Goal: Task Accomplishment & Management: Use online tool/utility

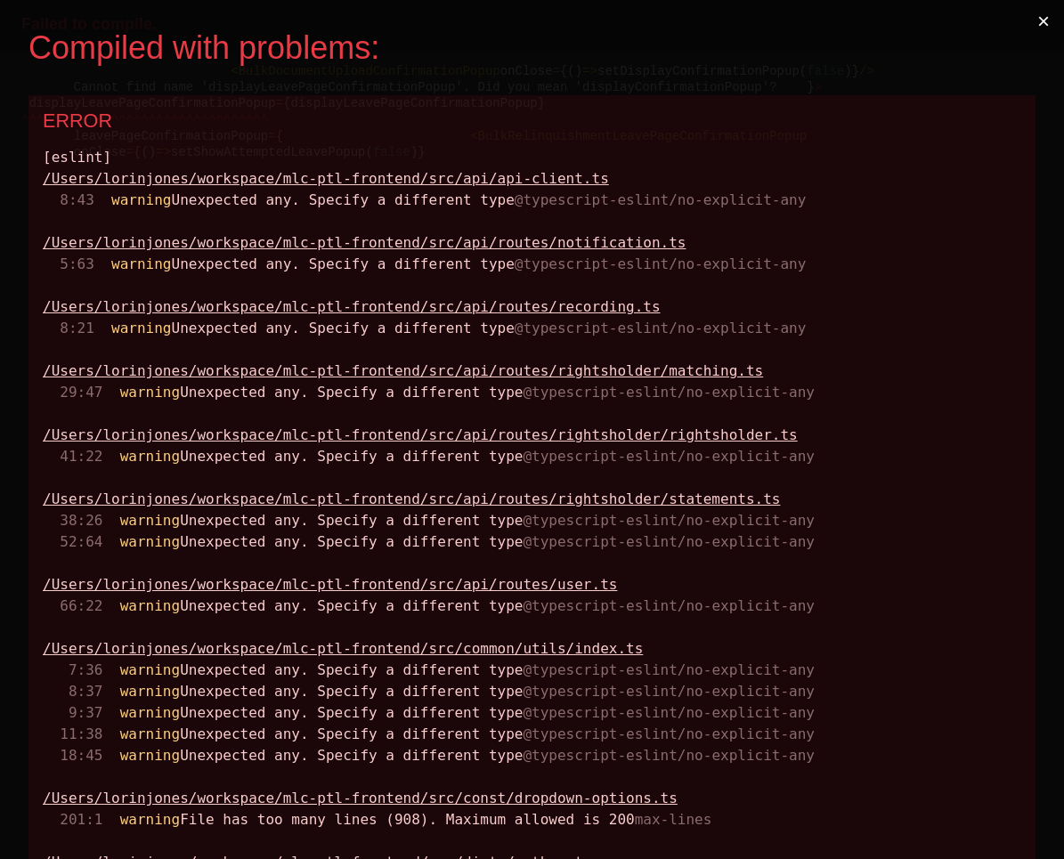
click at [1043, 18] on button "×" at bounding box center [1043, 21] width 41 height 43
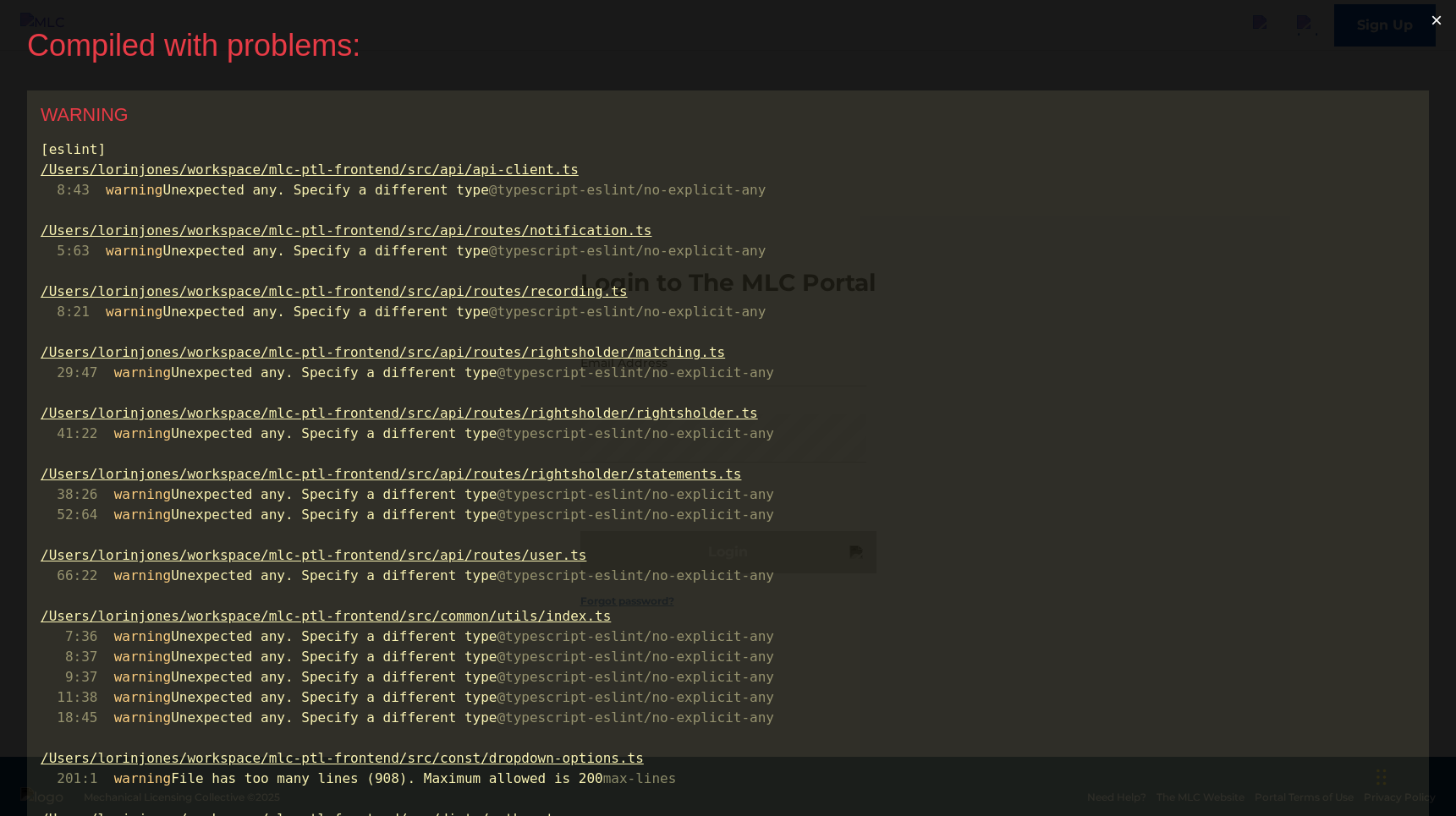
click at [1446, 17] on button "×" at bounding box center [1436, 20] width 39 height 41
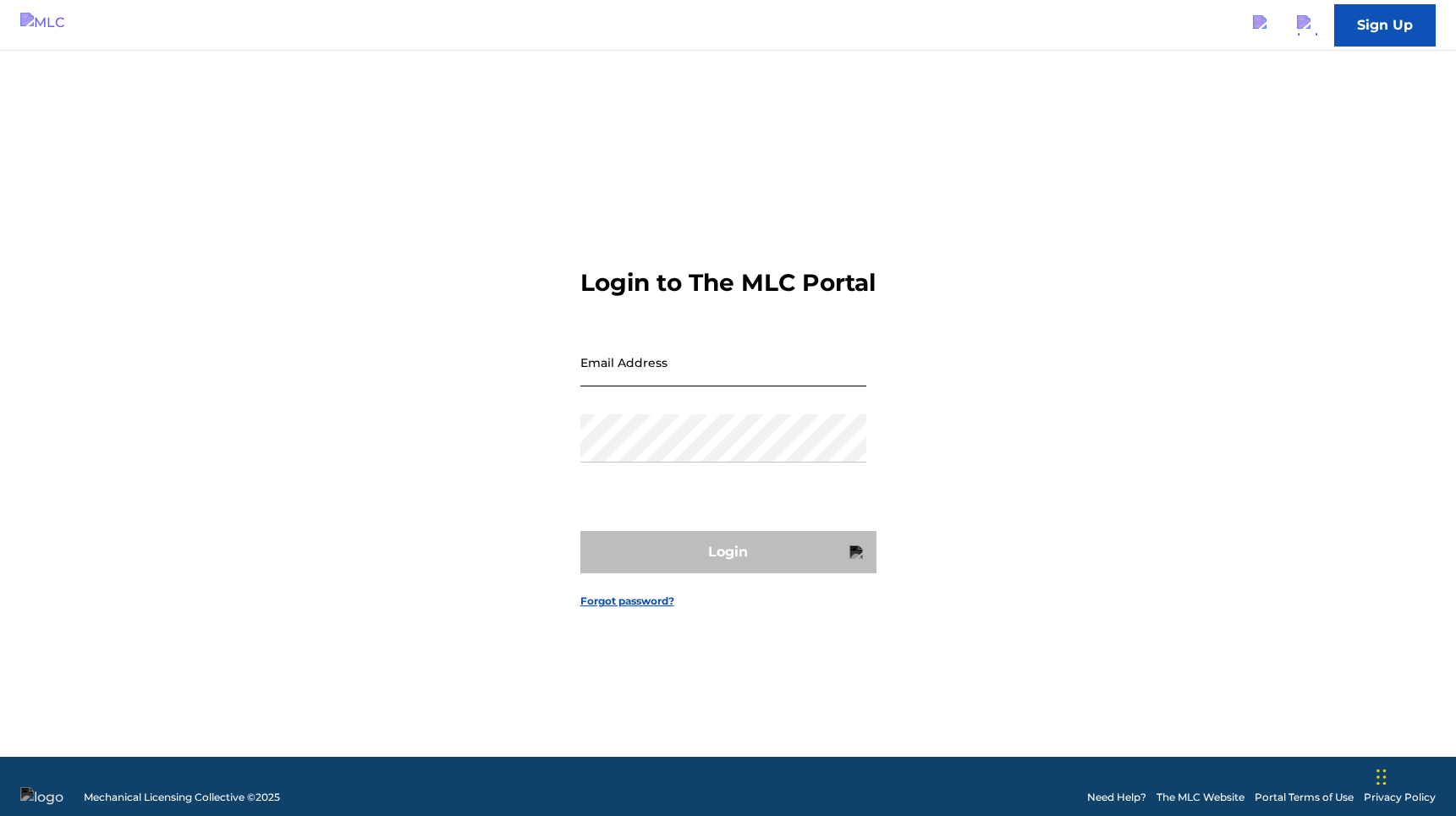
click at [762, 381] on input "Email Address" at bounding box center [723, 362] width 286 height 48
click at [728, 381] on input "Email Address" at bounding box center [723, 362] width 286 height 48
type input "[PERSON_NAME][EMAIL_ADDRESS][PERSON_NAME][DOMAIN_NAME]"
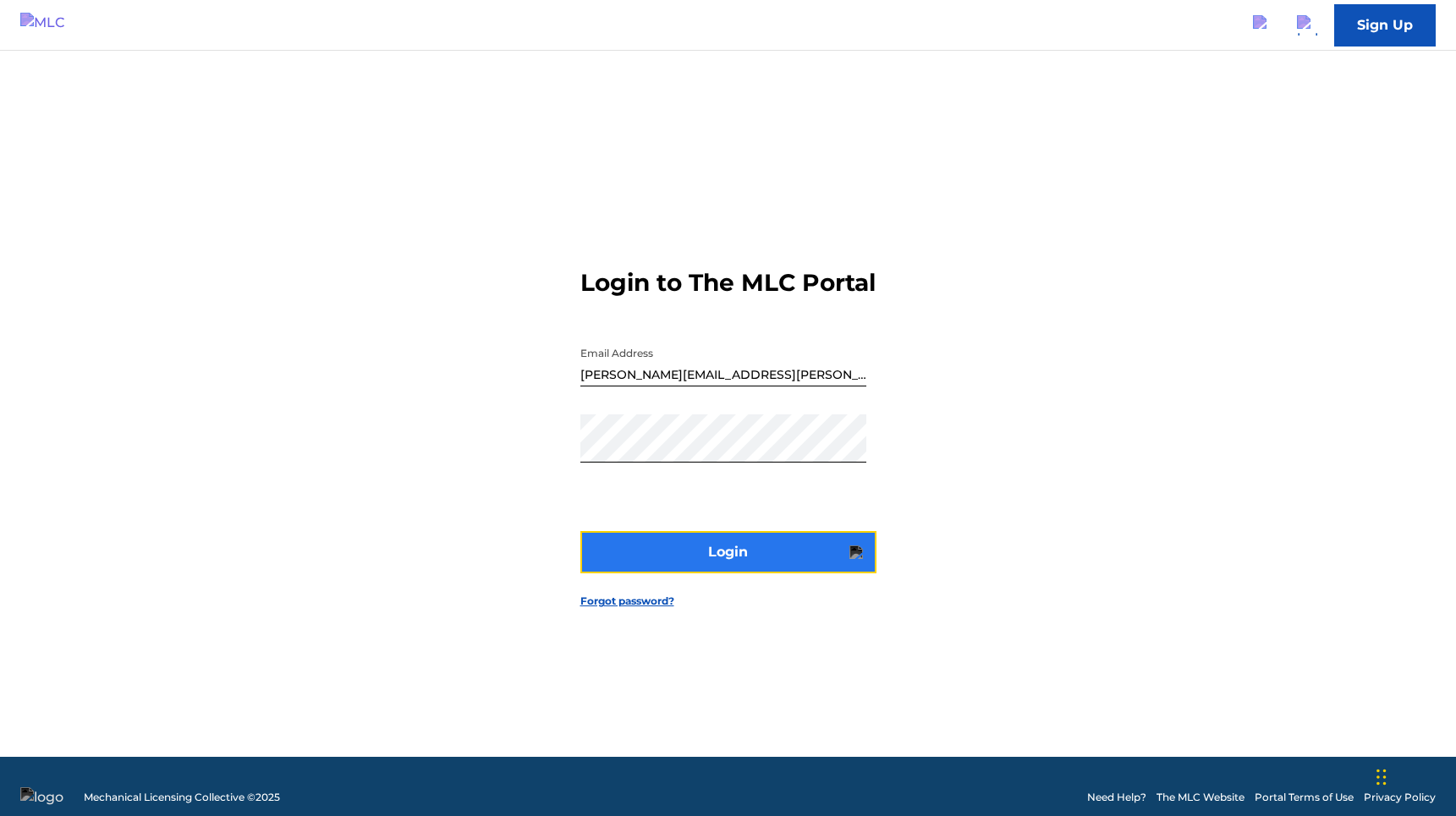
click at [719, 573] on button "Login" at bounding box center [729, 552] width 297 height 43
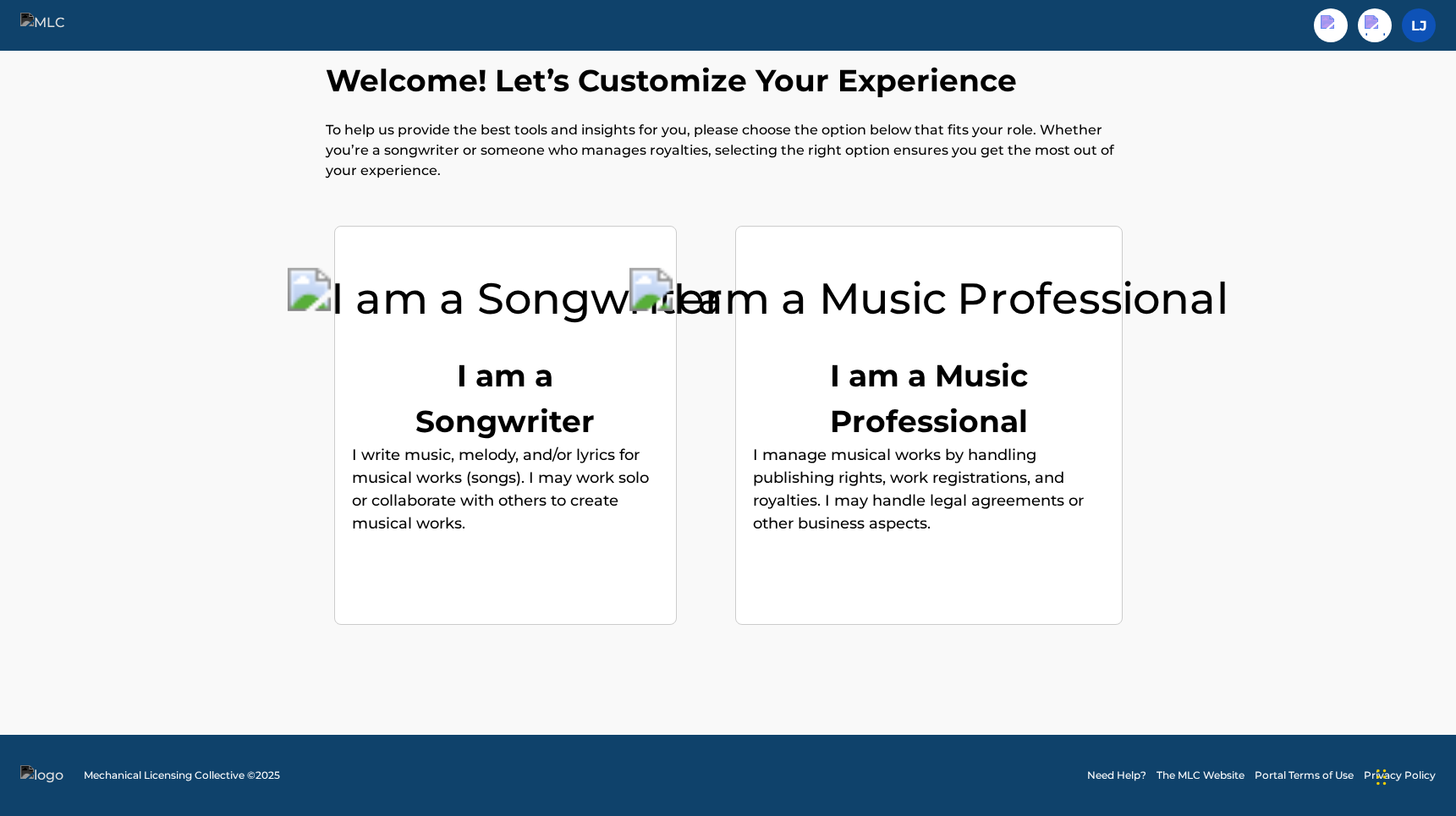
scroll to position [46, 0]
click at [78, 27] on img at bounding box center [52, 25] width 66 height 25
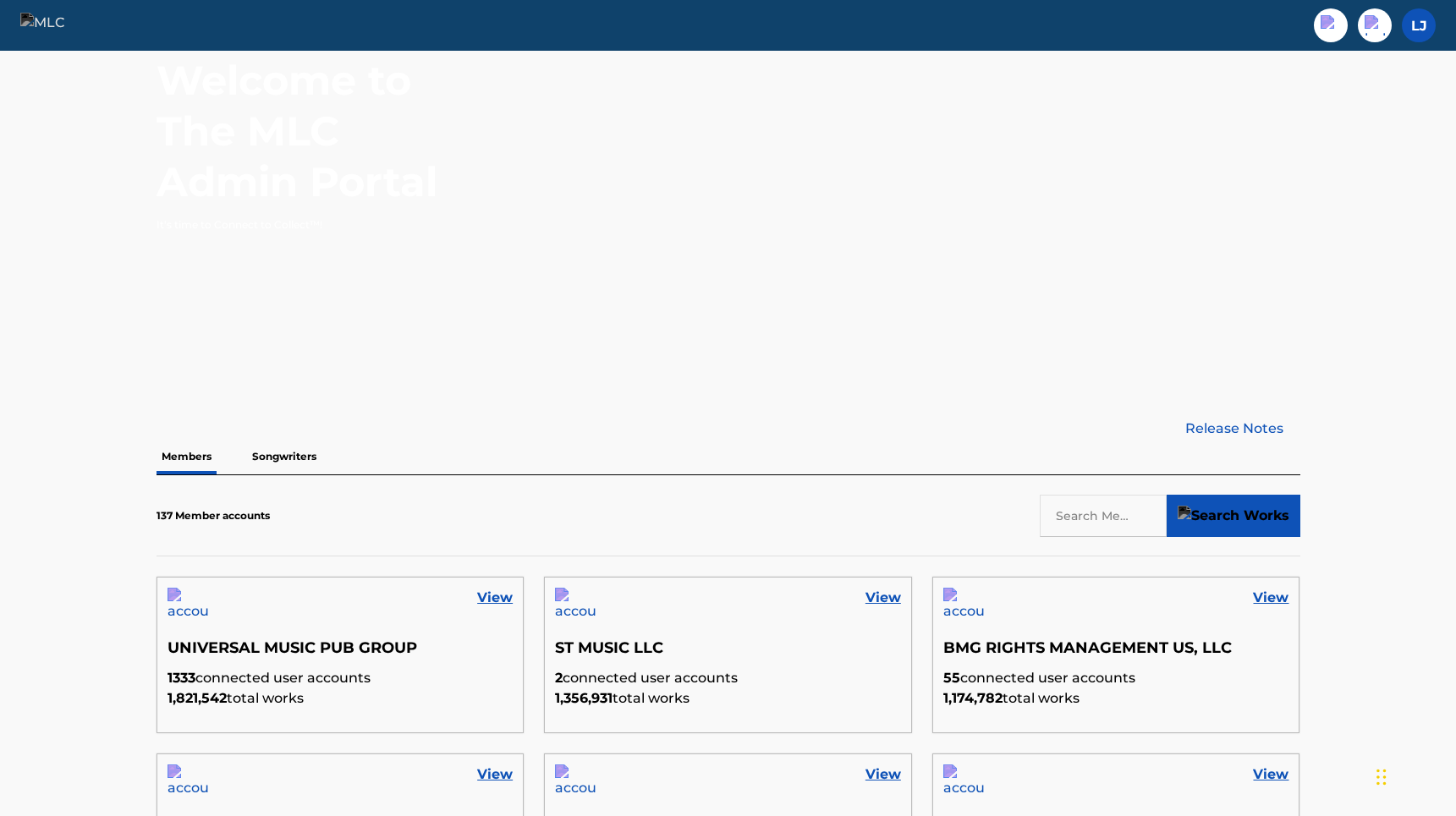
scroll to position [126, 0]
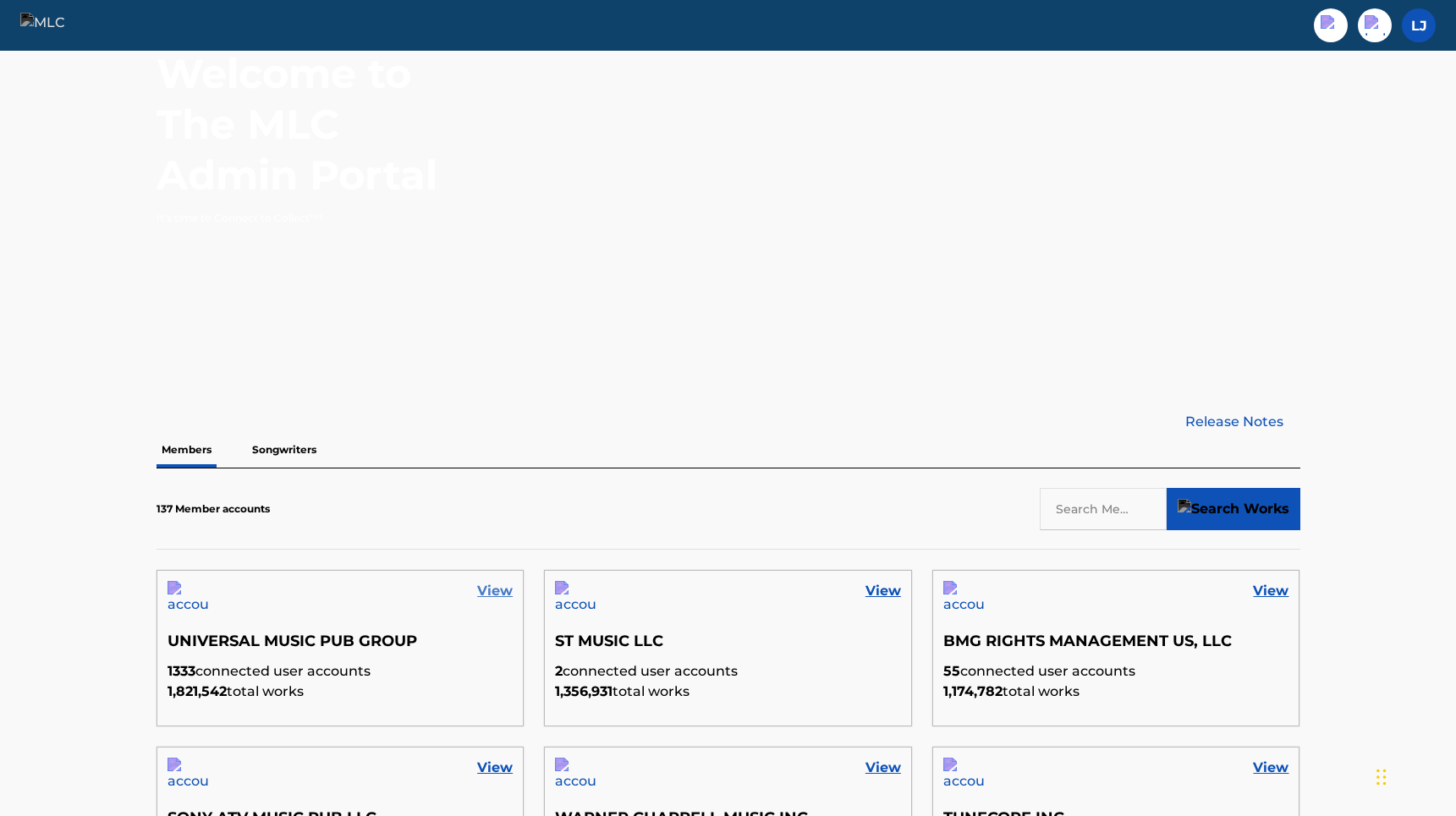
click at [496, 586] on link "View" at bounding box center [494, 590] width 35 height 20
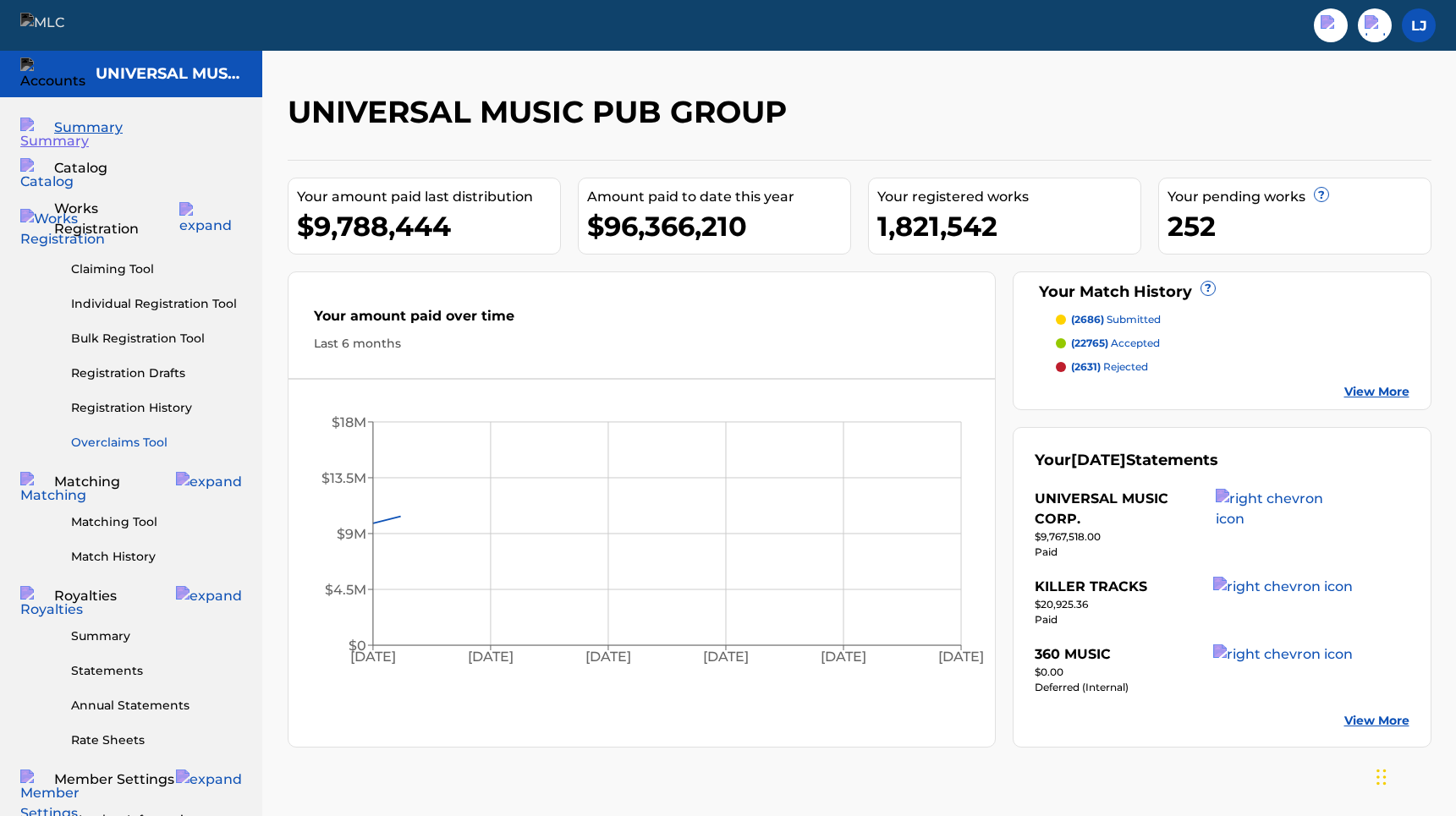
click at [146, 434] on link "Overclaims Tool" at bounding box center [157, 443] width 171 height 18
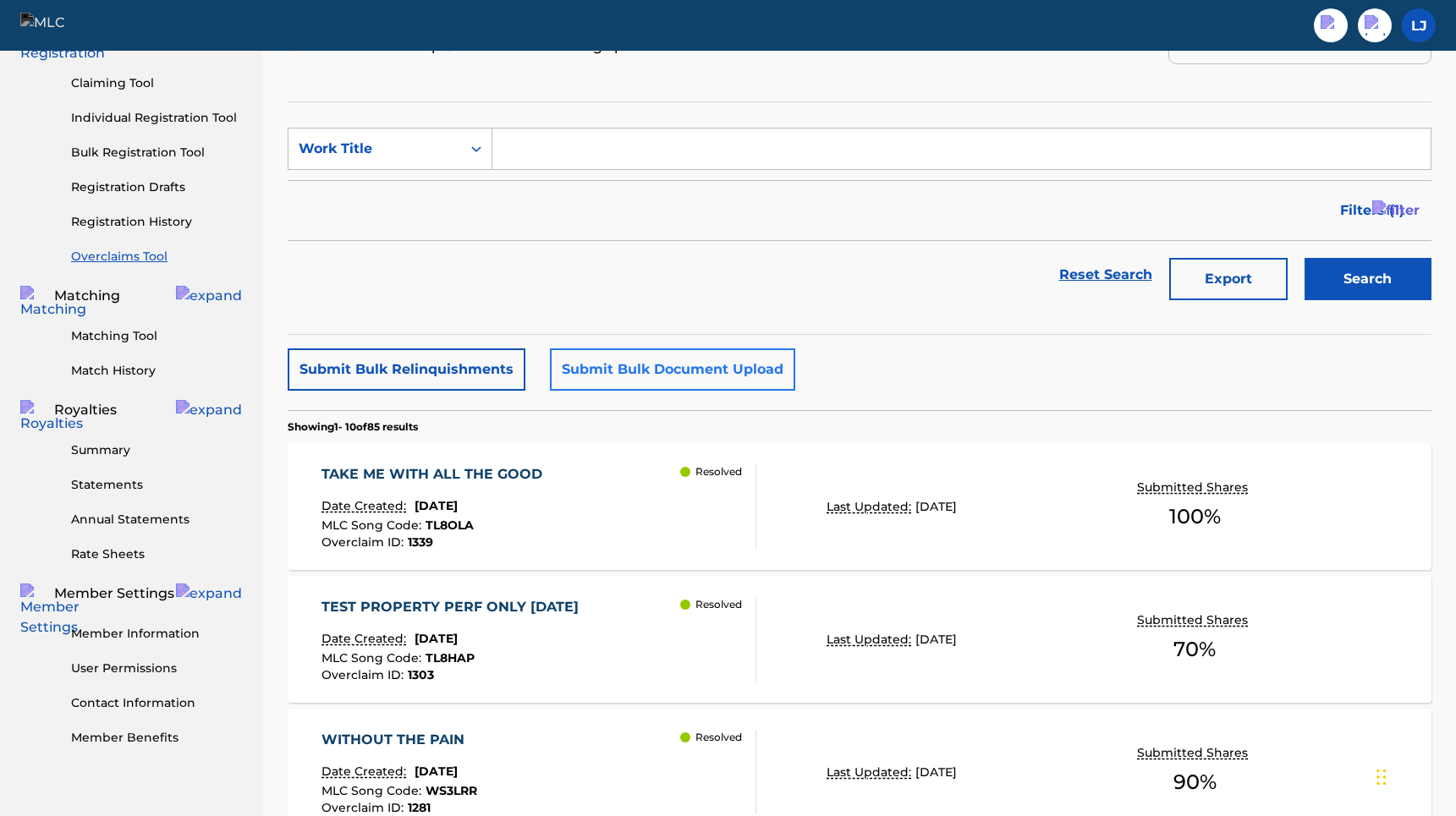
scroll to position [176, 0]
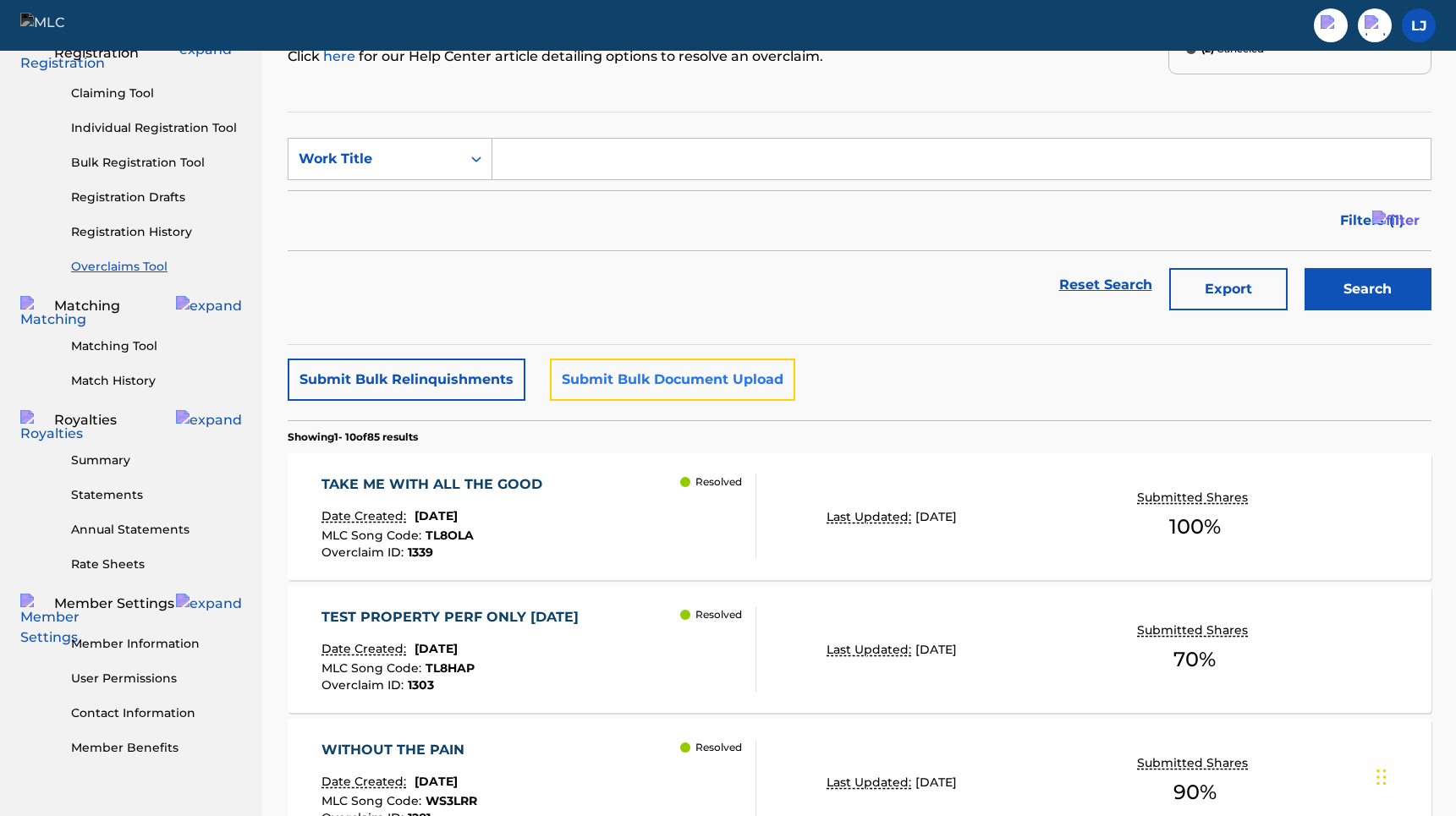
click at [703, 389] on button "Submit Bulk Document Upload" at bounding box center [673, 379] width 245 height 43
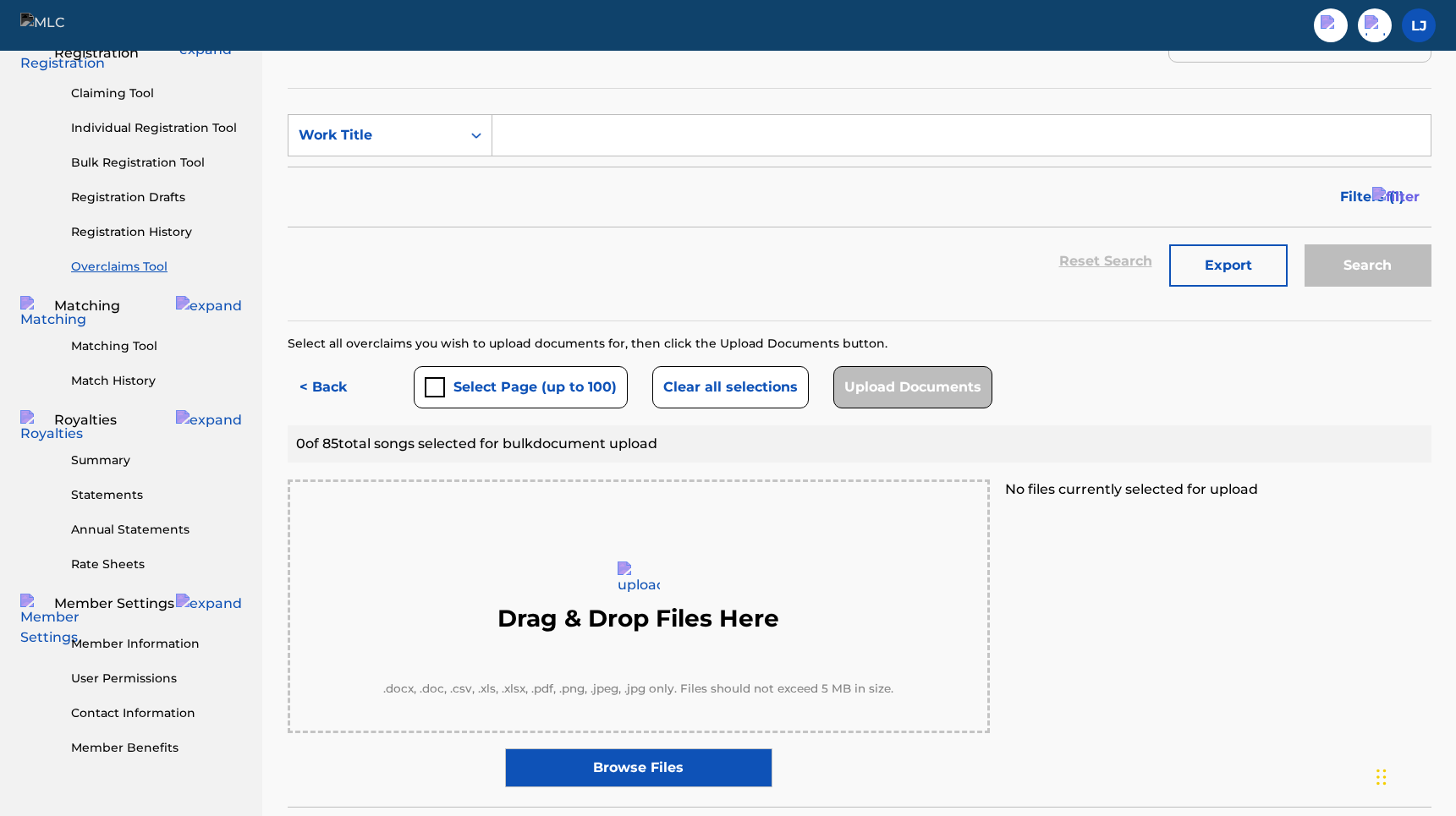
click at [647, 601] on img at bounding box center [639, 582] width 43 height 43
click at [658, 762] on label "Browse Files" at bounding box center [638, 768] width 267 height 39
click at [0, 0] on input "Browse Files" at bounding box center [0, 0] width 0 height 0
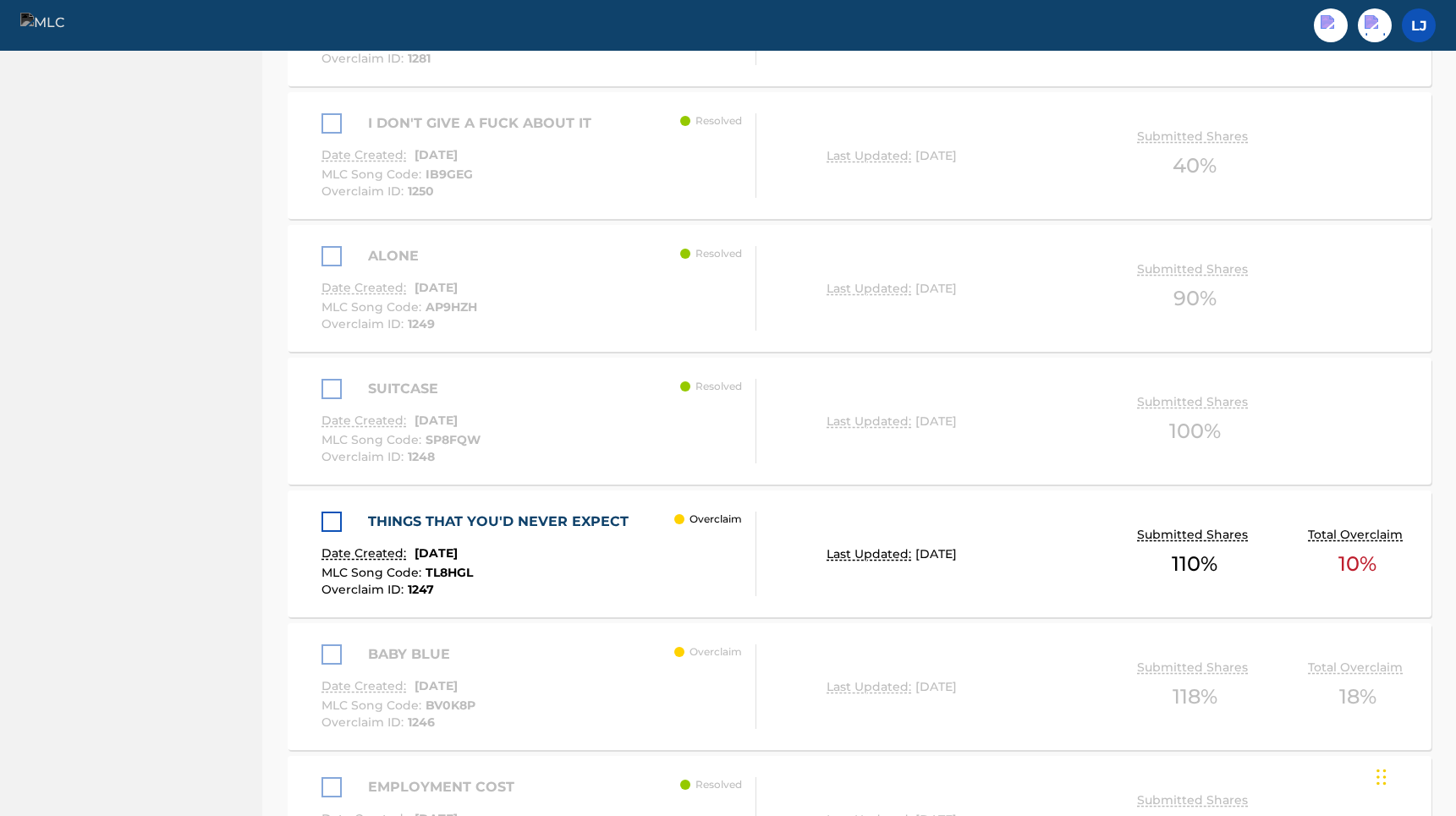
scroll to position [1377, 0]
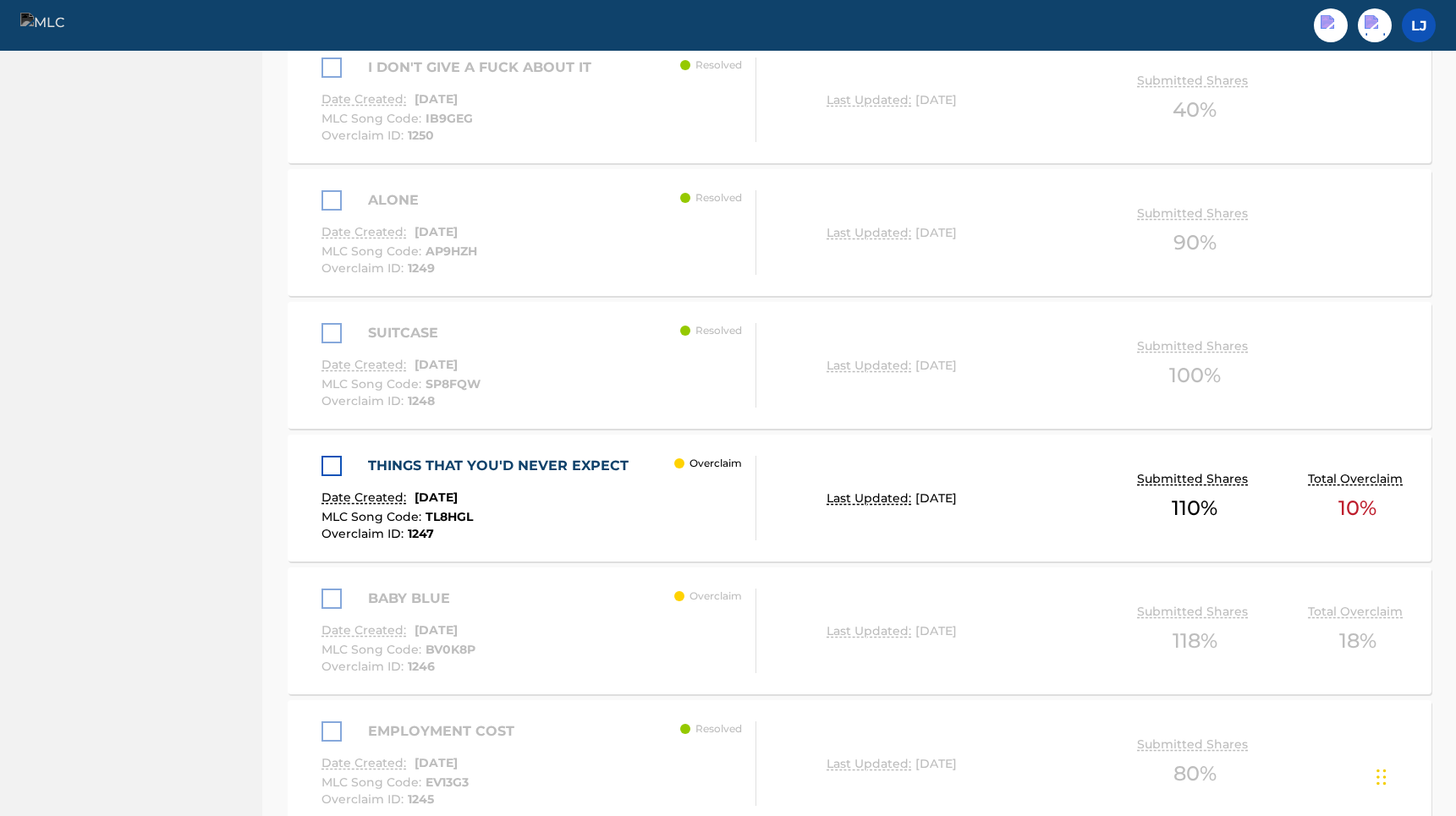
click at [337, 467] on div at bounding box center [331, 465] width 20 height 20
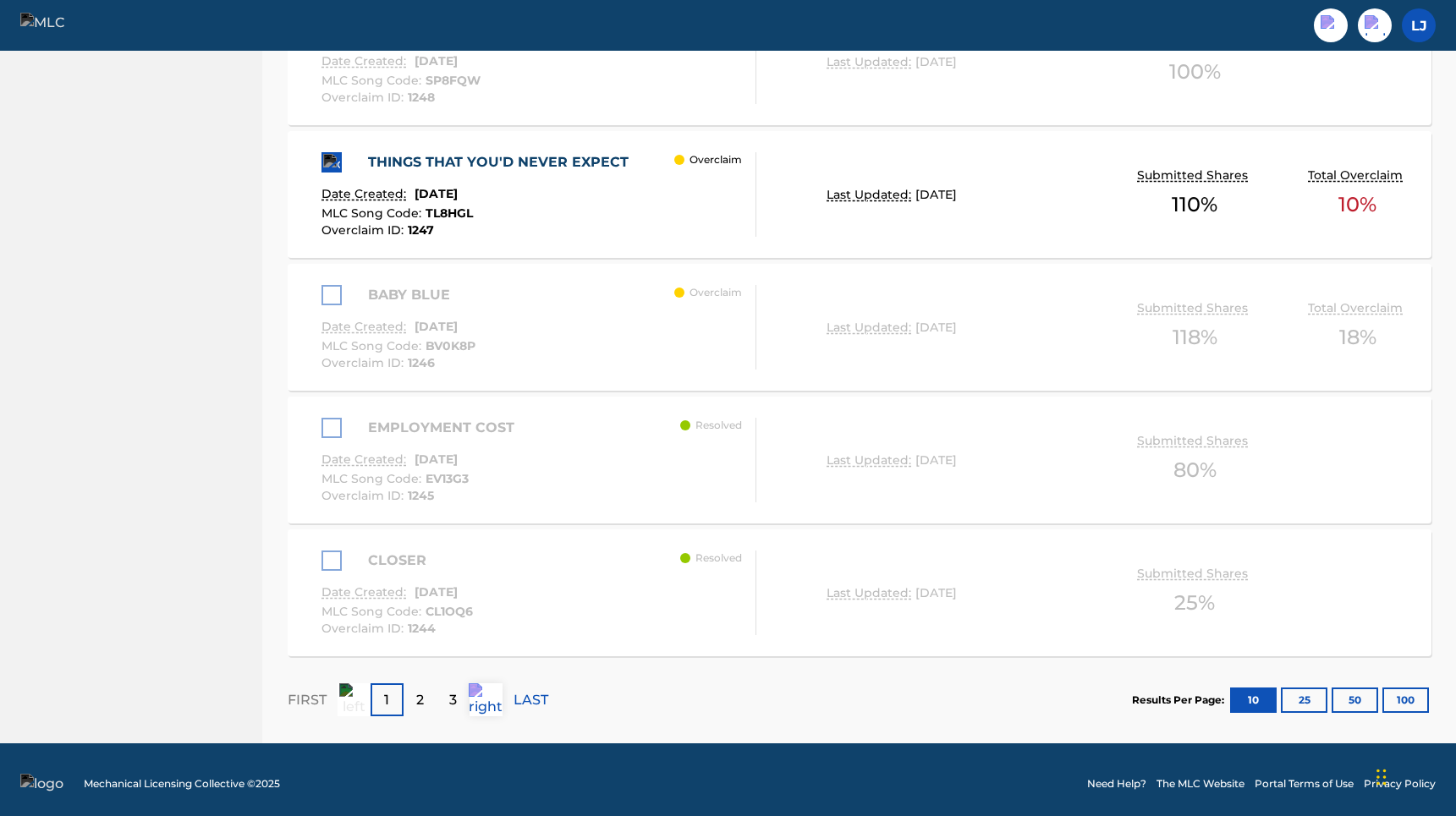
scroll to position [1689, 0]
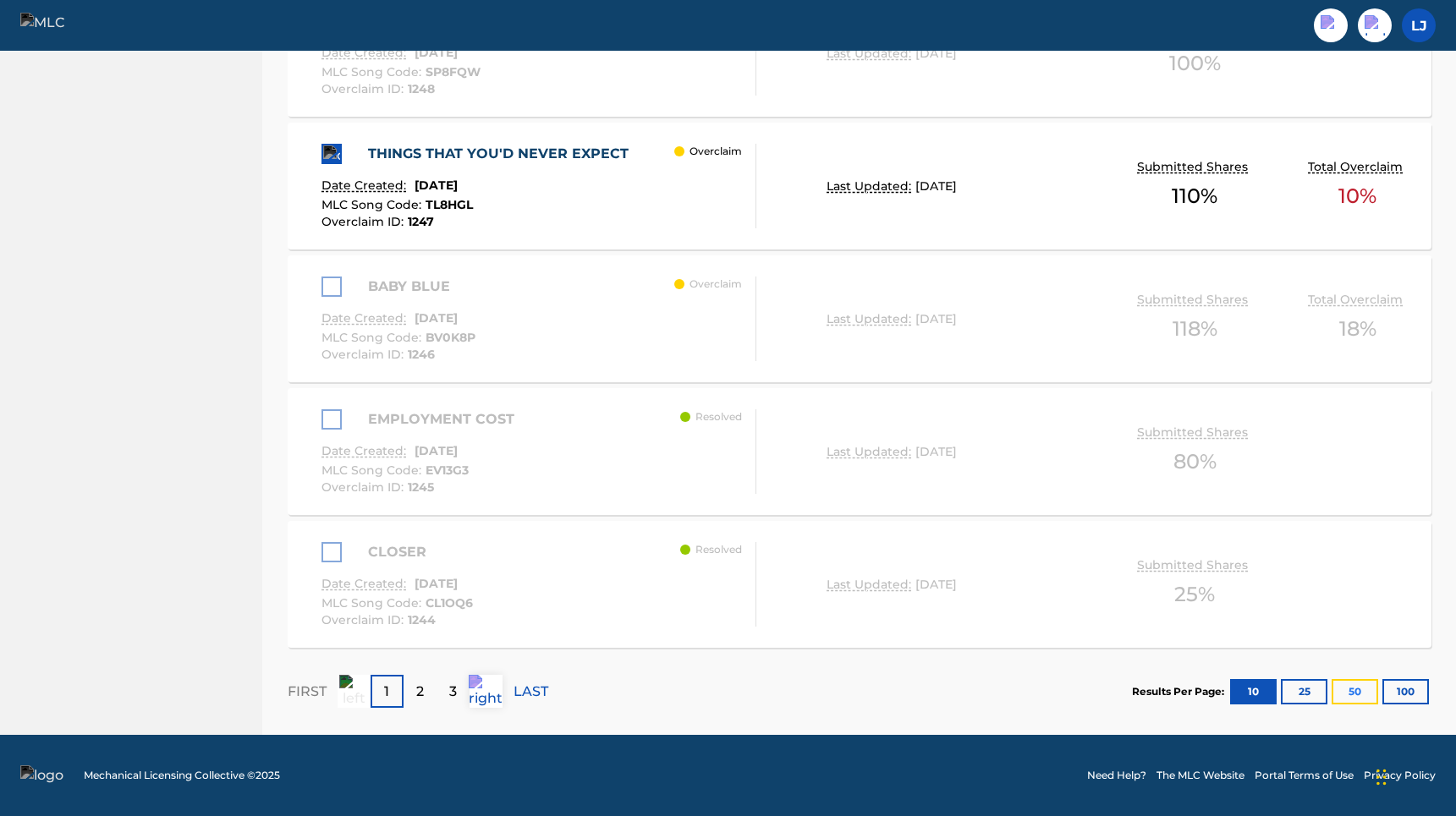
click at [1362, 701] on button "50" at bounding box center [1354, 692] width 47 height 26
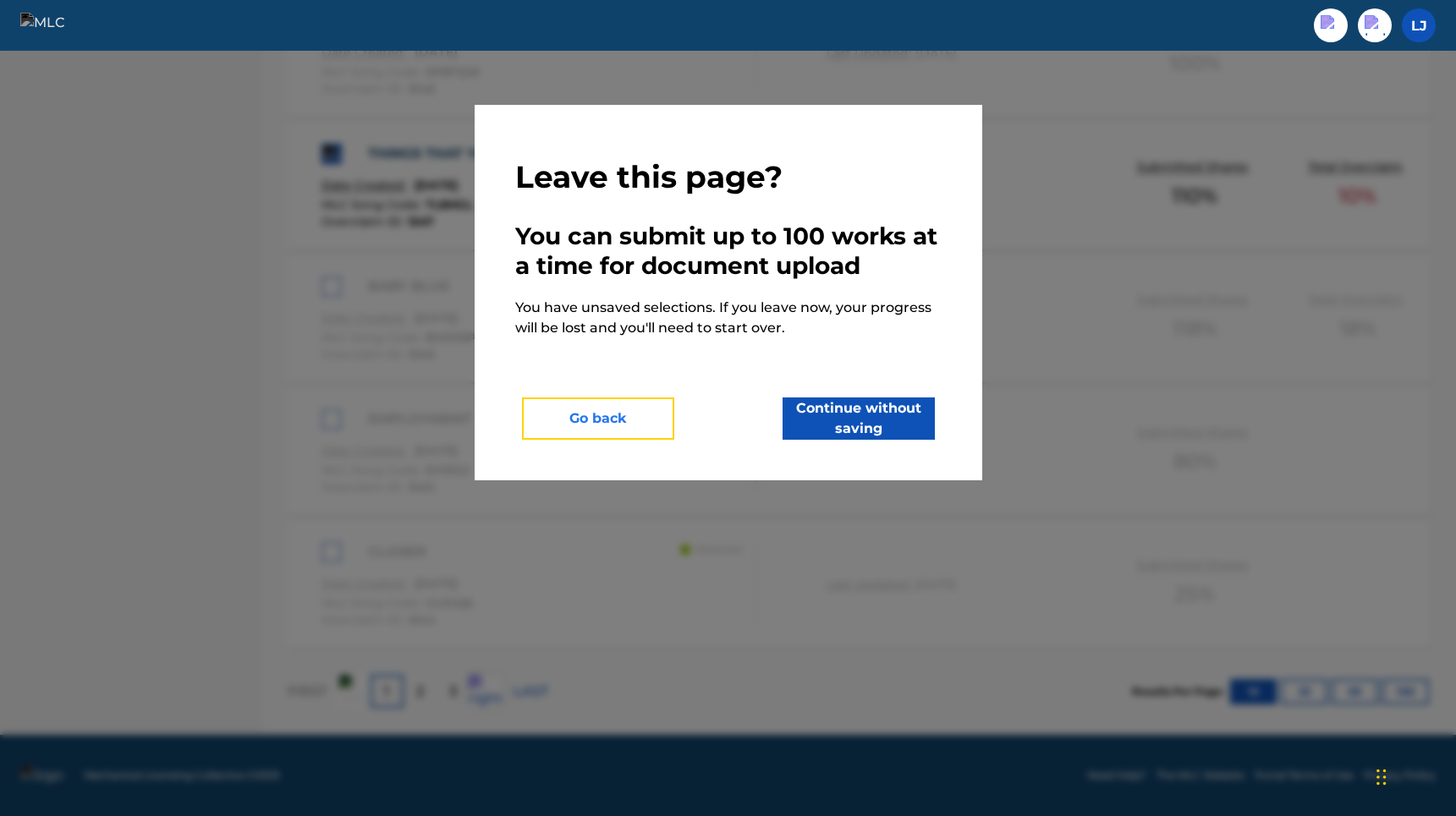
click at [633, 418] on button "Go back" at bounding box center [598, 418] width 152 height 43
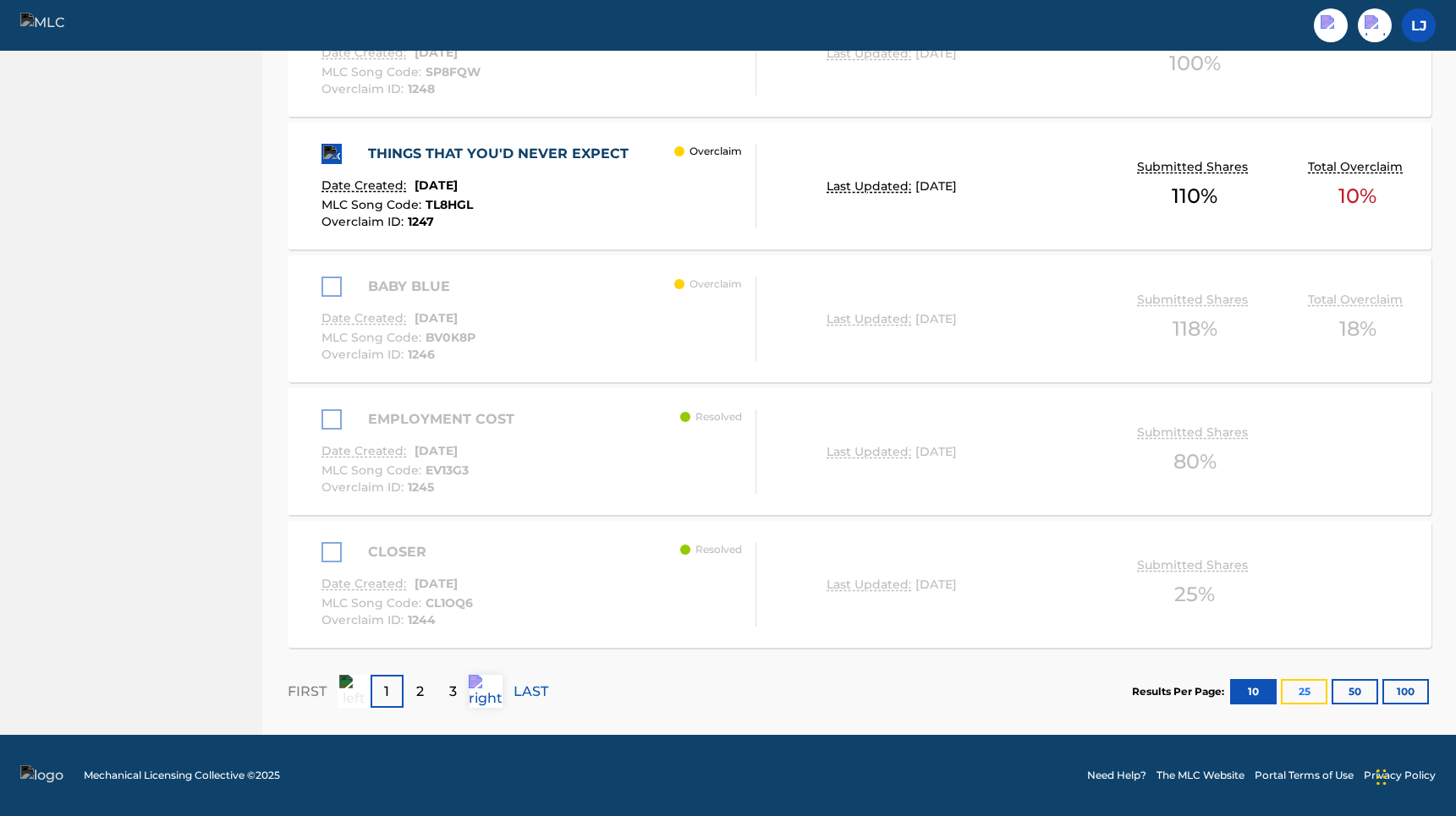
click at [1325, 692] on button "25" at bounding box center [1303, 692] width 47 height 26
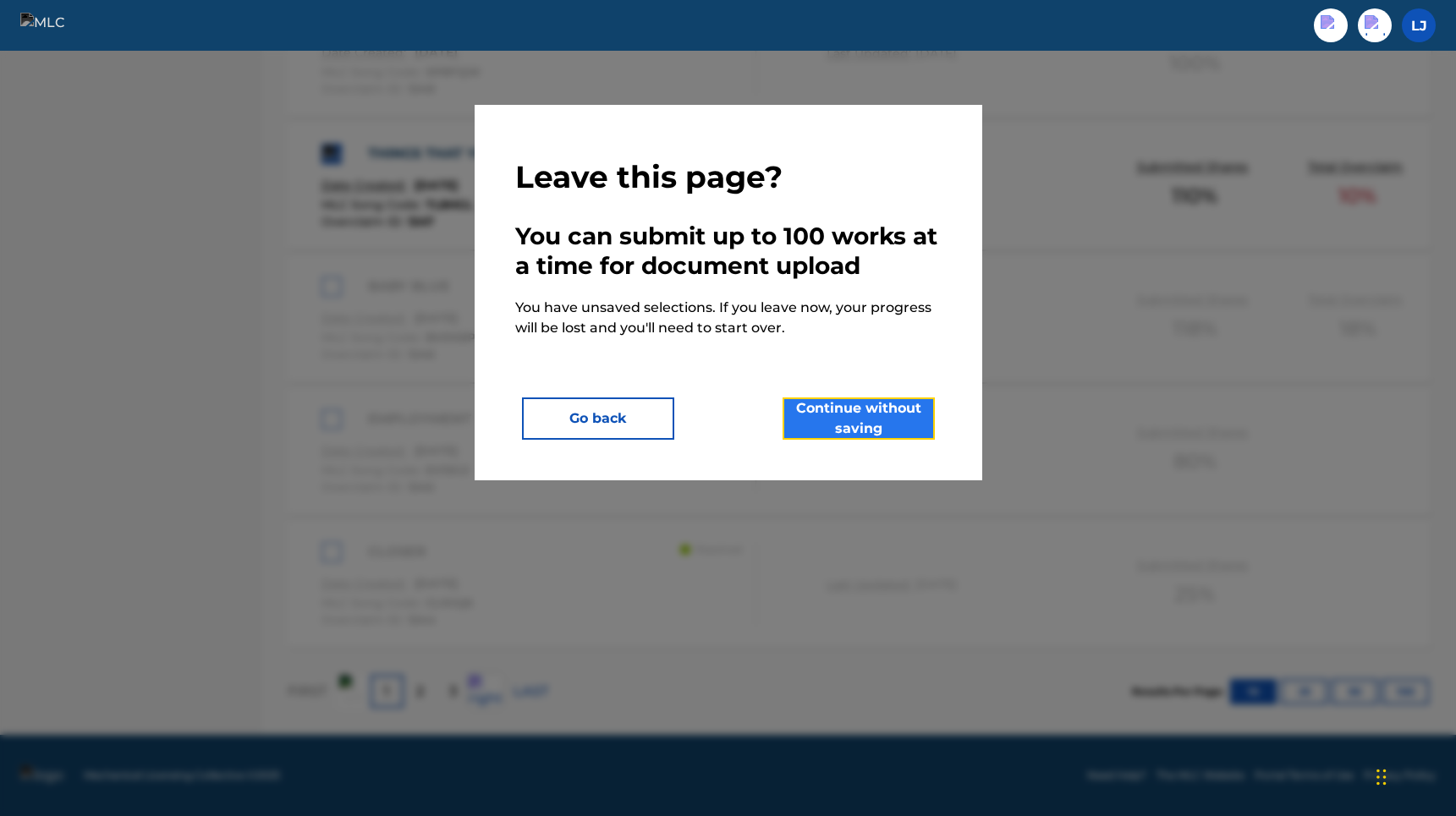
click at [925, 421] on button "Continue without saving" at bounding box center [858, 418] width 152 height 43
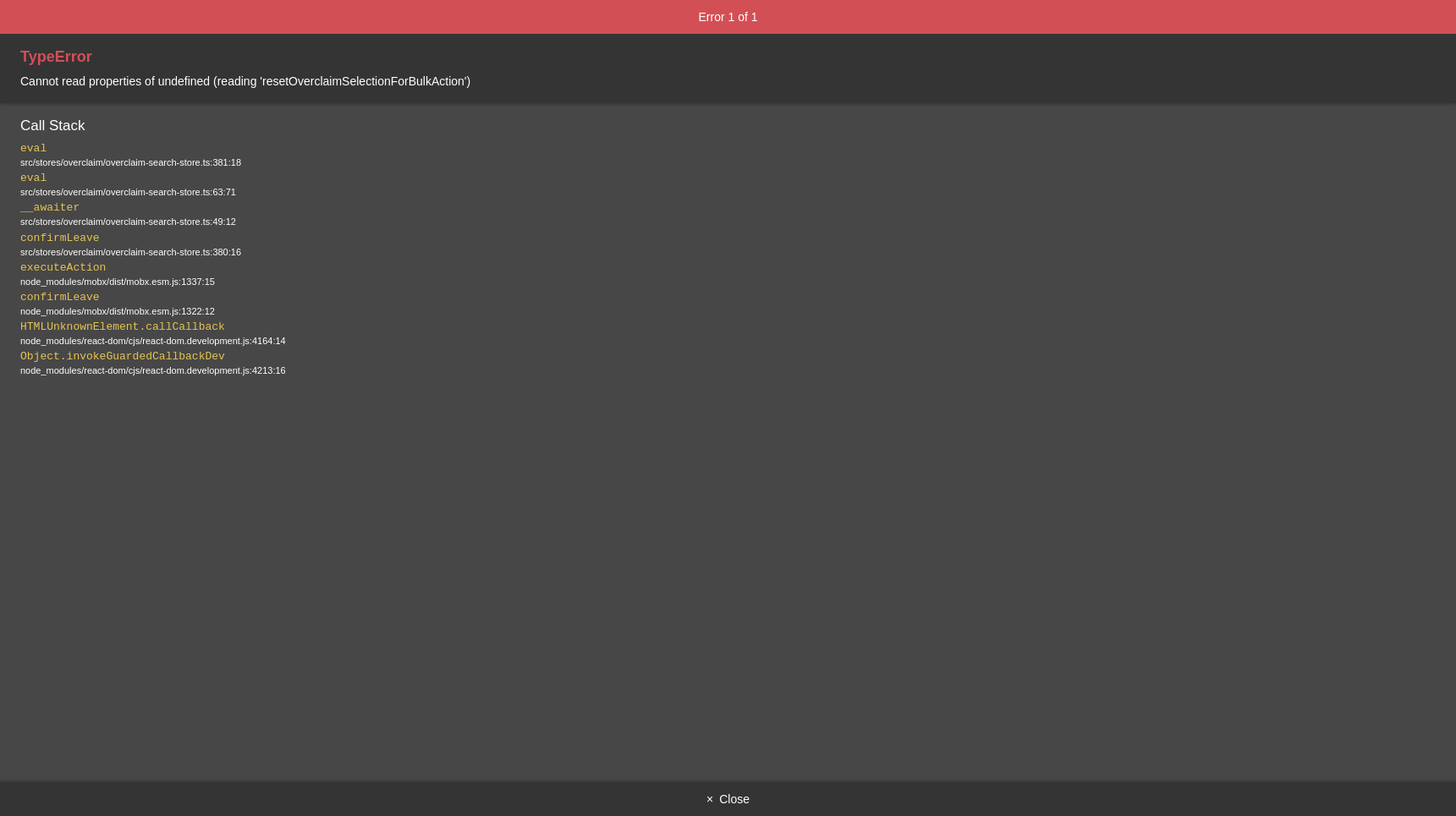
scroll to position [0, 0]
click at [326, 85] on span "Cannot read properties of undefined (reading 'resetOverclaimSelectionForBulkAct…" at bounding box center [244, 81] width 450 height 13
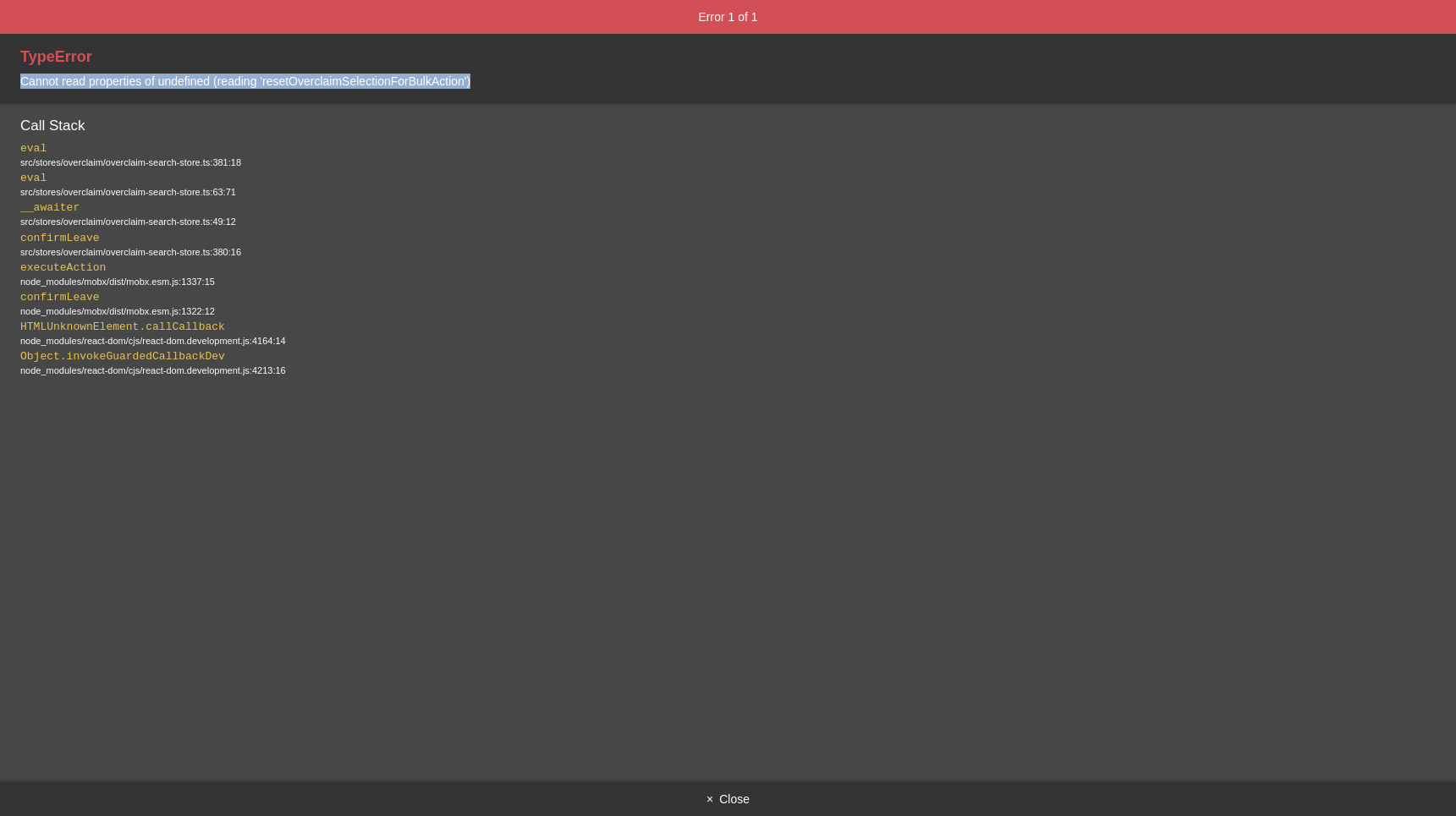
click at [326, 85] on span "Cannot read properties of undefined (reading 'resetOverclaimSelectionForBulkAct…" at bounding box center [244, 81] width 450 height 13
copy span "Cannot read properties of undefined (reading 'resetOverclaimSelectionForBulkAct…"
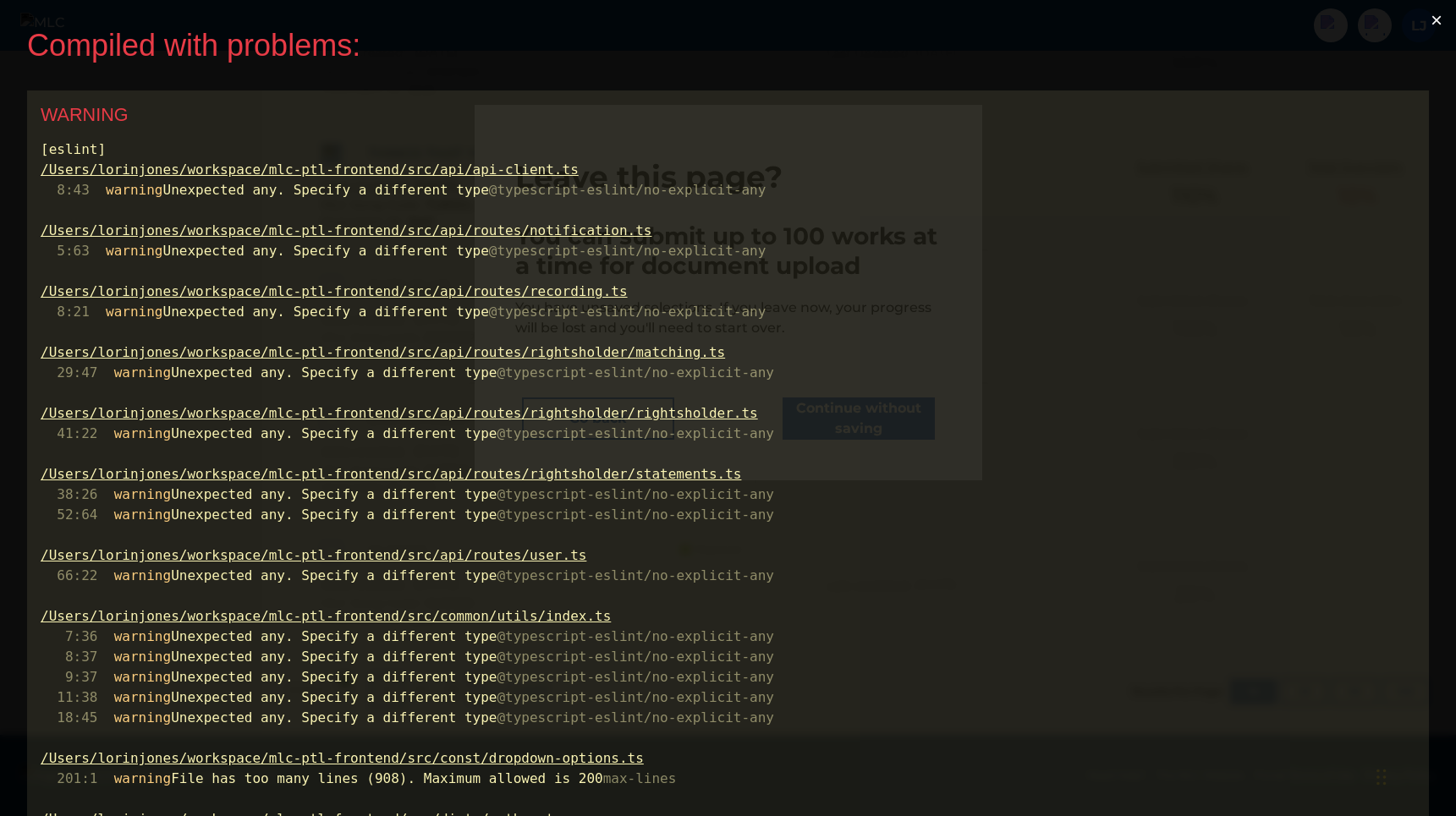
click at [1453, 21] on button "×" at bounding box center [1436, 20] width 39 height 41
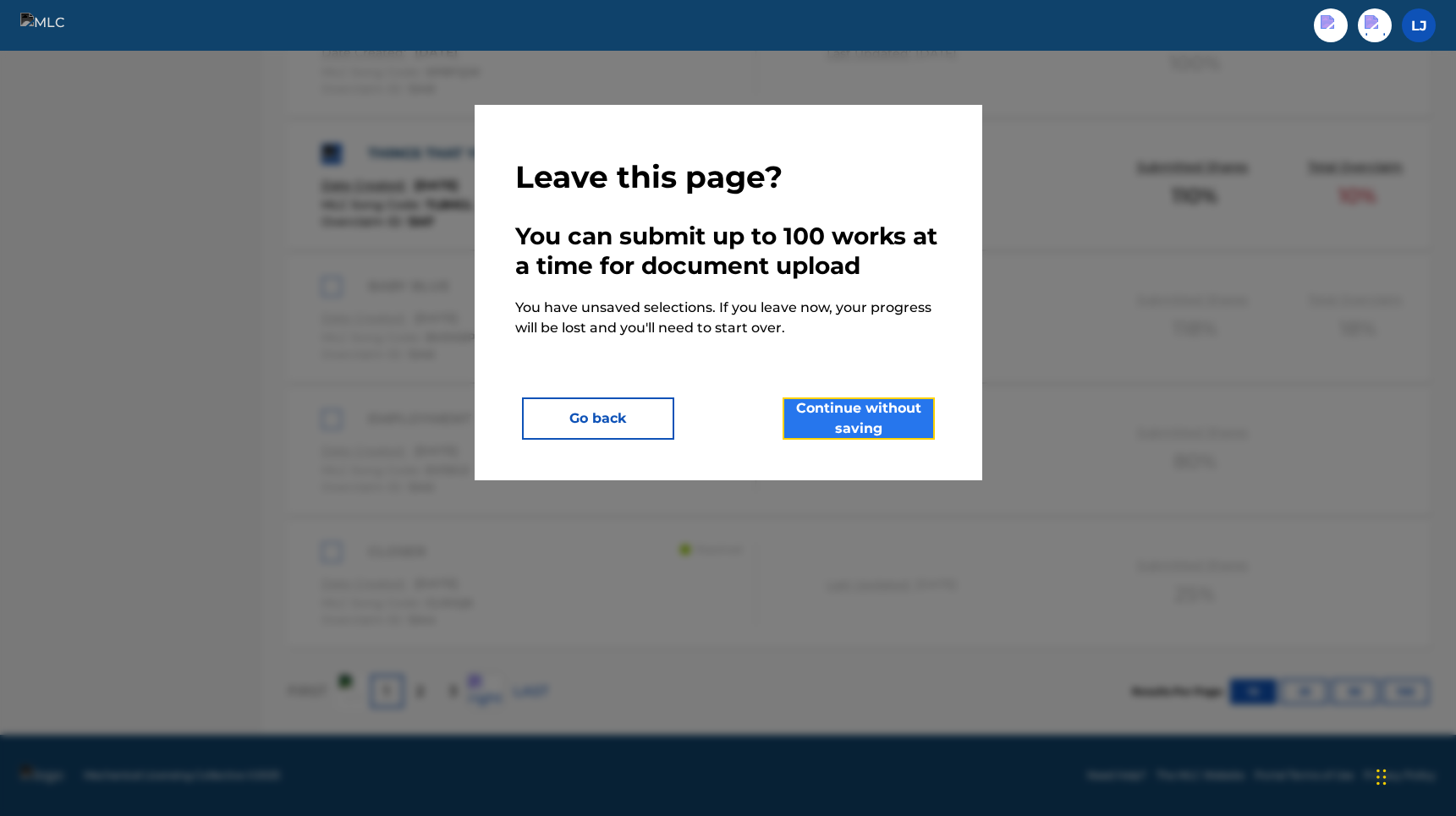
click at [870, 419] on button "Continue without saving" at bounding box center [858, 418] width 152 height 43
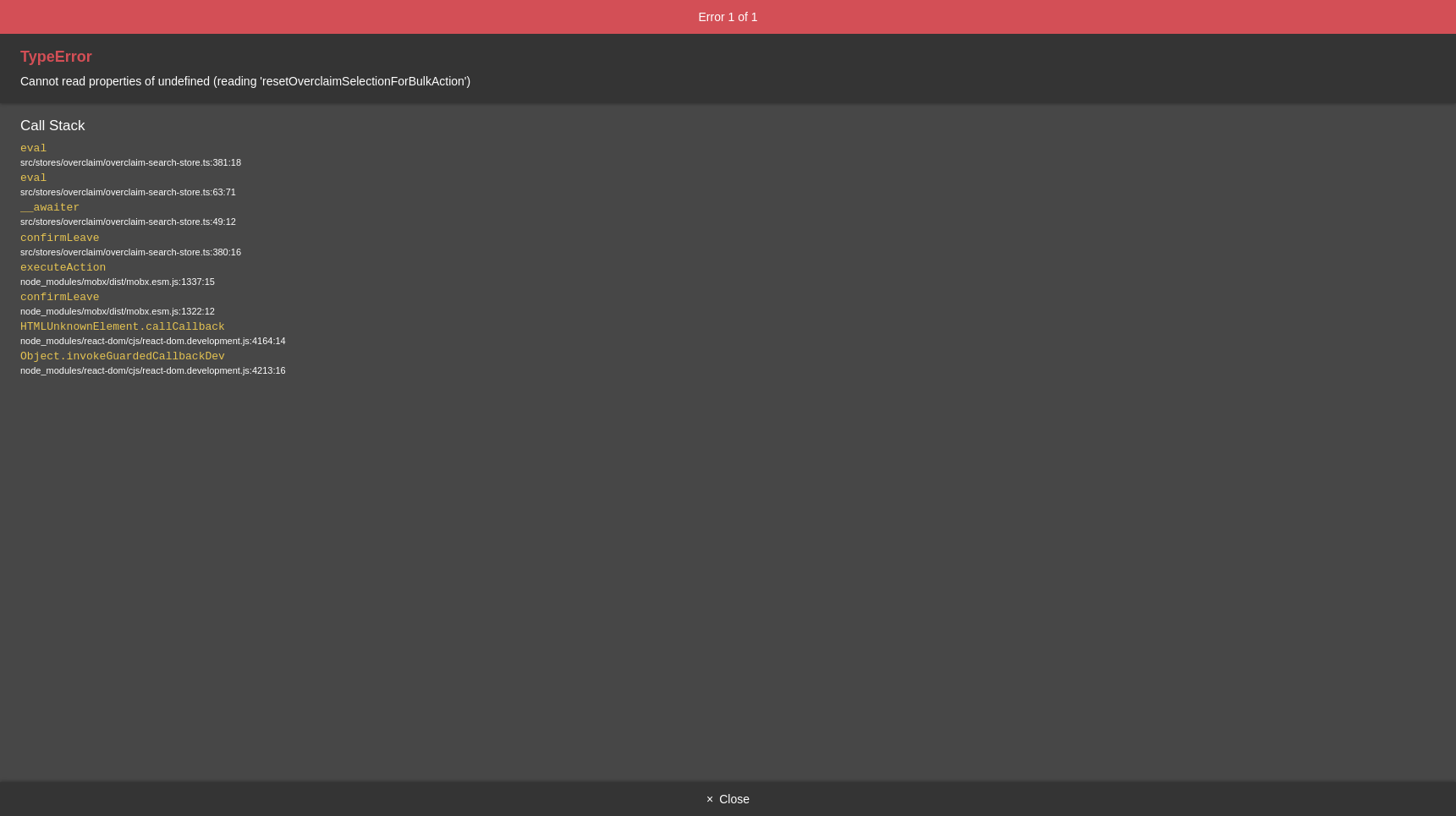
click at [737, 804] on button "× Close" at bounding box center [728, 799] width 1456 height 34
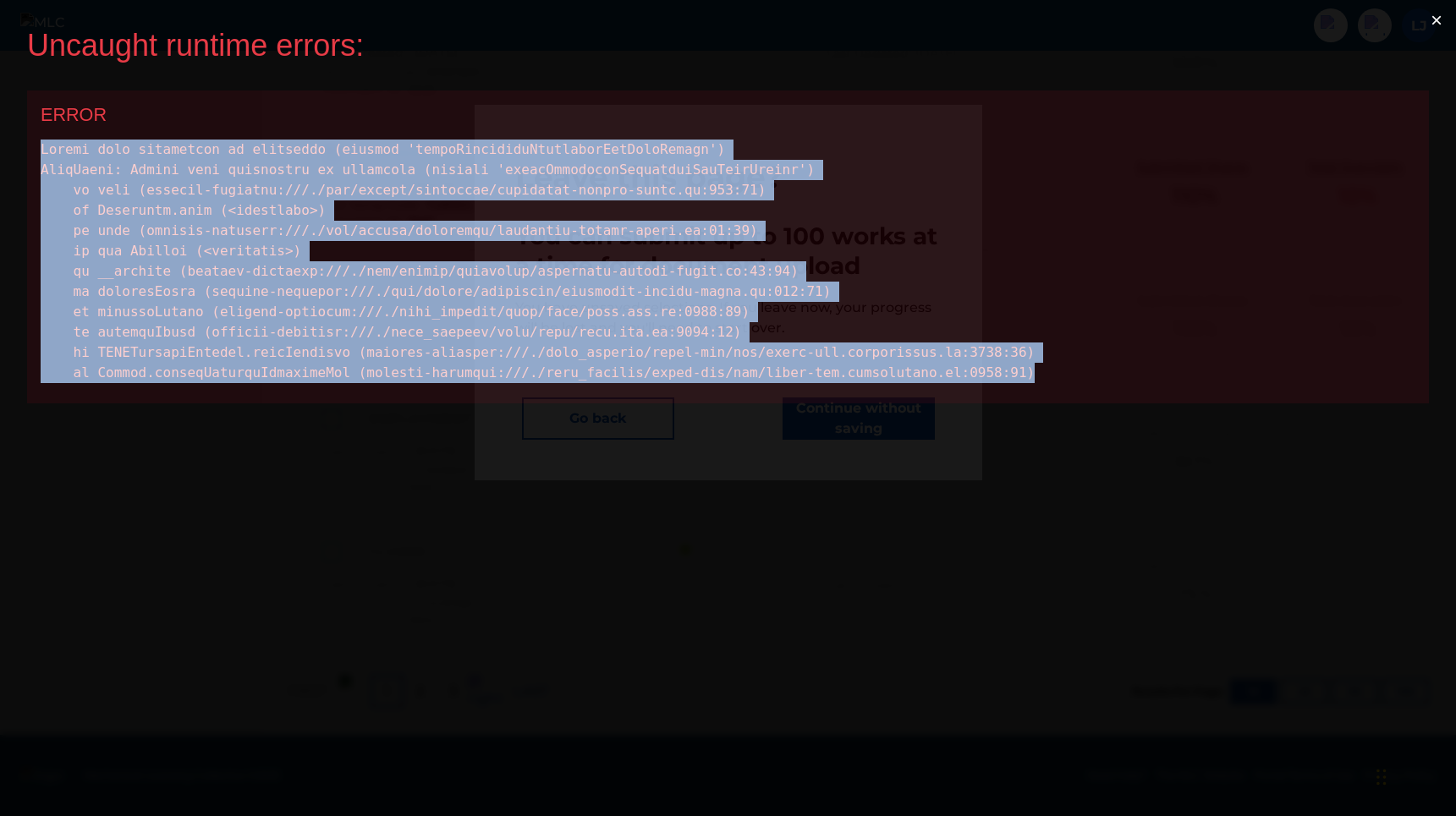
drag, startPoint x: 1085, startPoint y: 369, endPoint x: 6, endPoint y: 155, distance: 1100.0
click at [6, 155] on div "Uncaught runtime errors: × ERROR" at bounding box center [728, 408] width 1456 height 816
copy div "Cannot read properties of undefined (reading 'resetOverclaimSelectionForBulkAct…"
click at [1447, 22] on button "×" at bounding box center [1436, 20] width 39 height 41
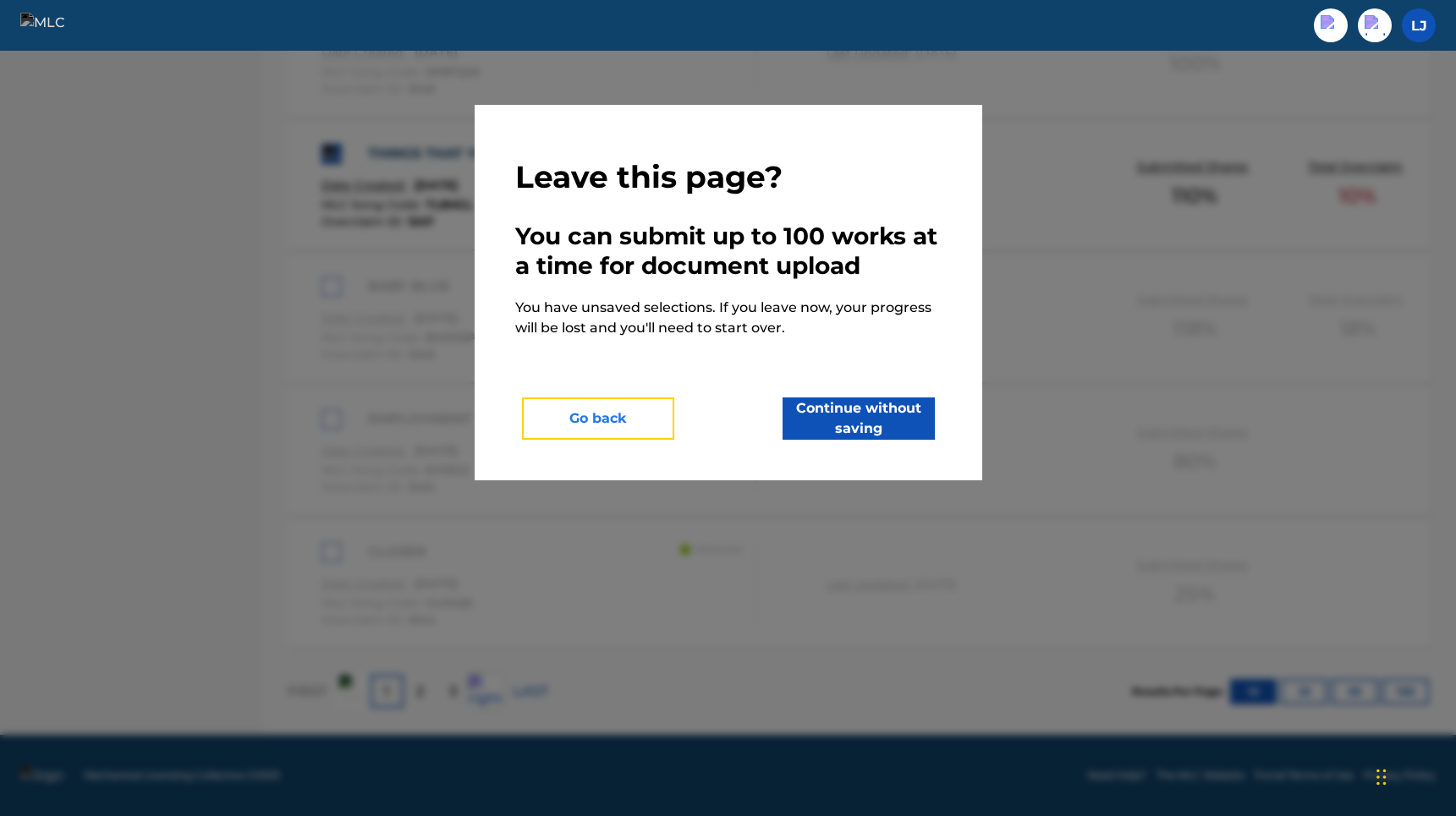
click at [658, 419] on button "Go back" at bounding box center [598, 418] width 152 height 43
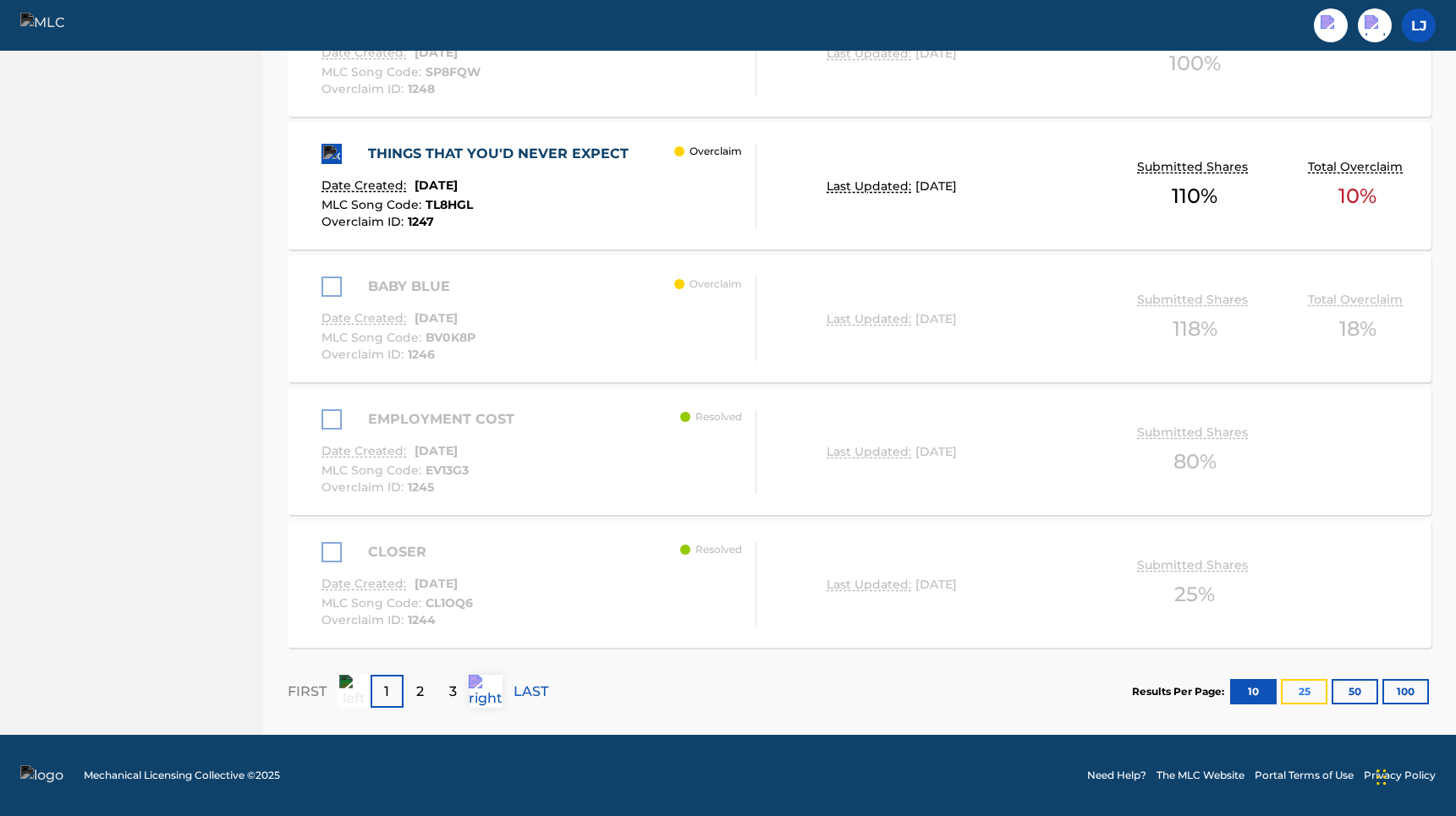
click at [1300, 687] on button "25" at bounding box center [1303, 692] width 47 height 26
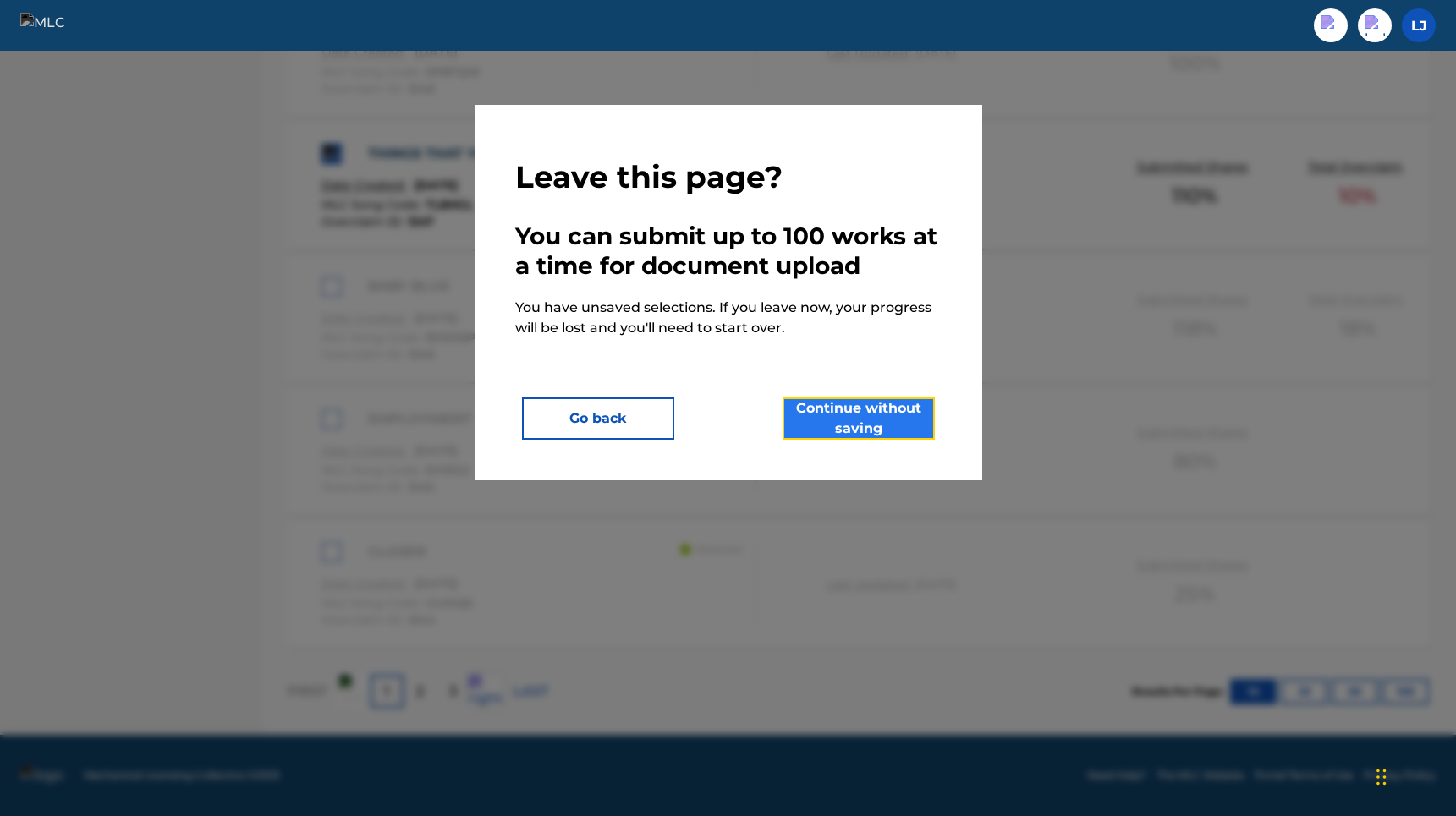
click at [905, 419] on button "Continue without saving" at bounding box center [858, 418] width 152 height 43
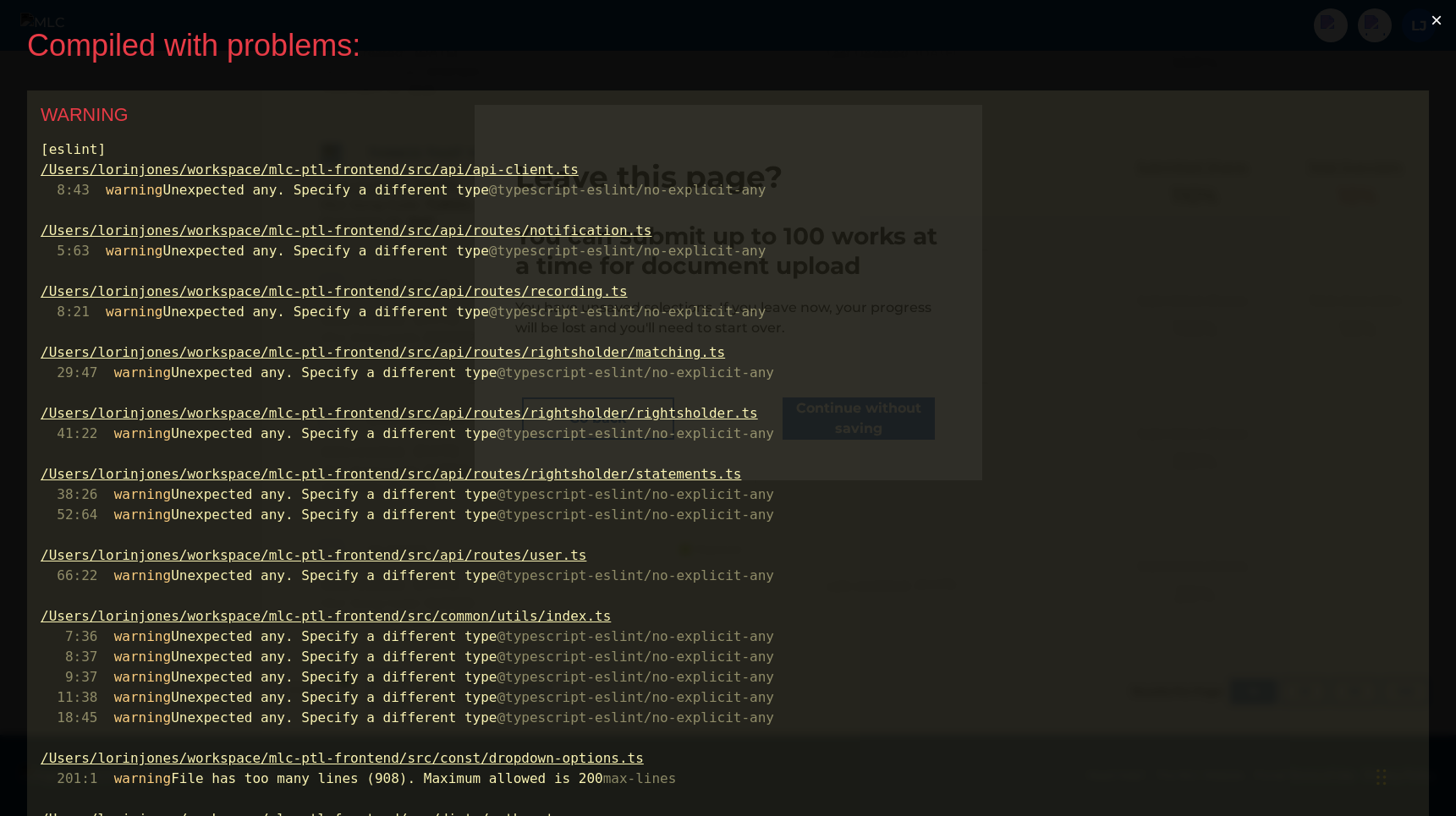
click at [1430, 17] on button "×" at bounding box center [1436, 20] width 39 height 41
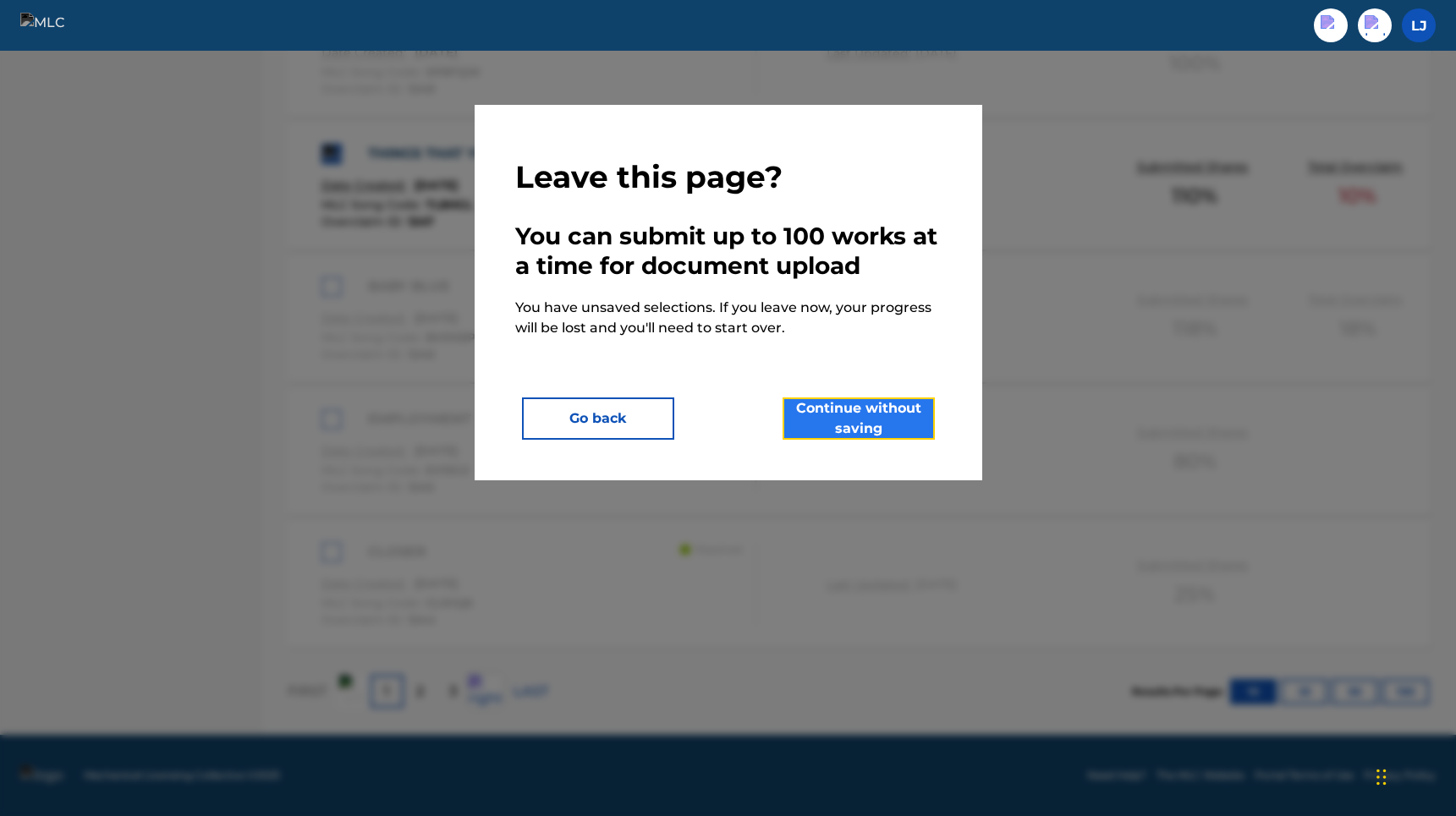
click at [899, 422] on button "Continue without saving" at bounding box center [858, 418] width 152 height 43
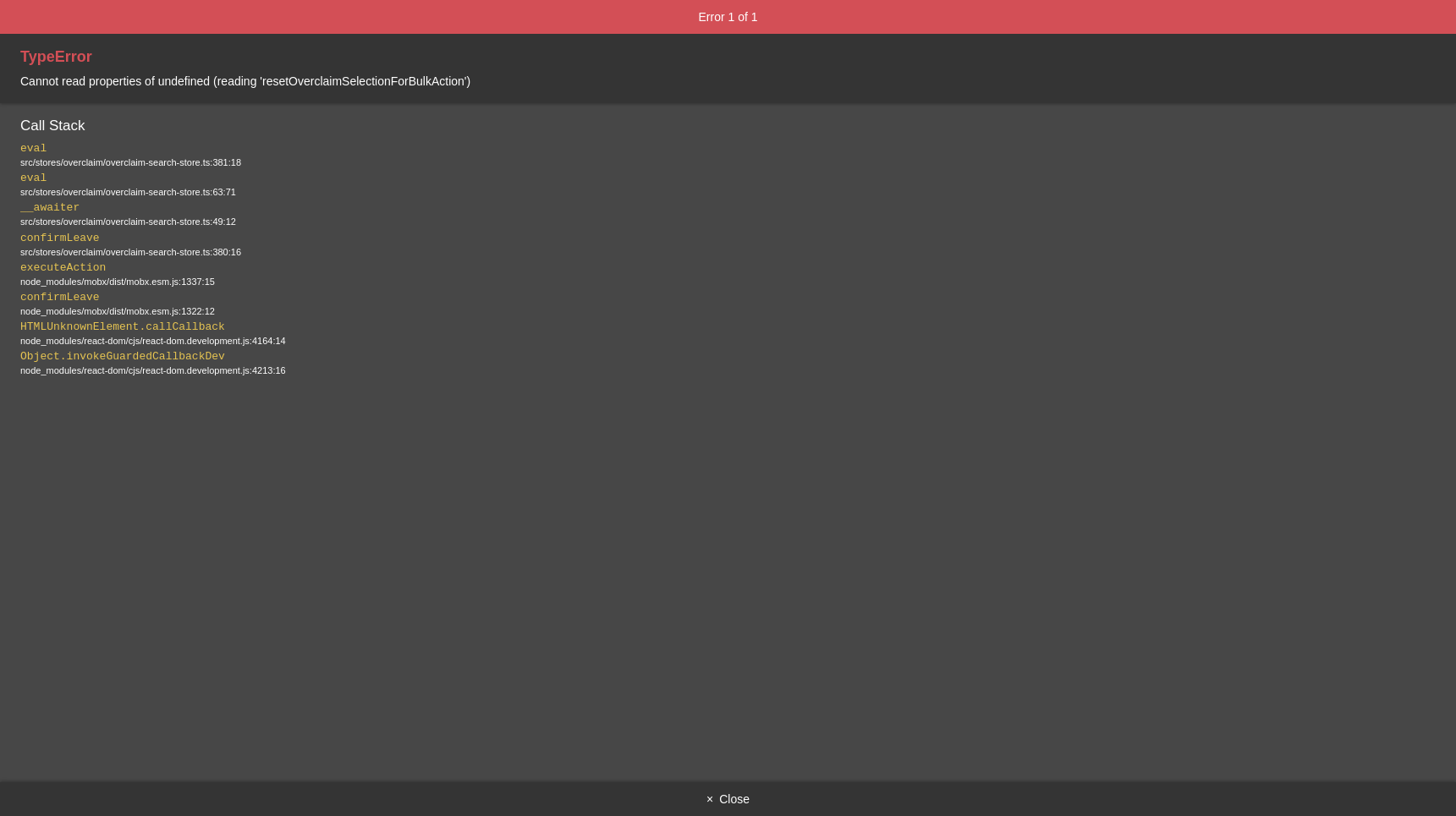
click at [728, 805] on button "× Close" at bounding box center [728, 799] width 1456 height 34
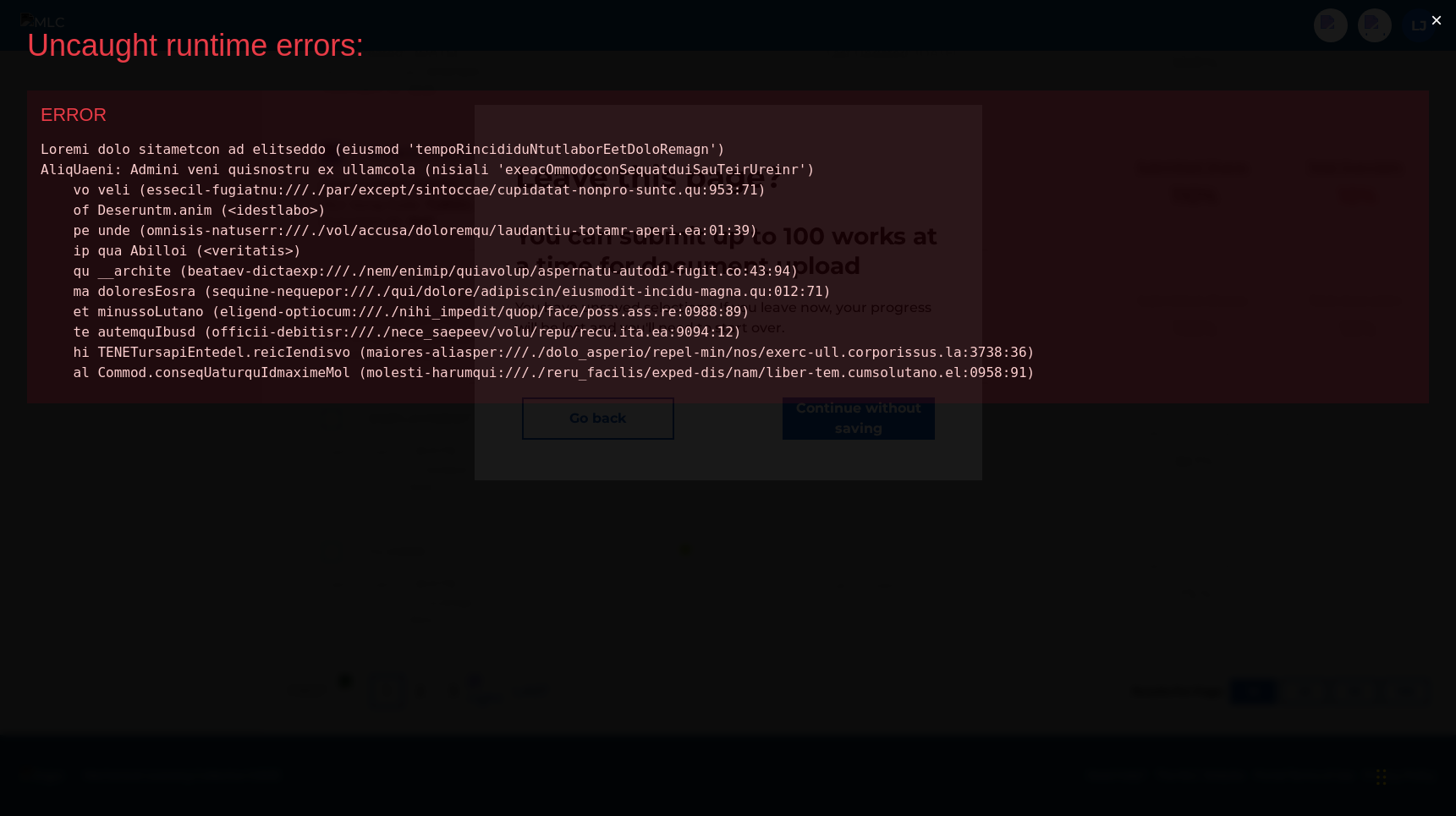
click at [1443, 13] on button "×" at bounding box center [1436, 20] width 39 height 41
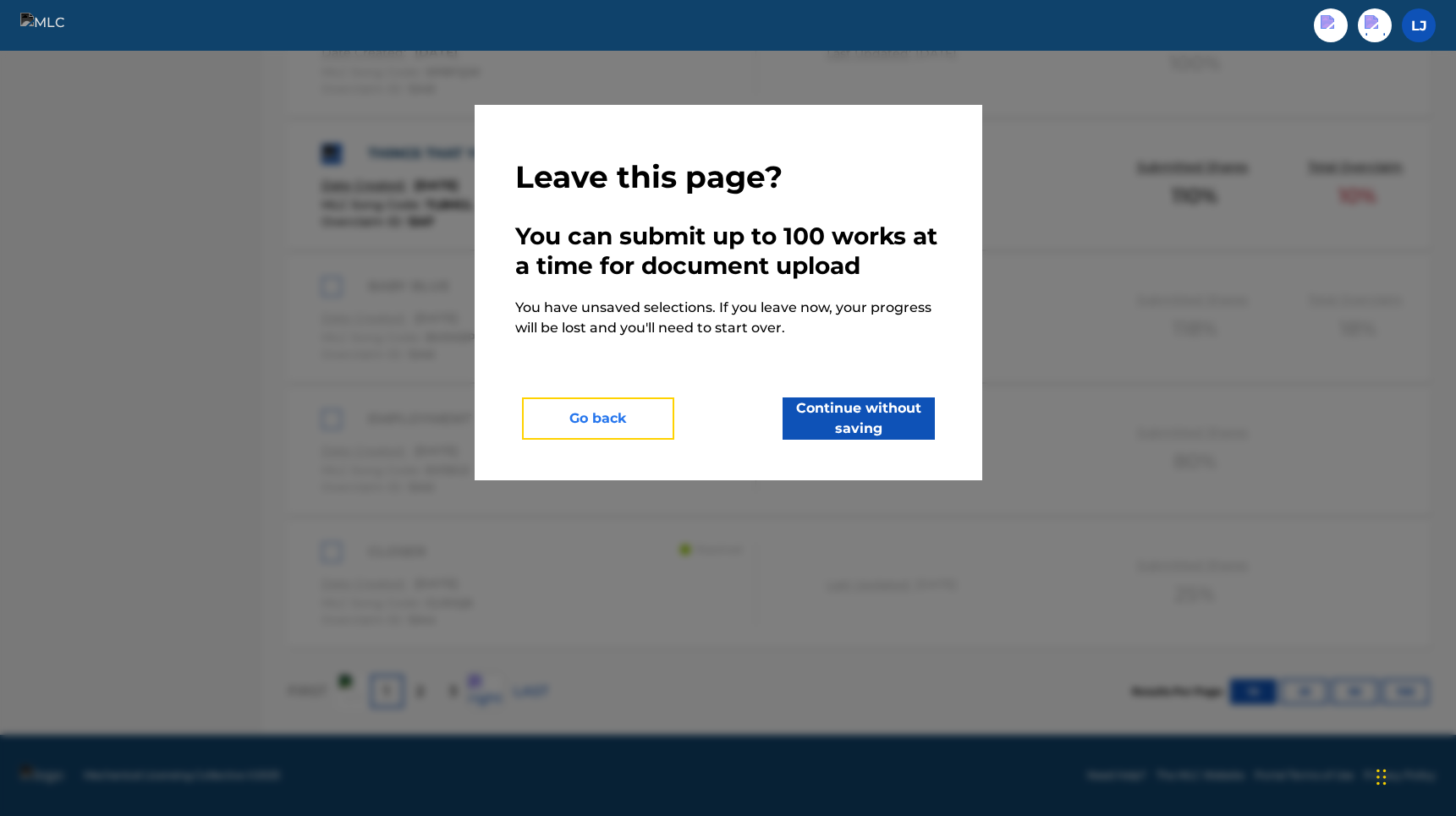
click at [657, 411] on button "Go back" at bounding box center [598, 418] width 152 height 43
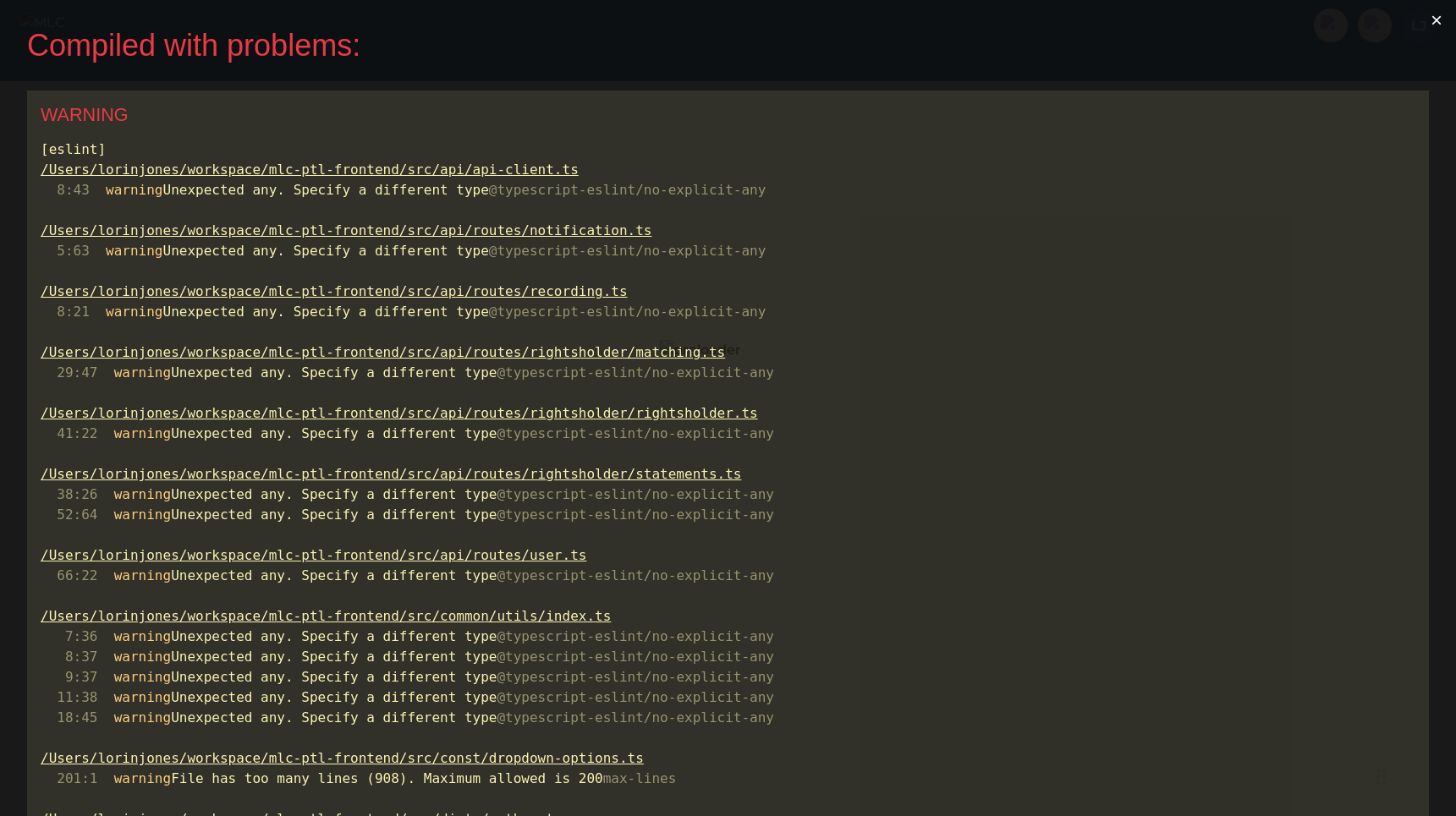
click at [1442, 19] on button "×" at bounding box center [1436, 20] width 39 height 41
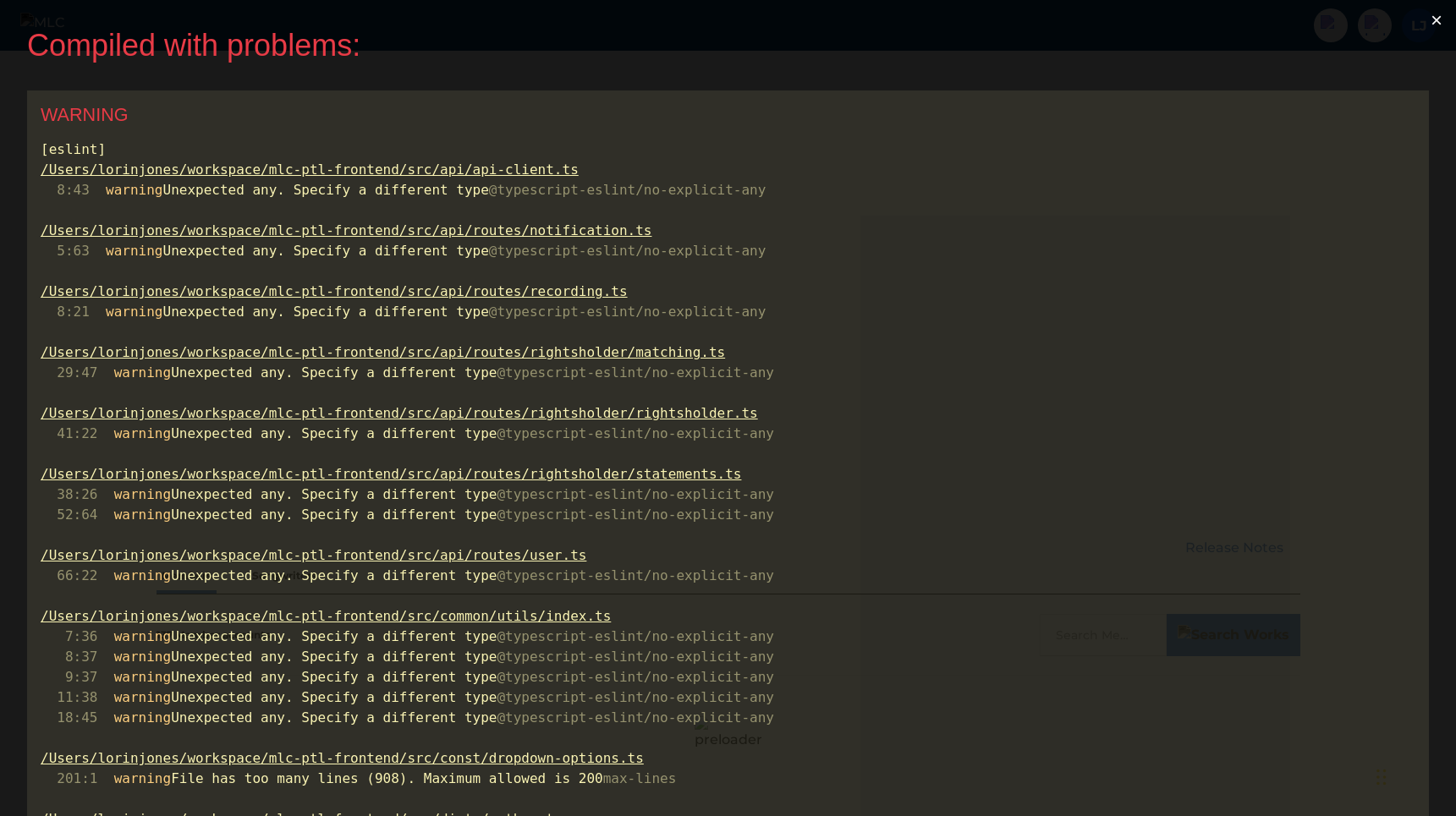
click at [1441, 19] on button "×" at bounding box center [1436, 20] width 39 height 41
click at [1441, 25] on button "×" at bounding box center [1436, 20] width 39 height 41
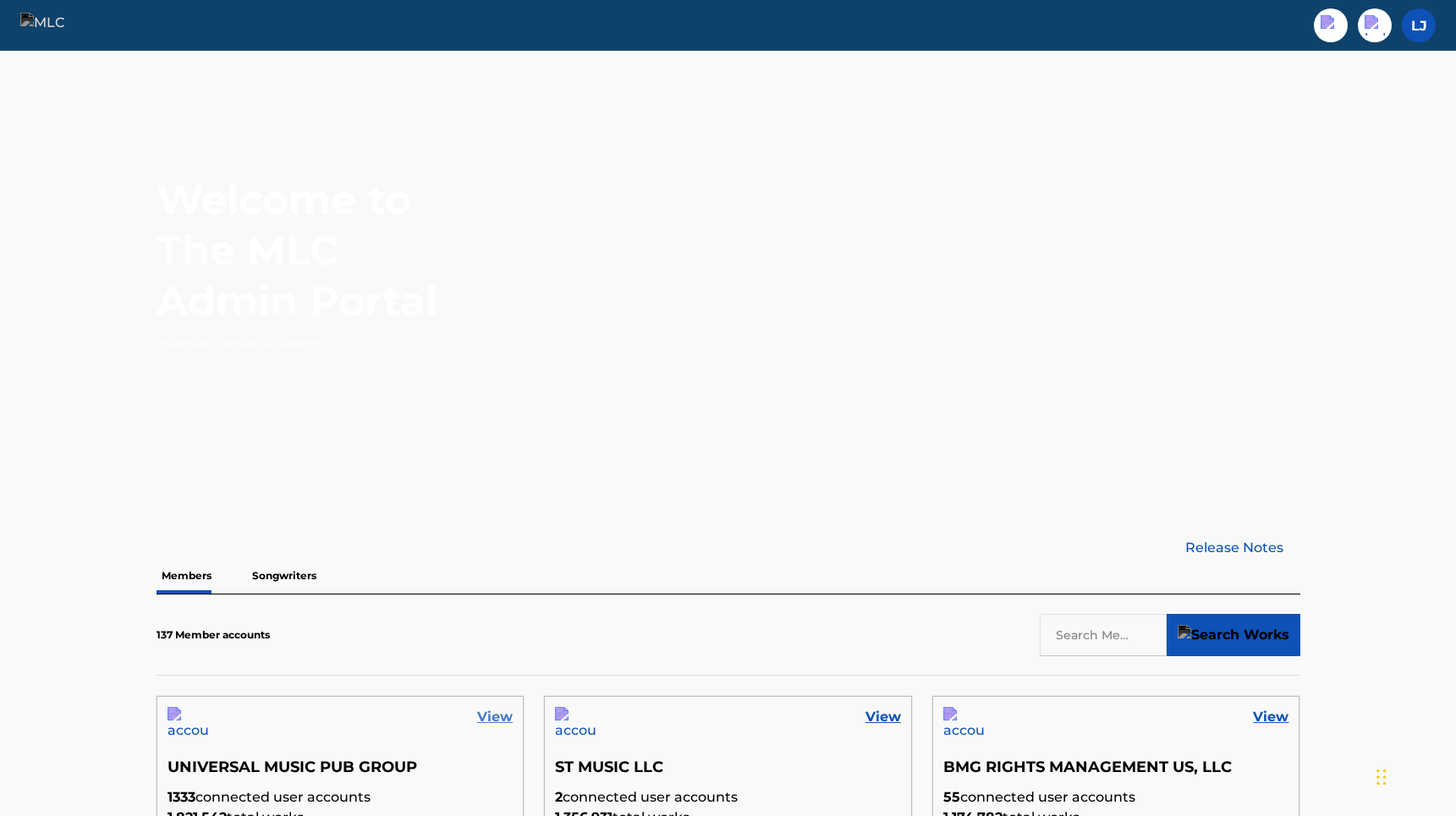
click at [491, 715] on link "View" at bounding box center [494, 716] width 35 height 20
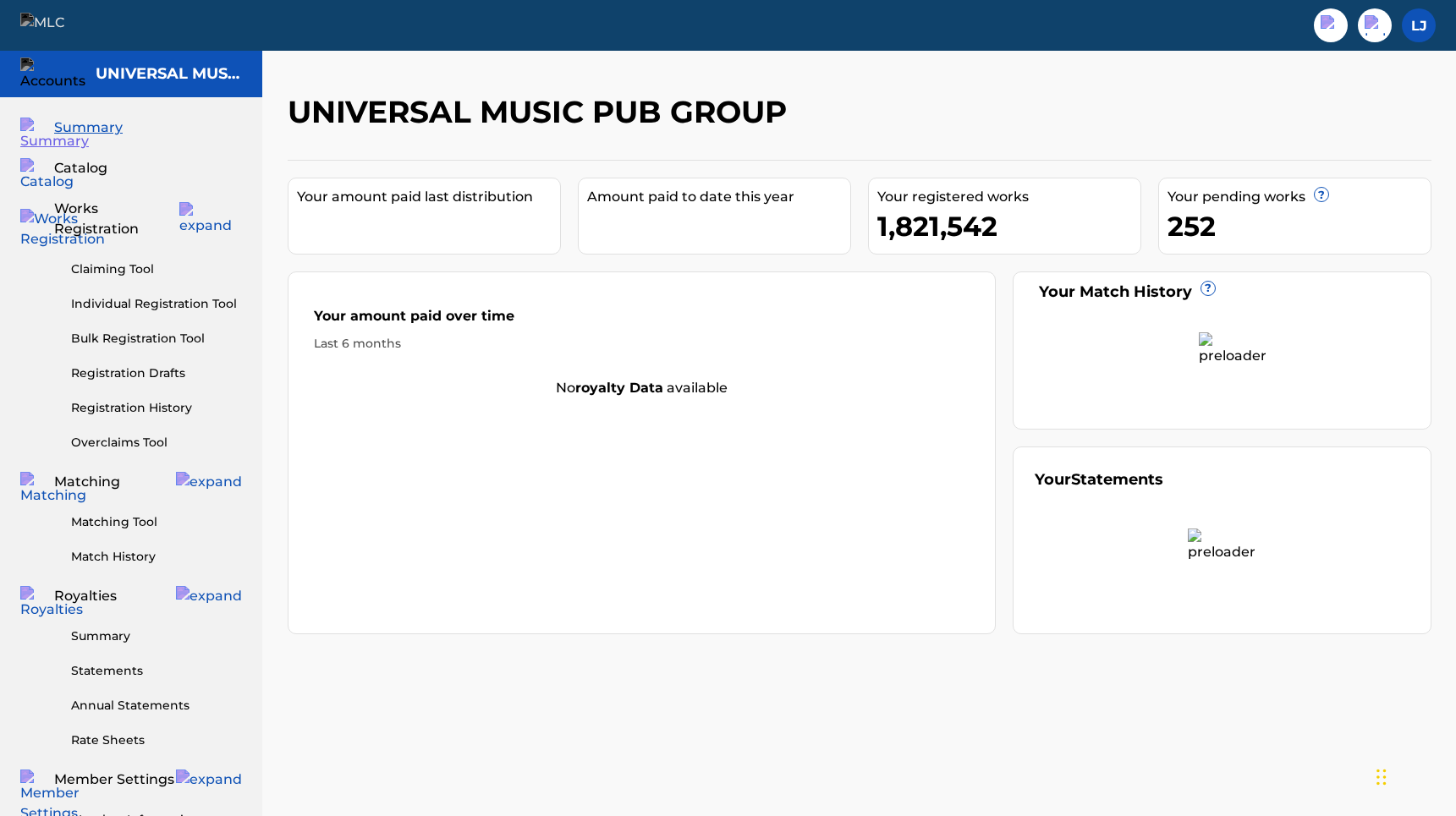
click at [135, 411] on div "Claiming Tool Individual Registration Tool Bulk Registration Tool Registration …" at bounding box center [130, 345] width 221 height 212
click at [132, 434] on link "Overclaims Tool" at bounding box center [157, 443] width 171 height 18
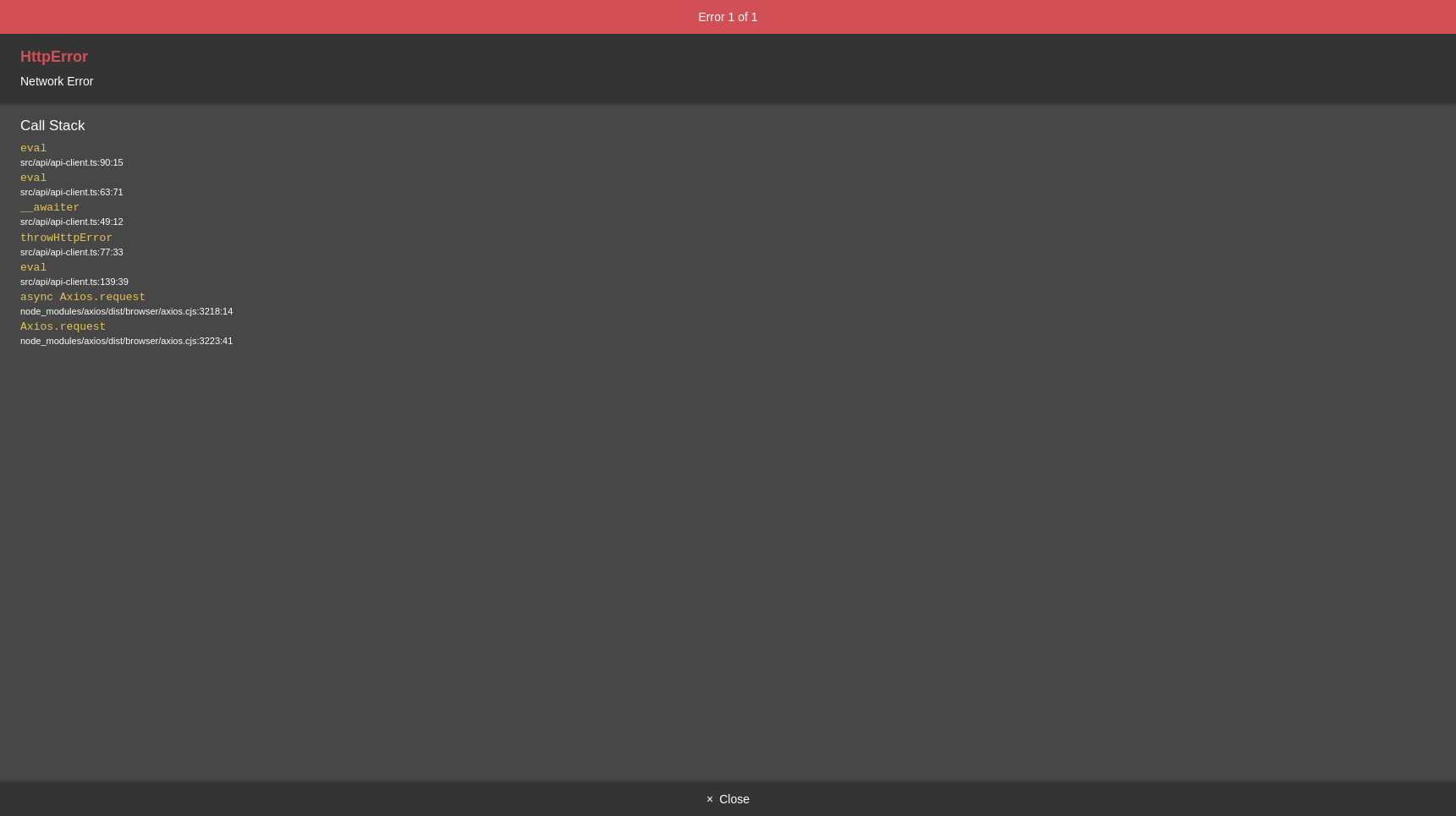
click at [721, 804] on button "× Close" at bounding box center [728, 799] width 1456 height 34
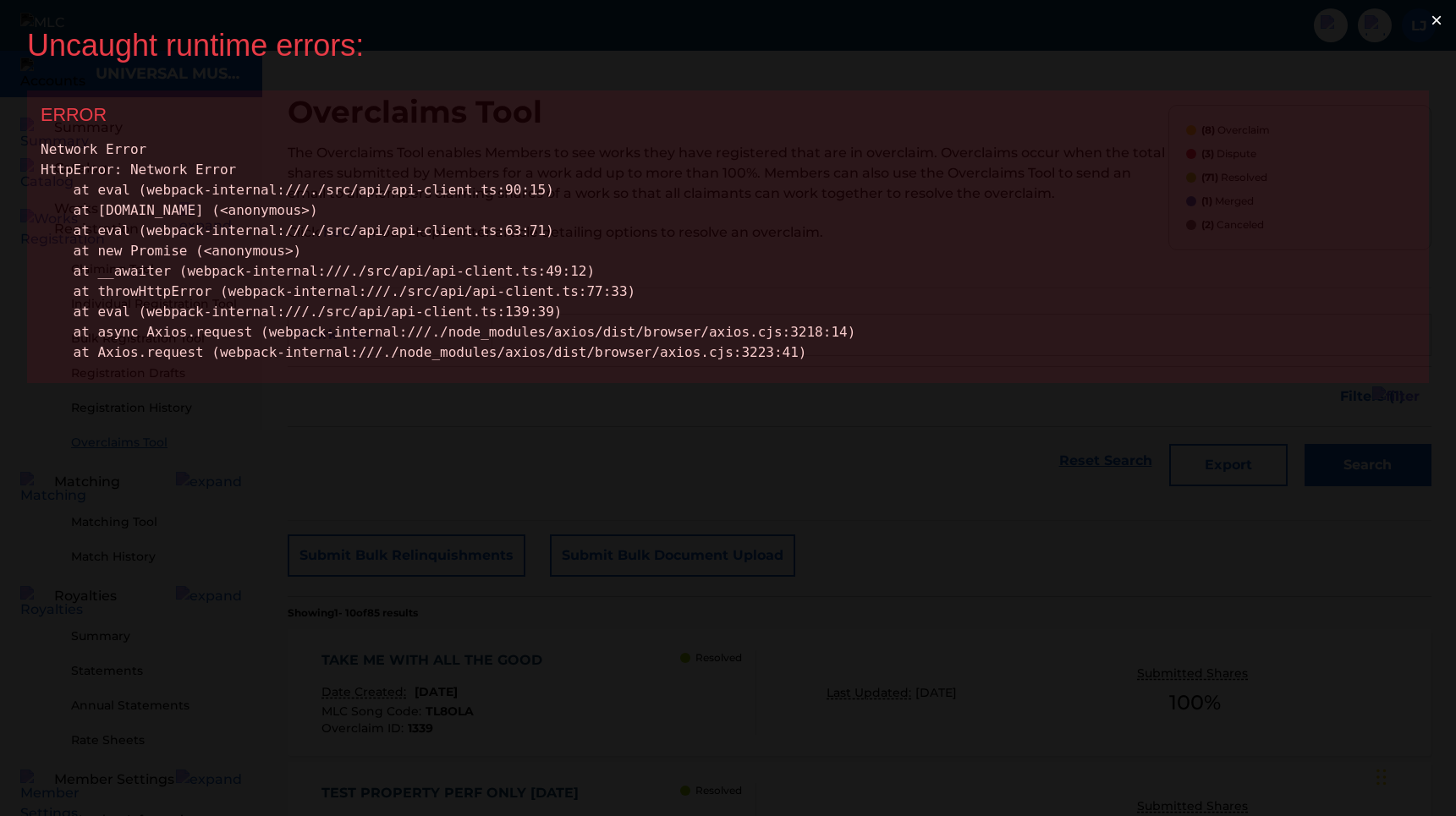
click at [1446, 22] on button "×" at bounding box center [1436, 20] width 39 height 41
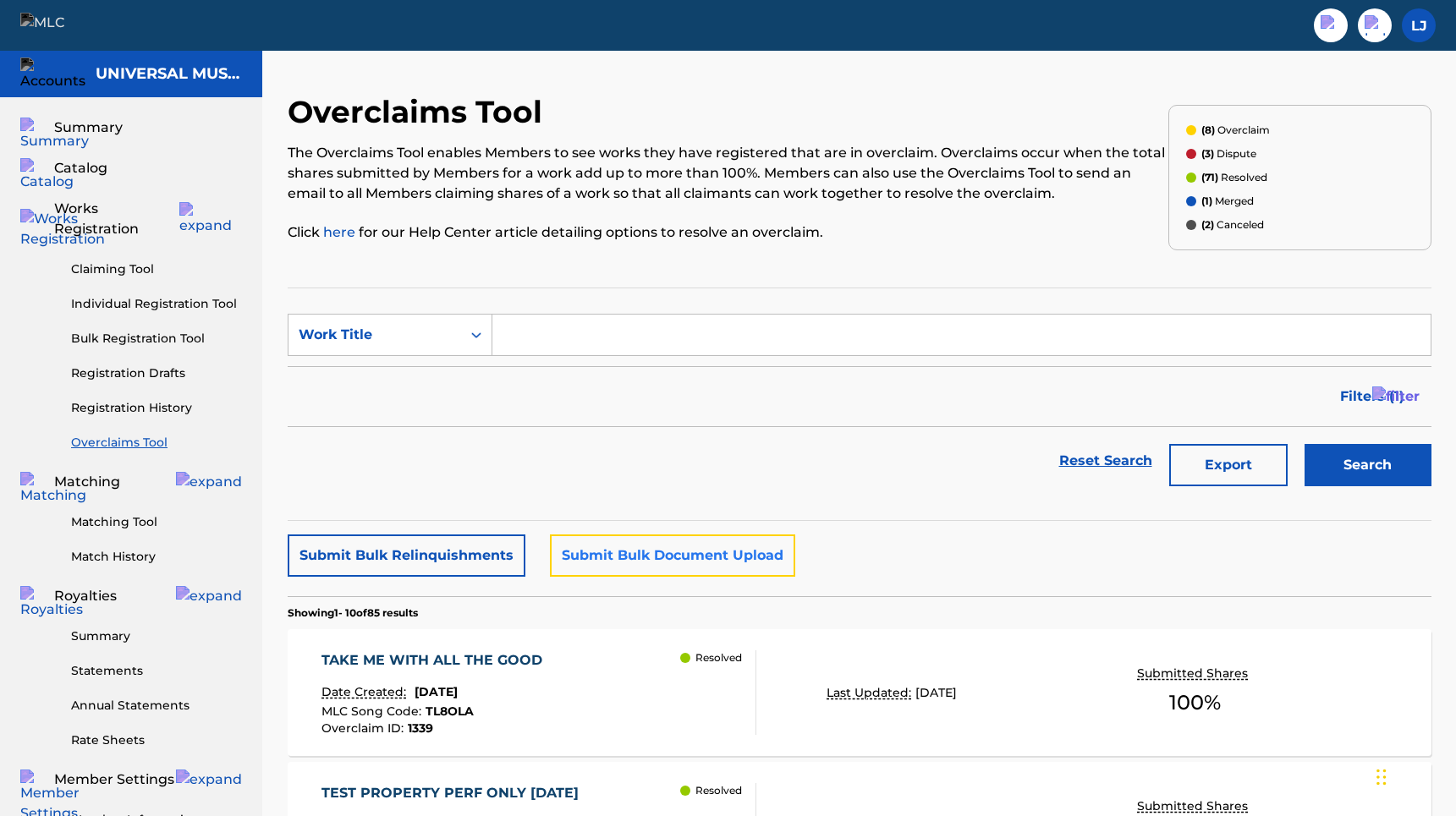
click at [628, 558] on button "Submit Bulk Document Upload" at bounding box center [673, 555] width 245 height 43
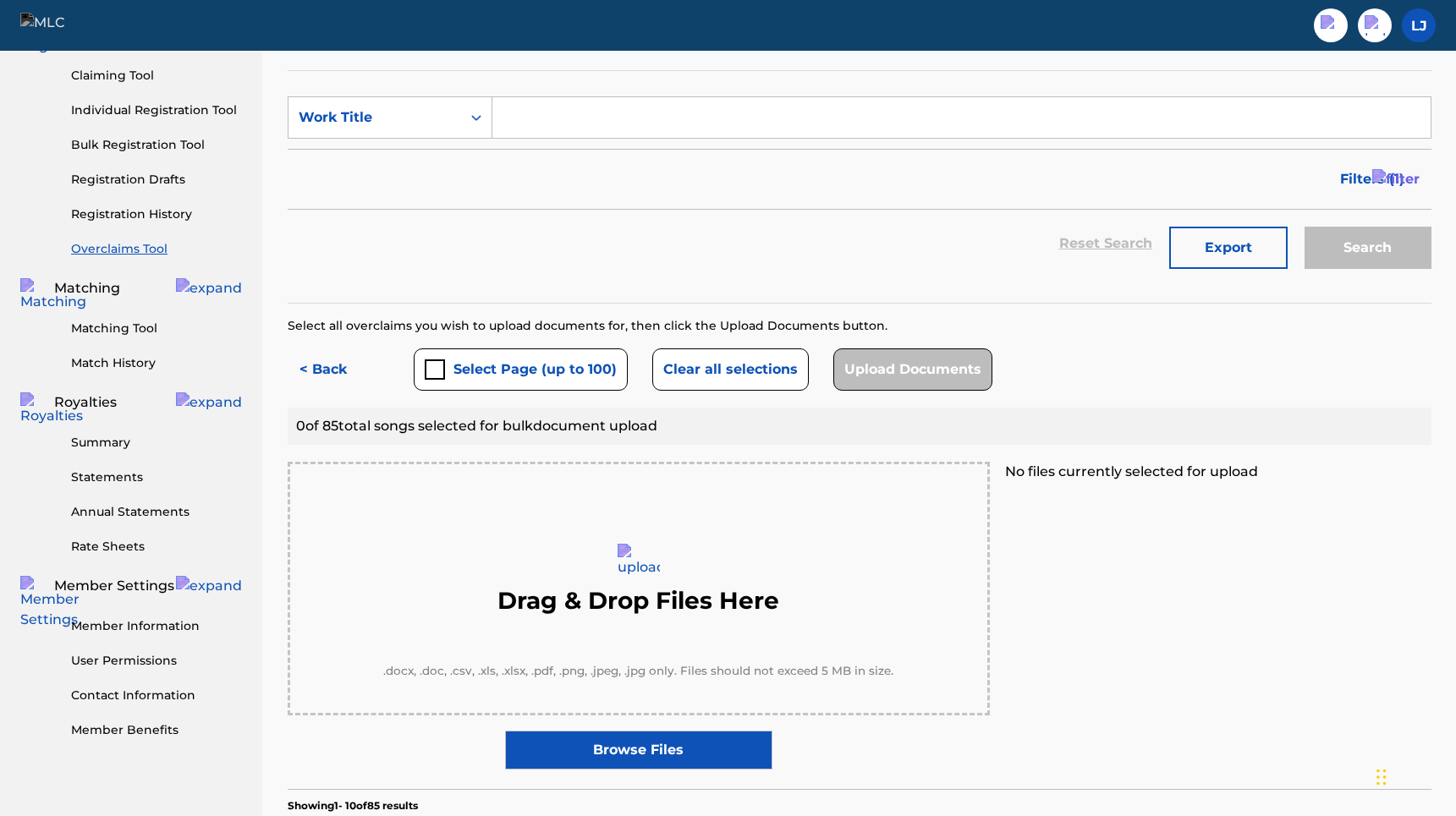
scroll to position [196, 0]
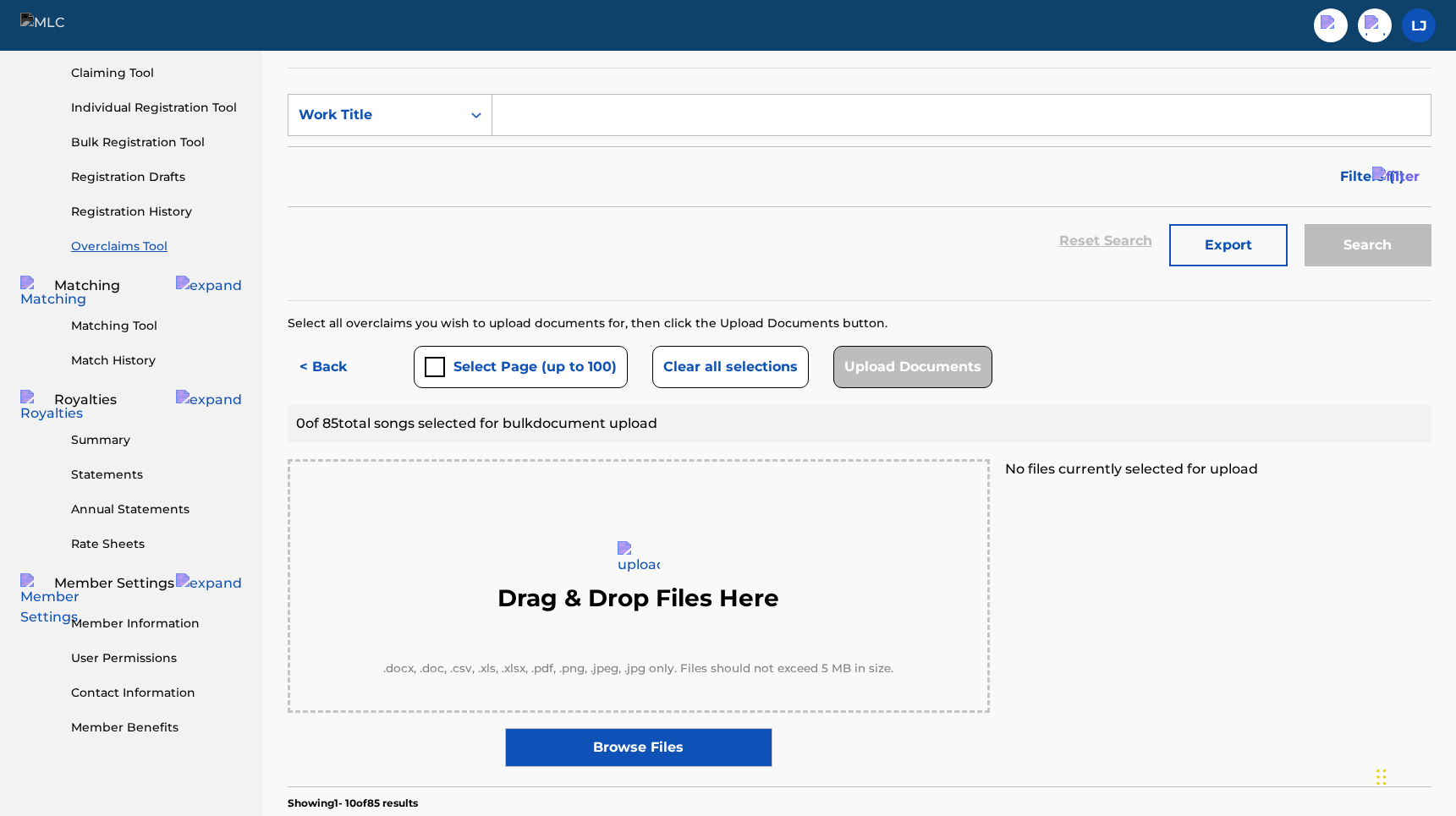
click at [619, 733] on label "Browse Files" at bounding box center [638, 747] width 267 height 39
click at [0, 0] on input "Browse Files" at bounding box center [0, 0] width 0 height 0
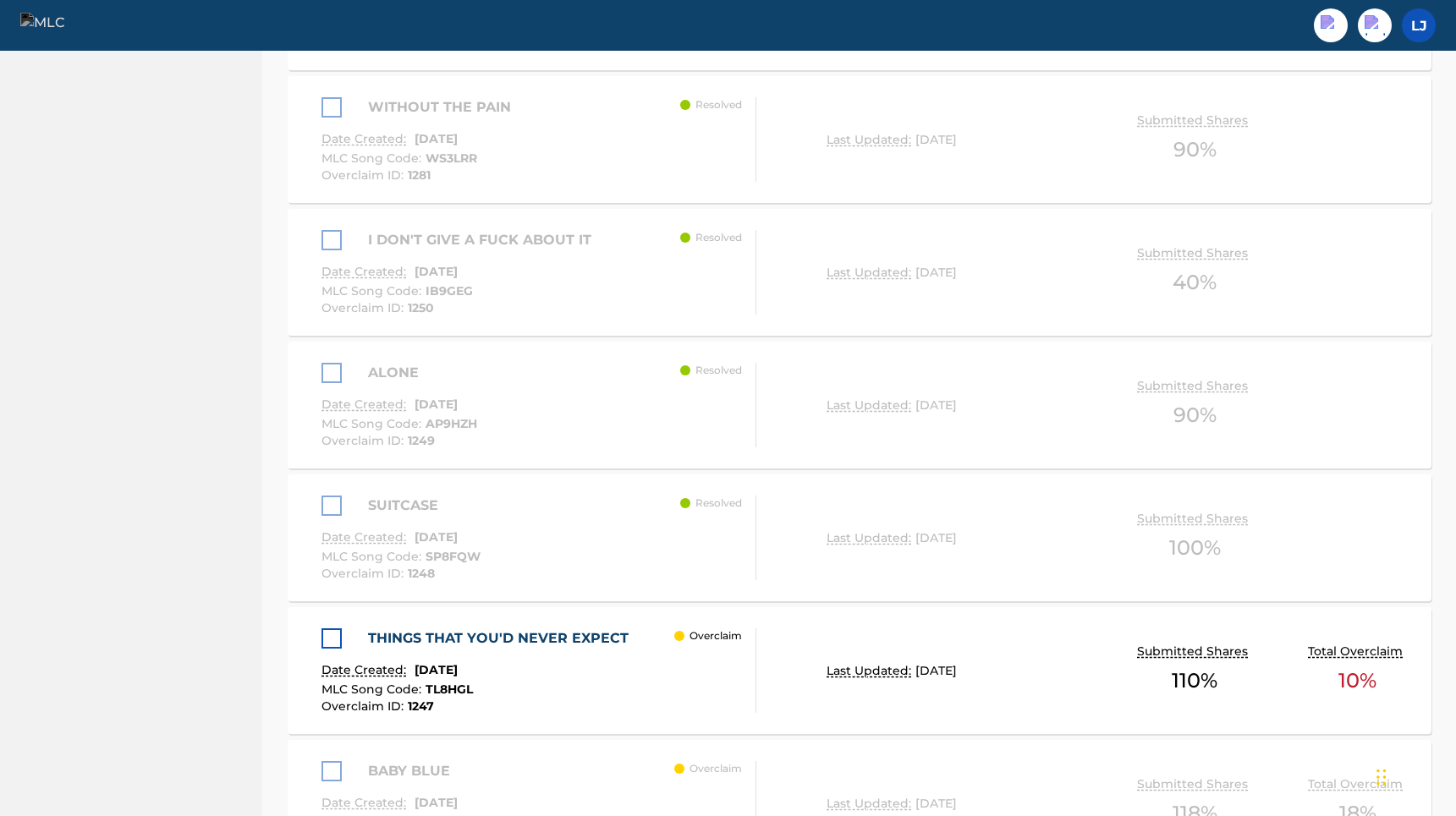
scroll to position [1217, 0]
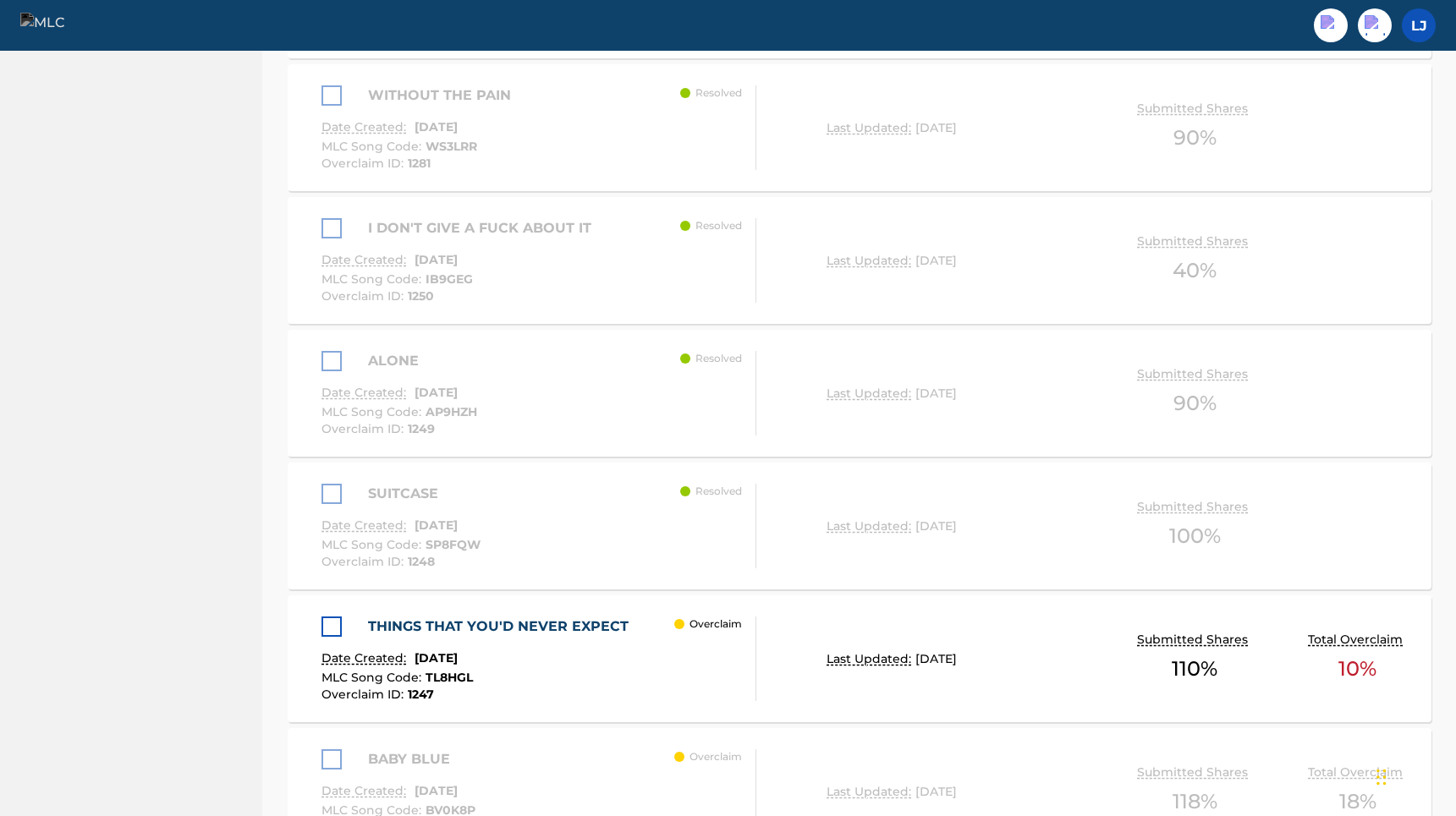
click at [339, 634] on div at bounding box center [331, 626] width 20 height 20
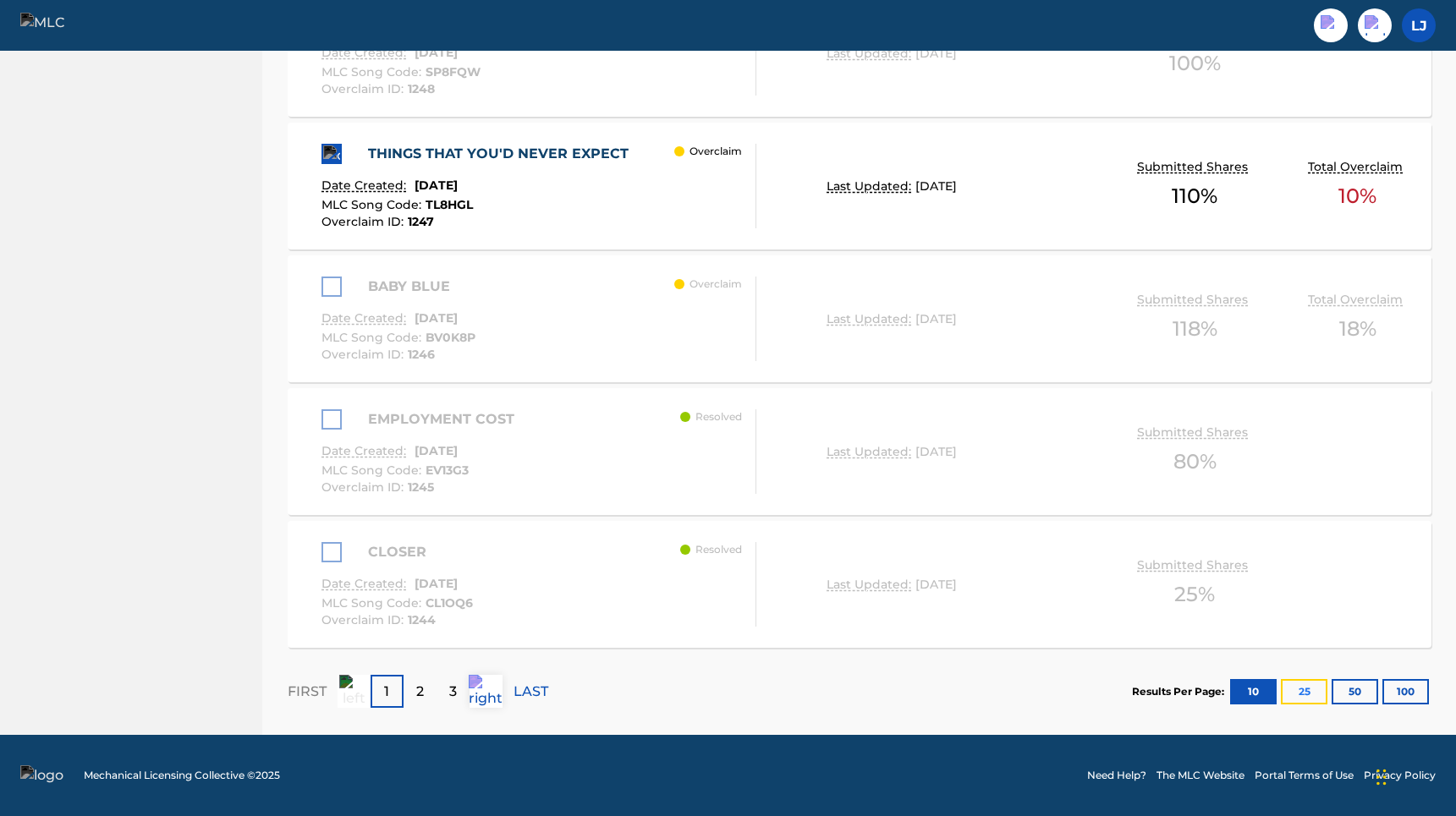
click at [1304, 689] on button "25" at bounding box center [1303, 692] width 47 height 26
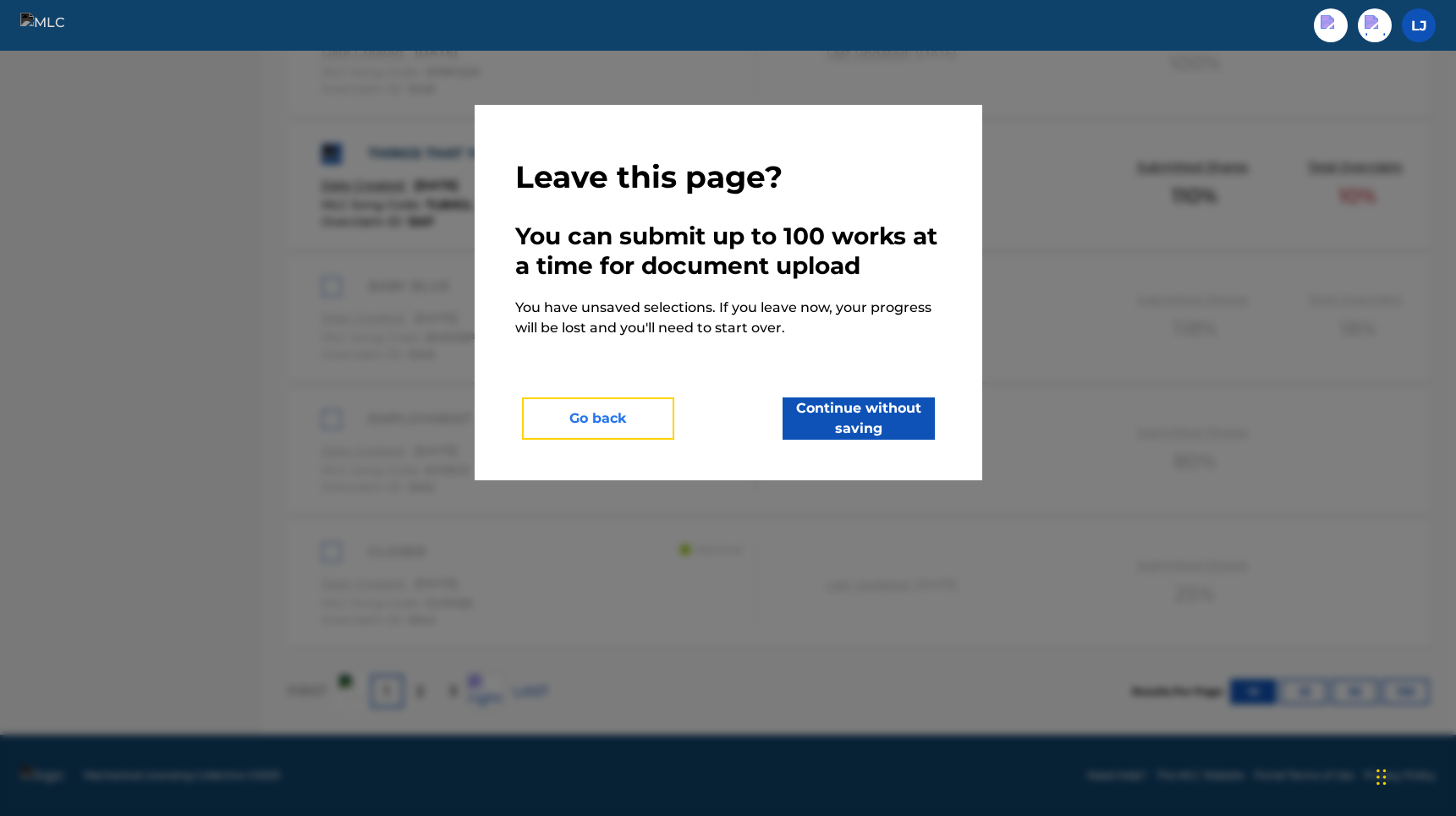
click at [639, 413] on button "Go back" at bounding box center [598, 418] width 152 height 43
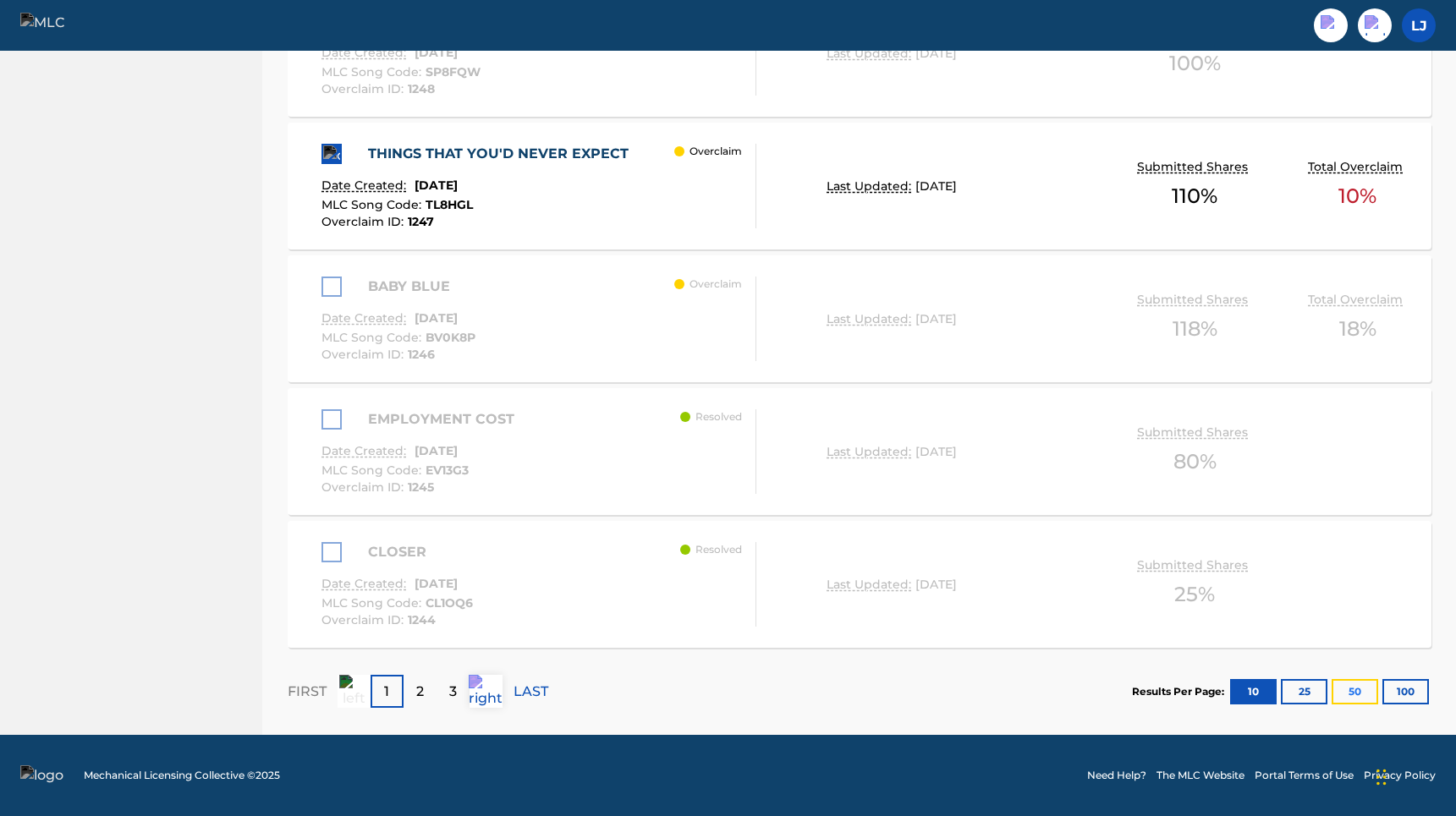
click at [1349, 694] on button "50" at bounding box center [1354, 692] width 47 height 26
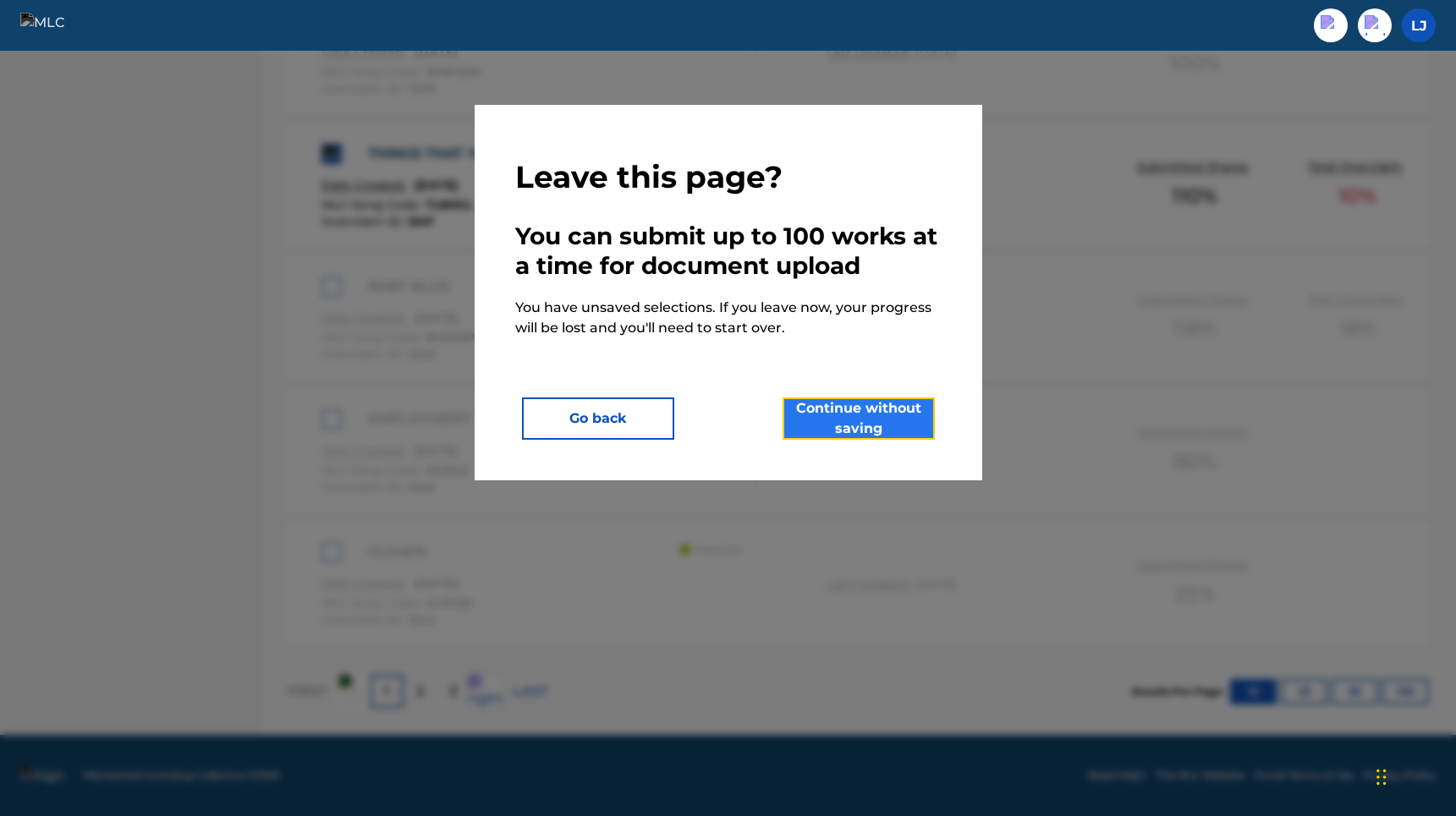
click at [891, 412] on button "Continue without saving" at bounding box center [858, 418] width 152 height 43
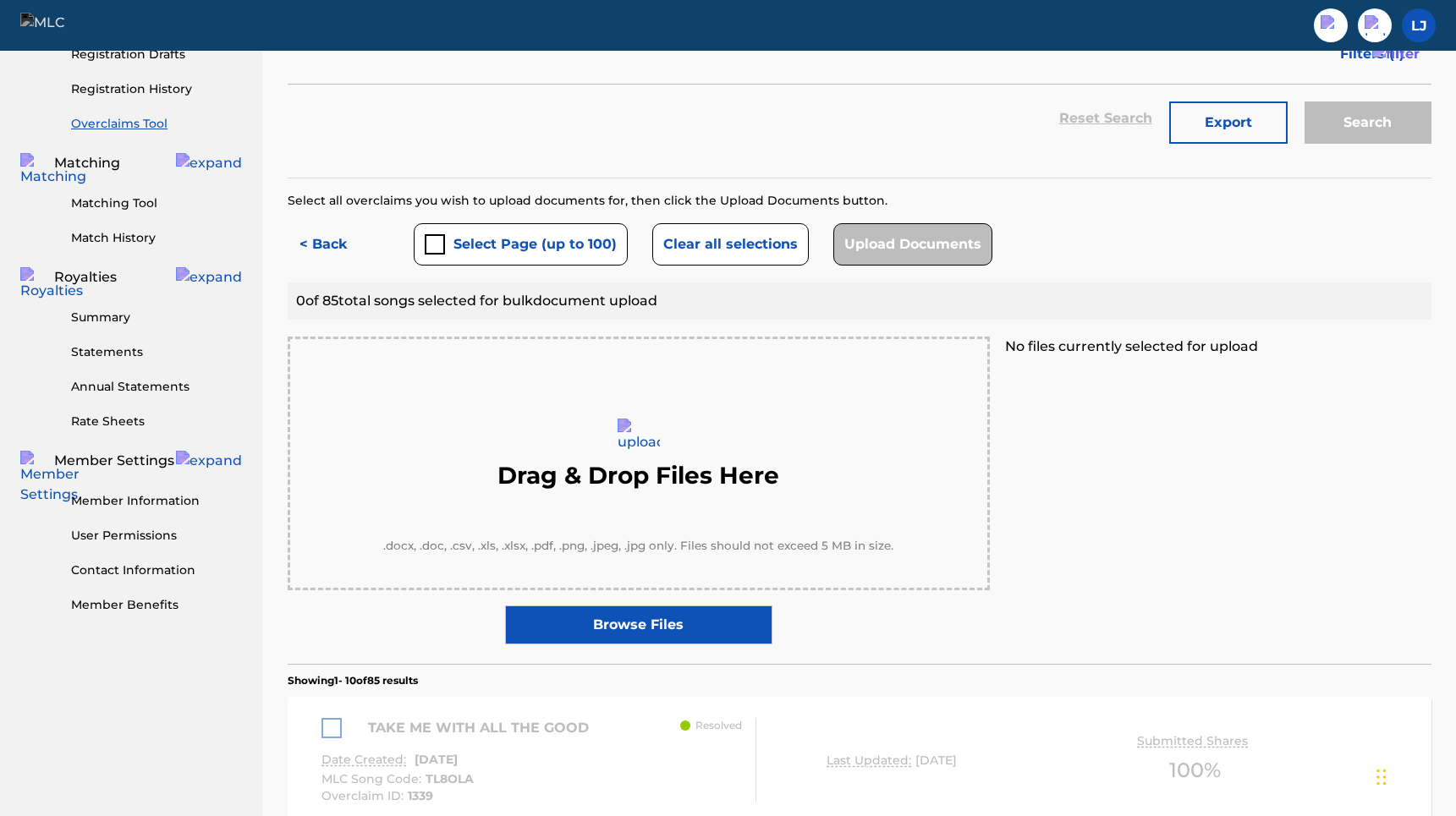
scroll to position [319, 0]
click at [630, 623] on label "Browse Files" at bounding box center [638, 623] width 267 height 39
click at [0, 0] on input "Browse Files" at bounding box center [0, 0] width 0 height 0
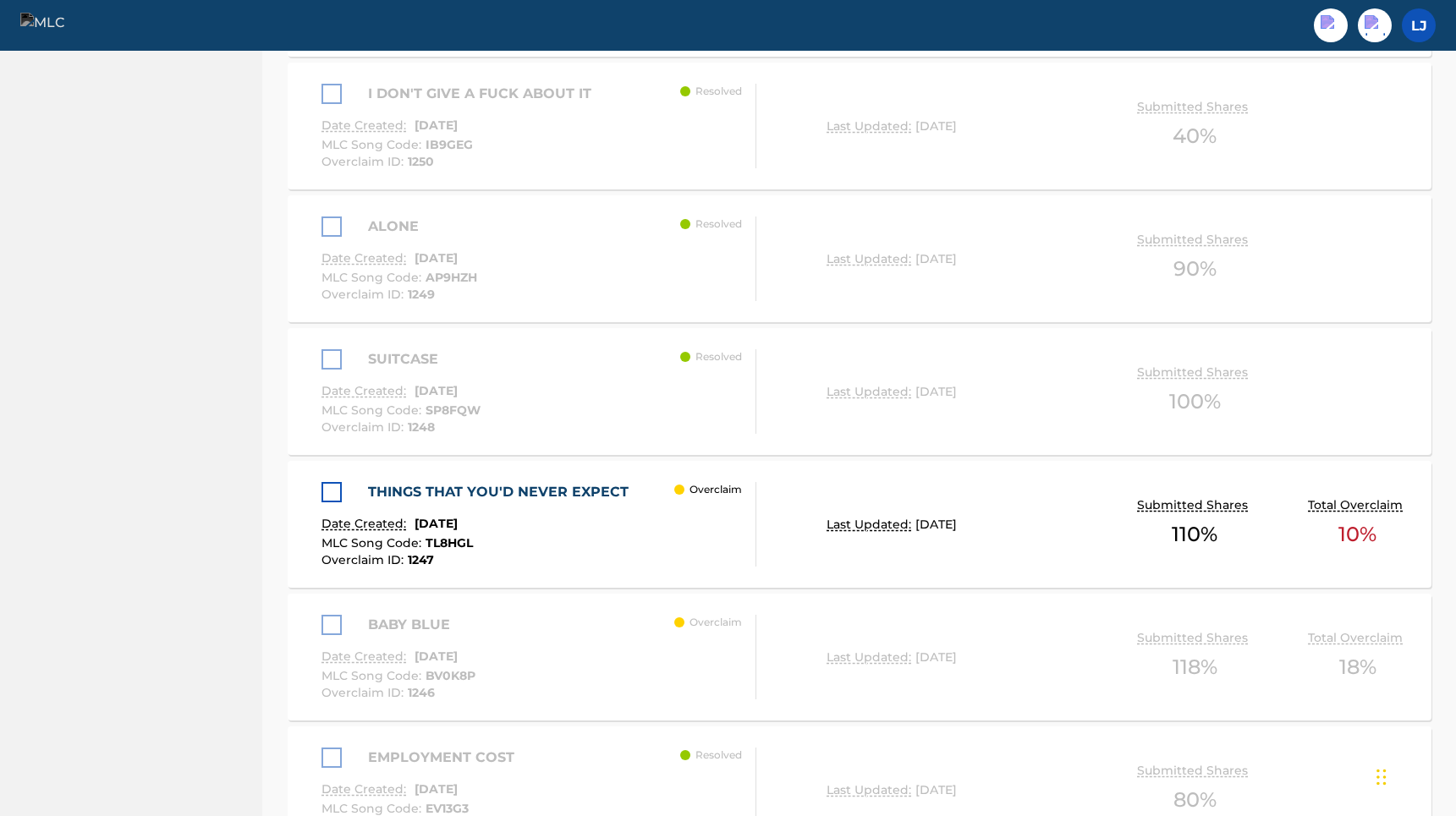
scroll to position [1408, 0]
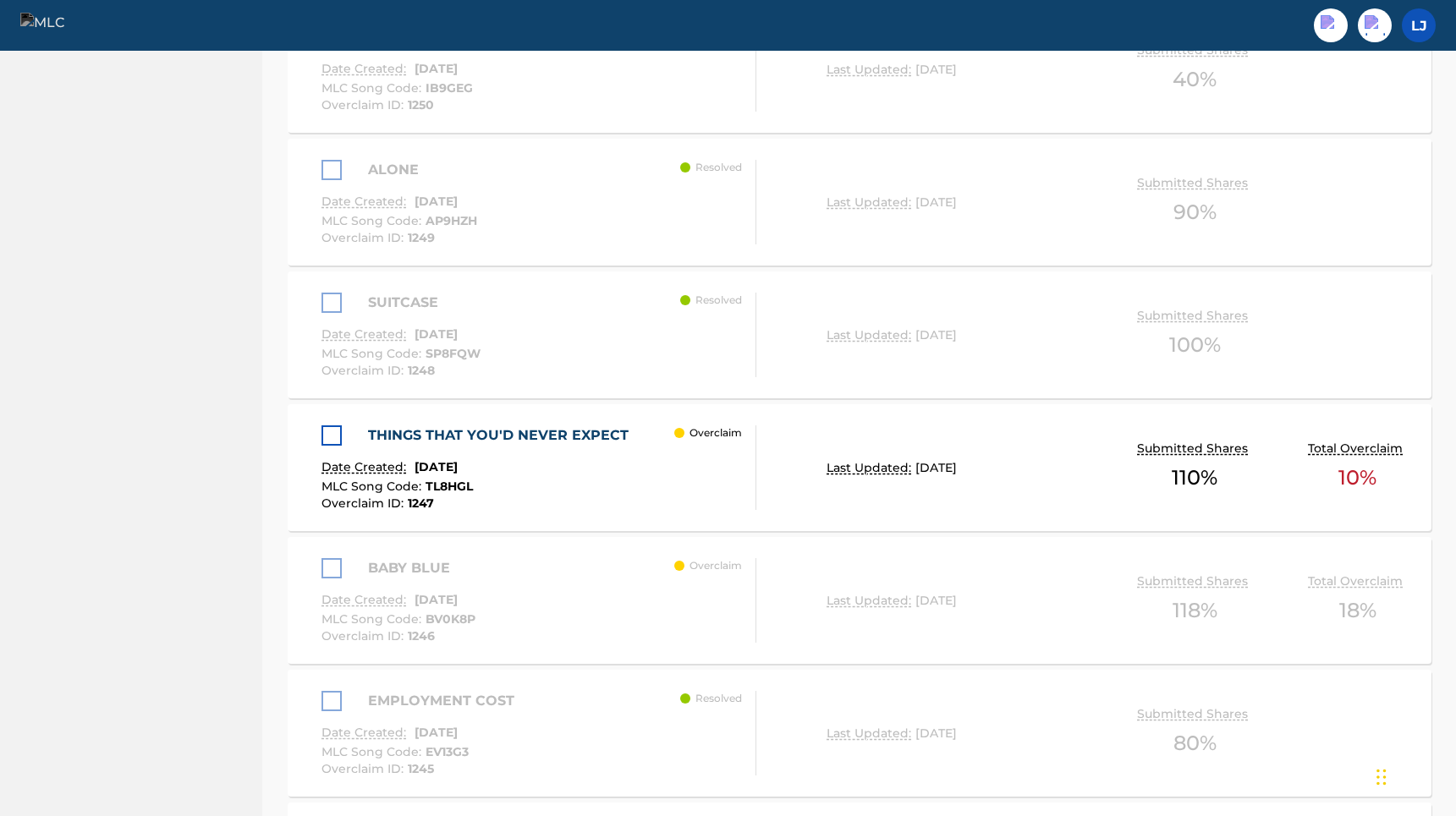
click at [335, 431] on div at bounding box center [331, 435] width 20 height 20
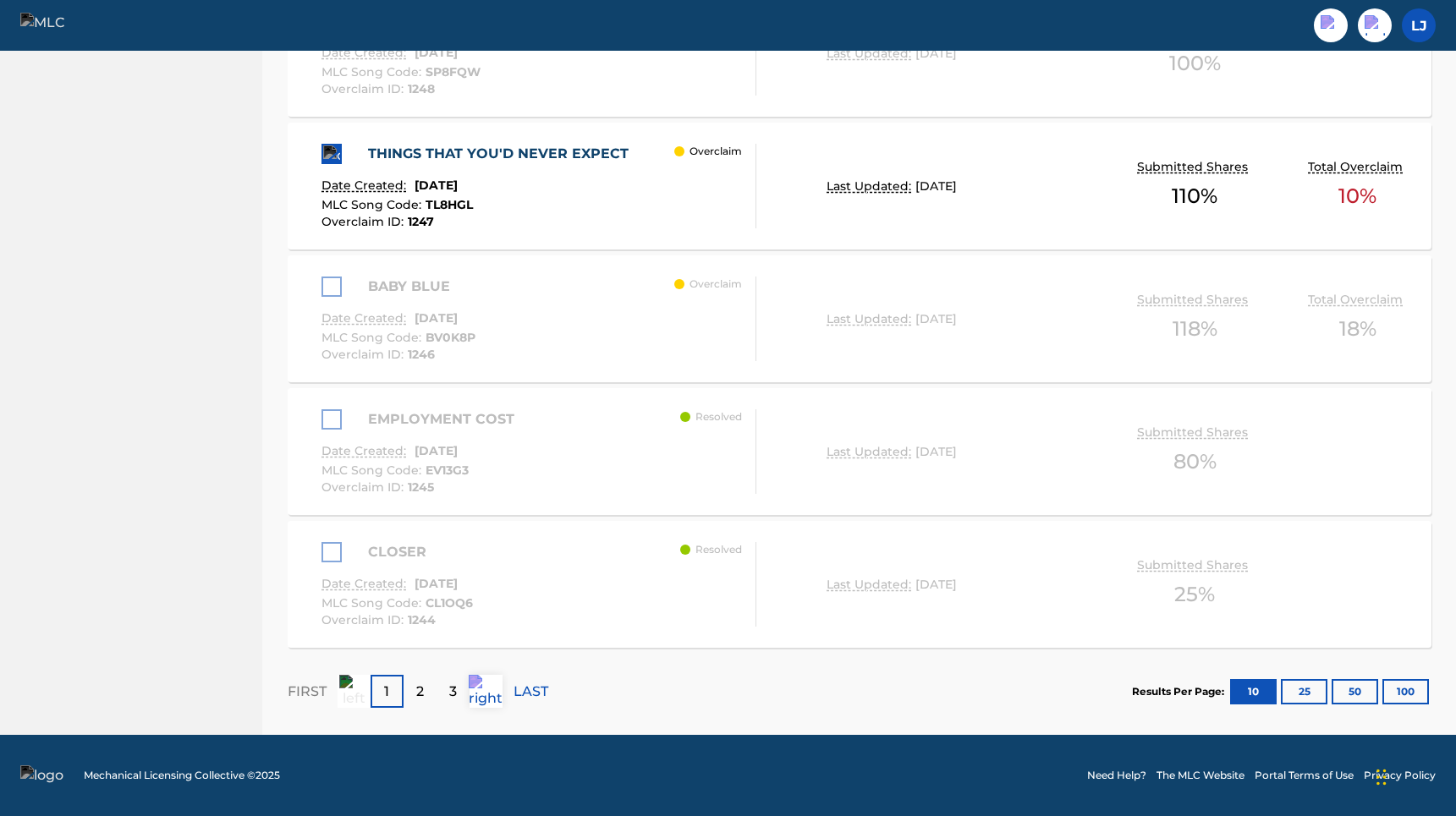
click at [1307, 674] on div "Results Per Page: 10 25 50 100" at bounding box center [1281, 692] width 299 height 80
click at [1310, 688] on button "25" at bounding box center [1303, 692] width 47 height 26
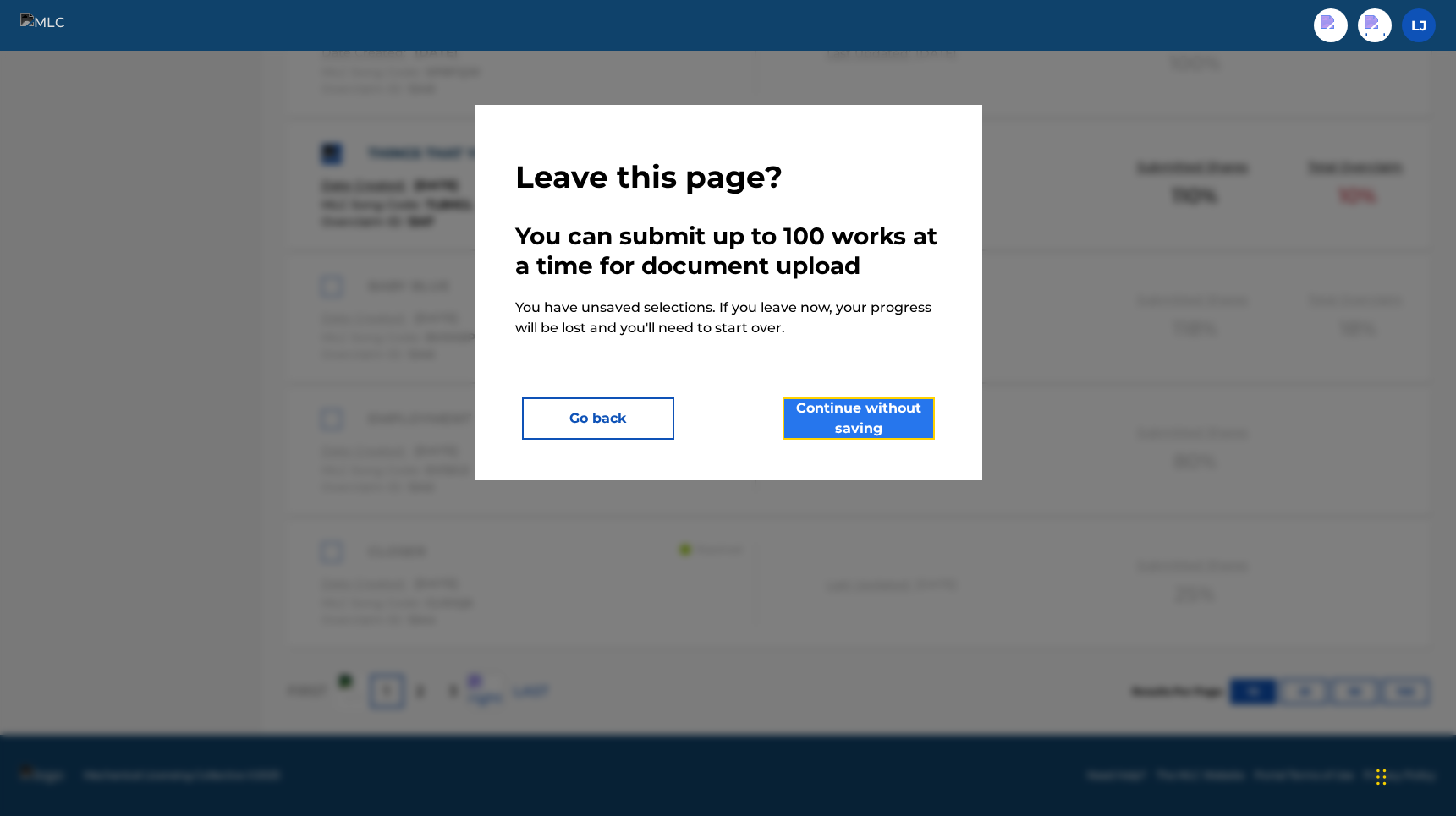
click at [826, 427] on button "Continue without saving" at bounding box center [858, 418] width 152 height 43
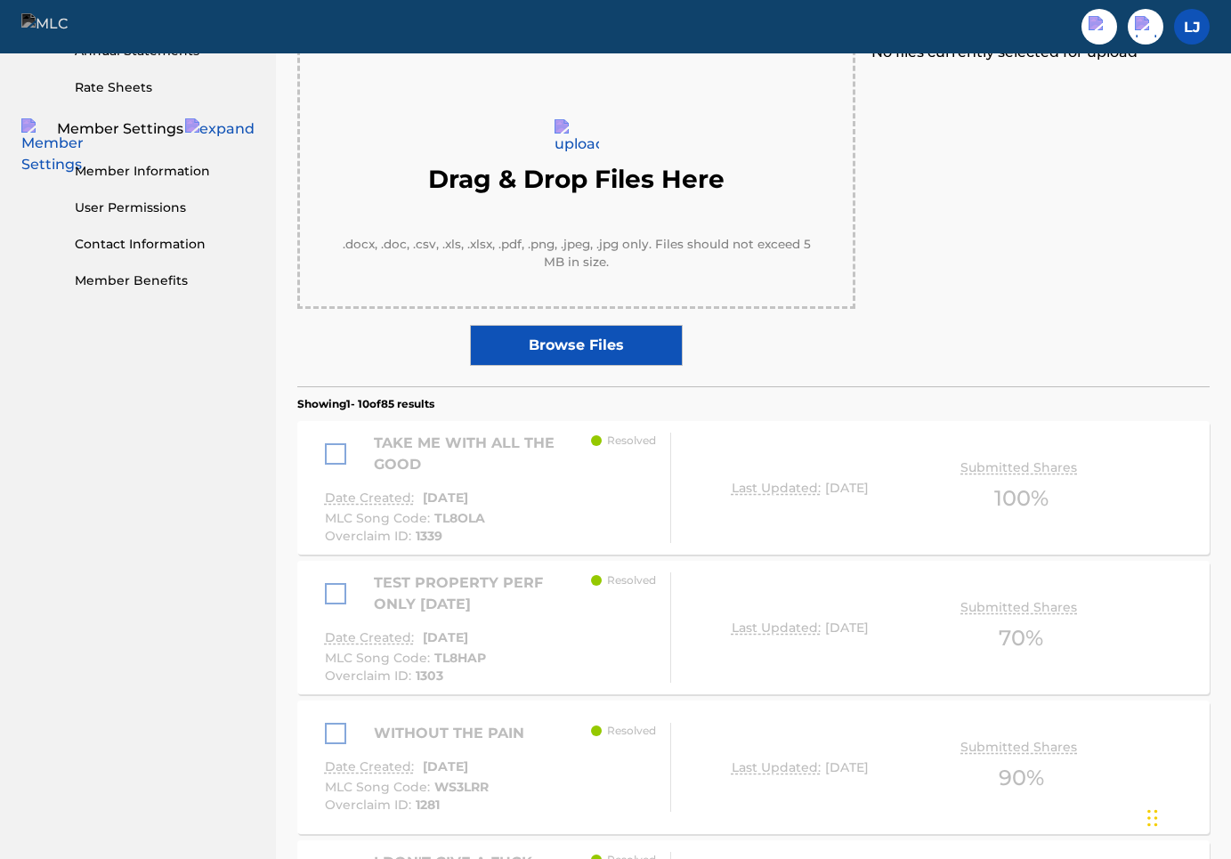
scroll to position [473, 0]
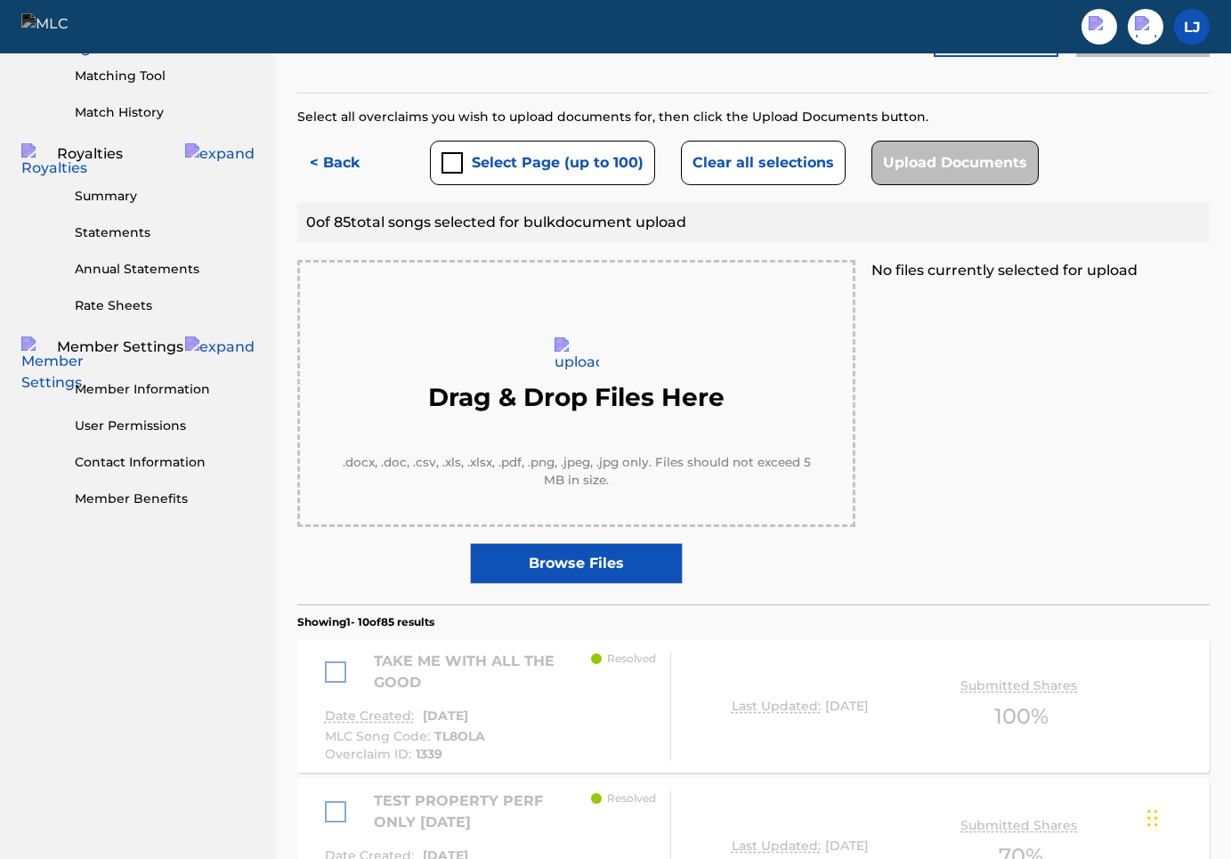
drag, startPoint x: 782, startPoint y: 477, endPoint x: 688, endPoint y: 511, distance: 100.2
click at [688, 511] on div "Drag & Drop Files Here .docx, .doc, .csv, .xls, .xlsx, .pdf, .png, .jpeg, .jpg …" at bounding box center [576, 422] width 558 height 324
click at [634, 543] on label "Browse Files" at bounding box center [576, 563] width 212 height 41
click at [0, 0] on input "Browse Files" at bounding box center [0, 0] width 0 height 0
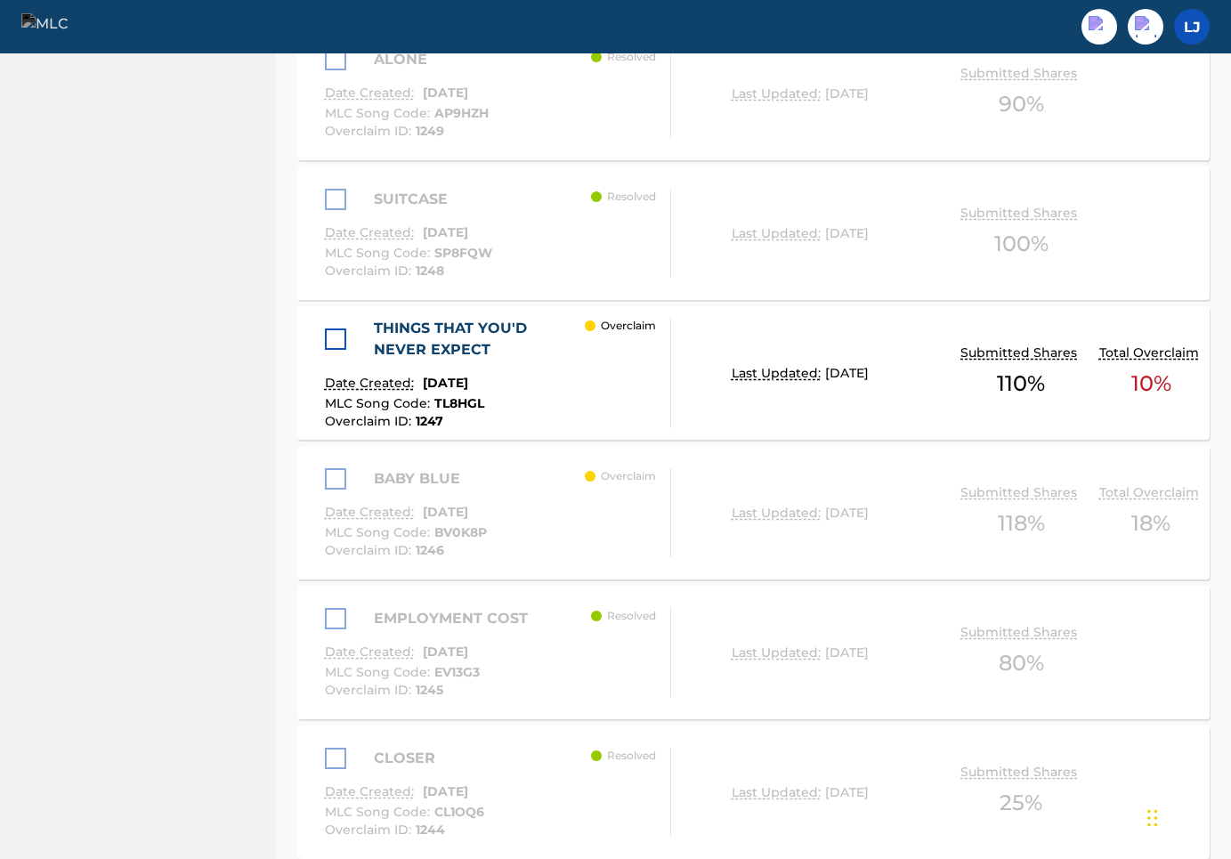
scroll to position [1637, 0]
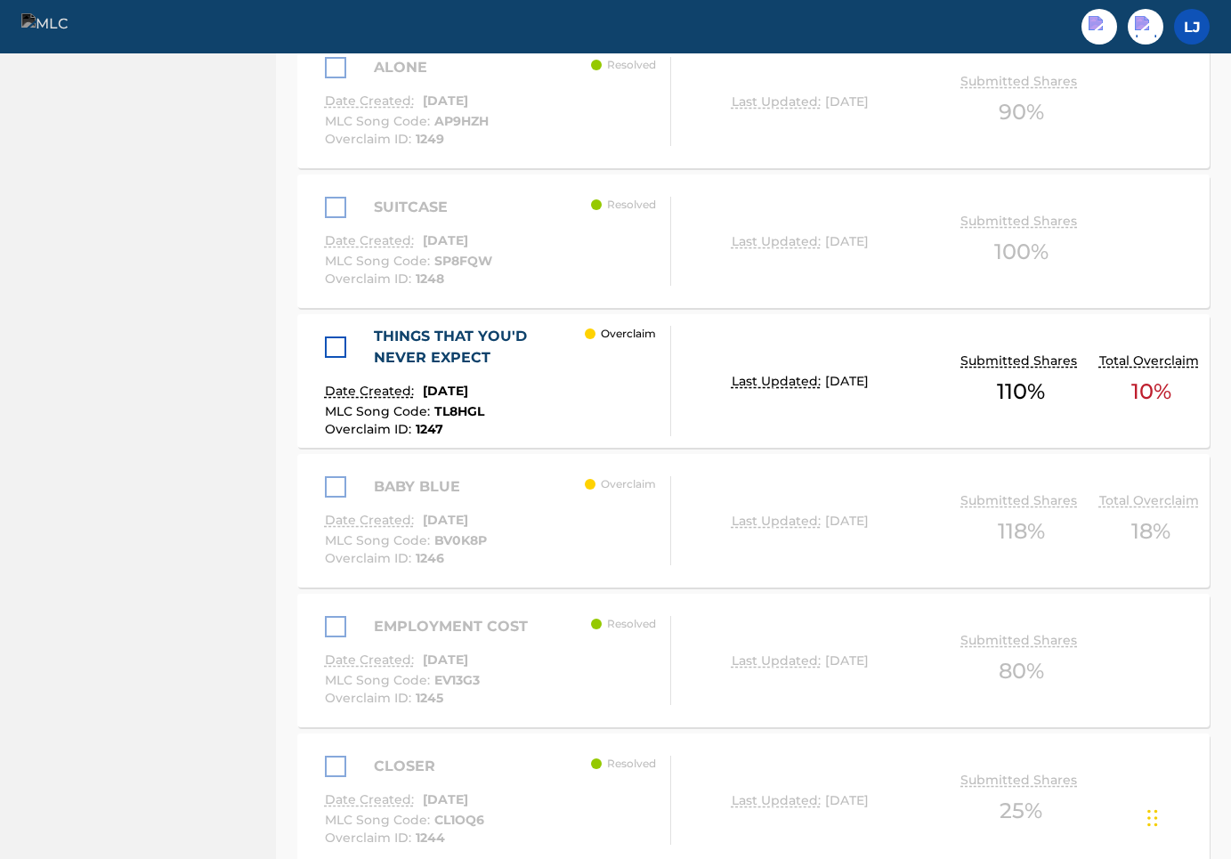
click at [340, 336] on div at bounding box center [335, 346] width 21 height 21
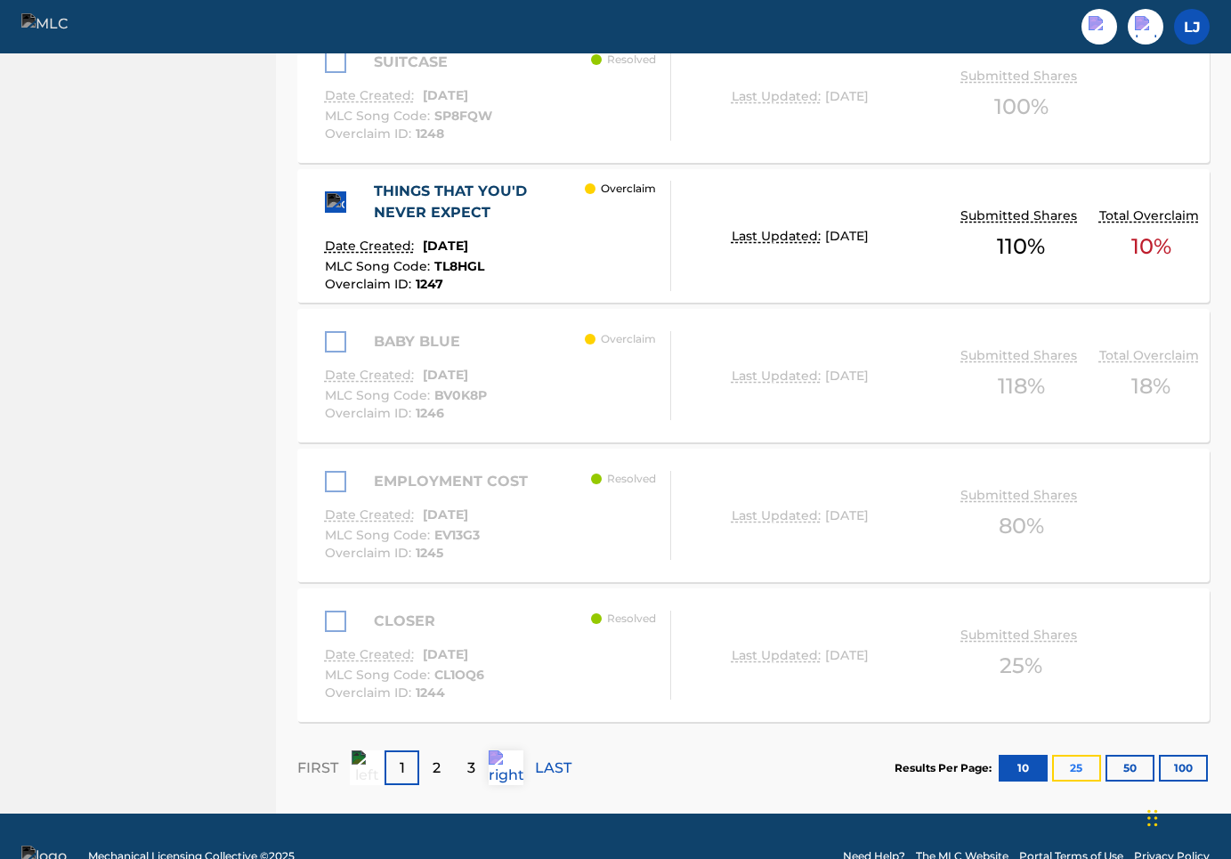
click at [1078, 755] on button "25" at bounding box center [1076, 768] width 49 height 27
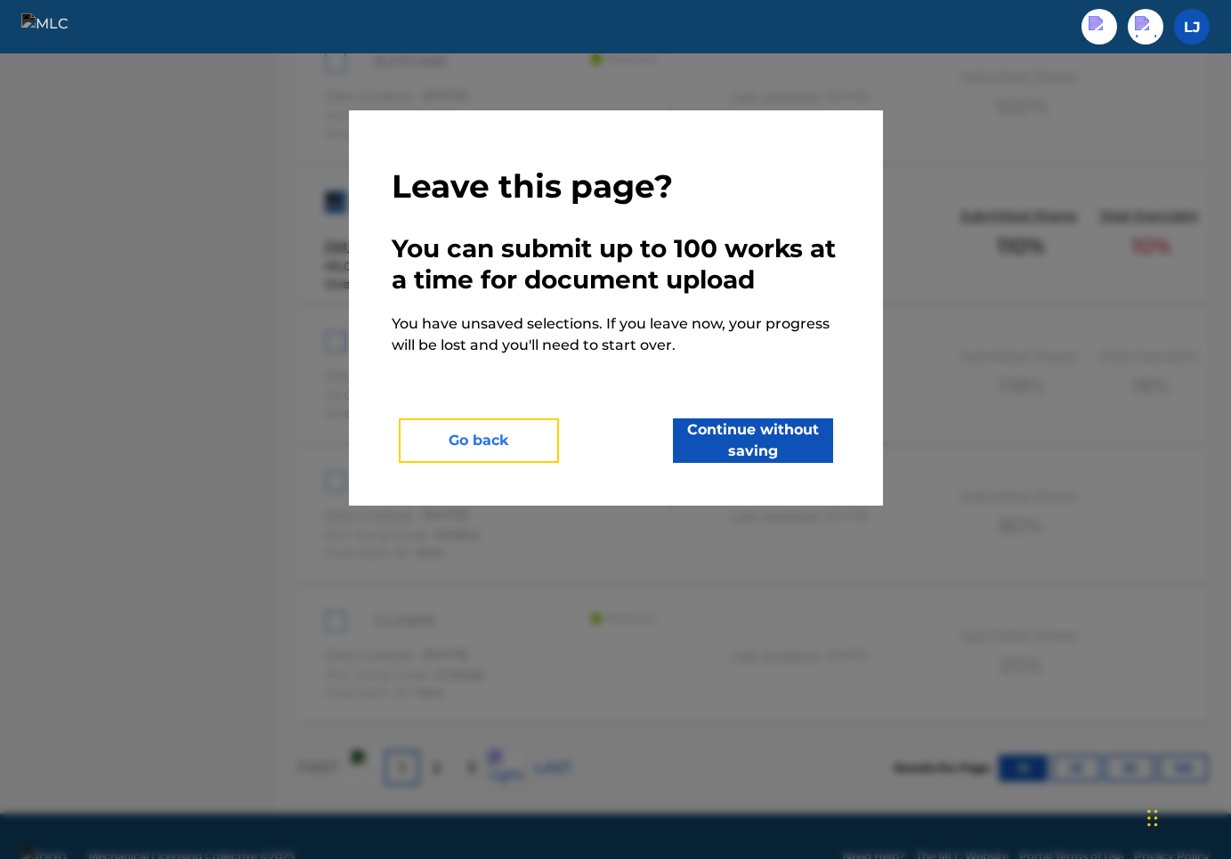
click at [511, 440] on button "Go back" at bounding box center [479, 440] width 160 height 45
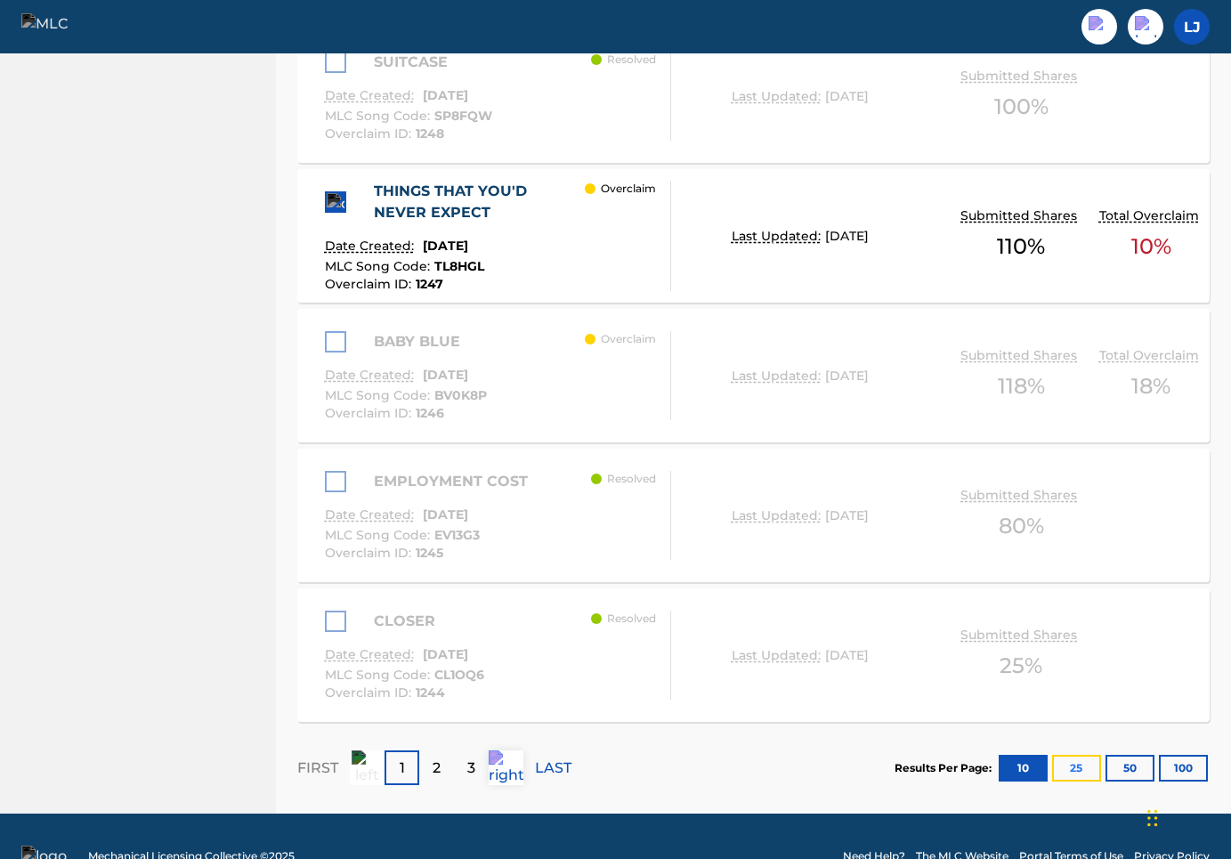
click at [1081, 755] on button "25" at bounding box center [1076, 768] width 49 height 27
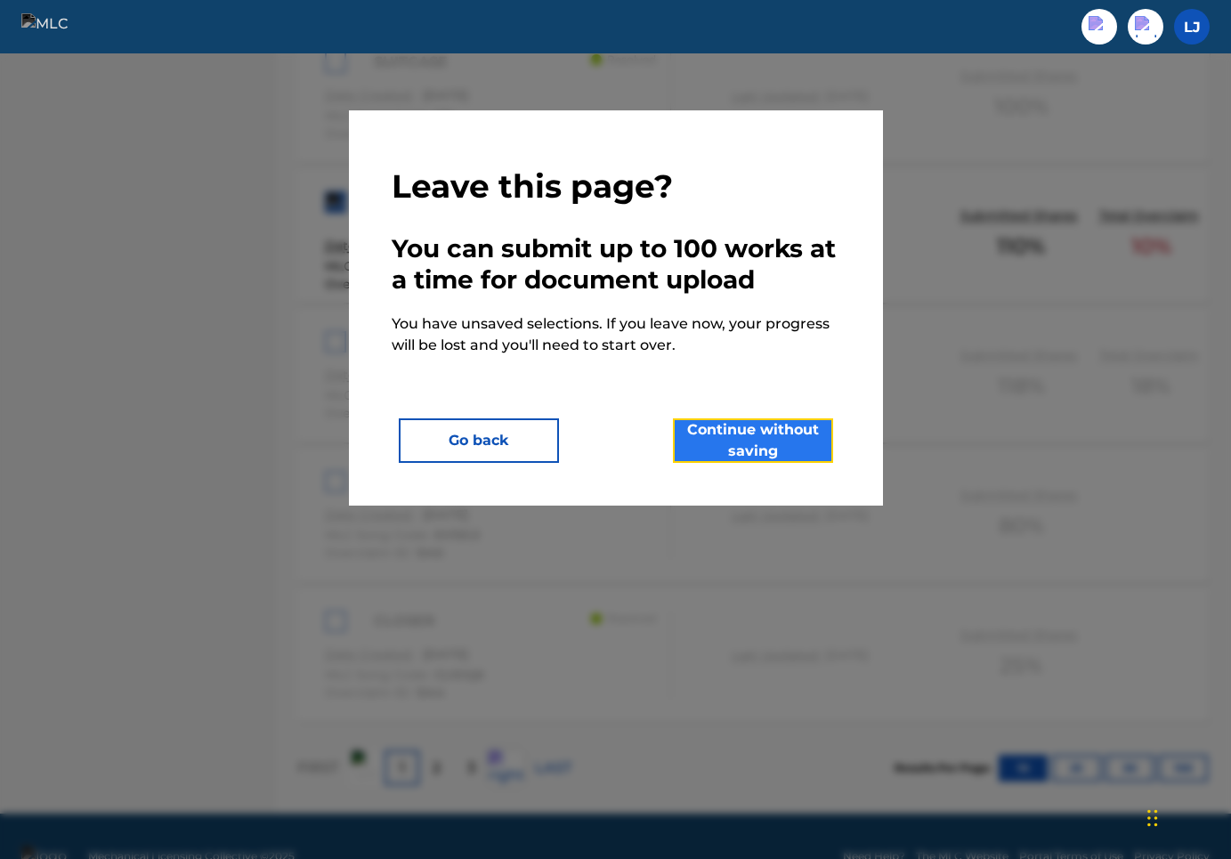
click at [805, 431] on button "Continue without saving" at bounding box center [753, 440] width 160 height 45
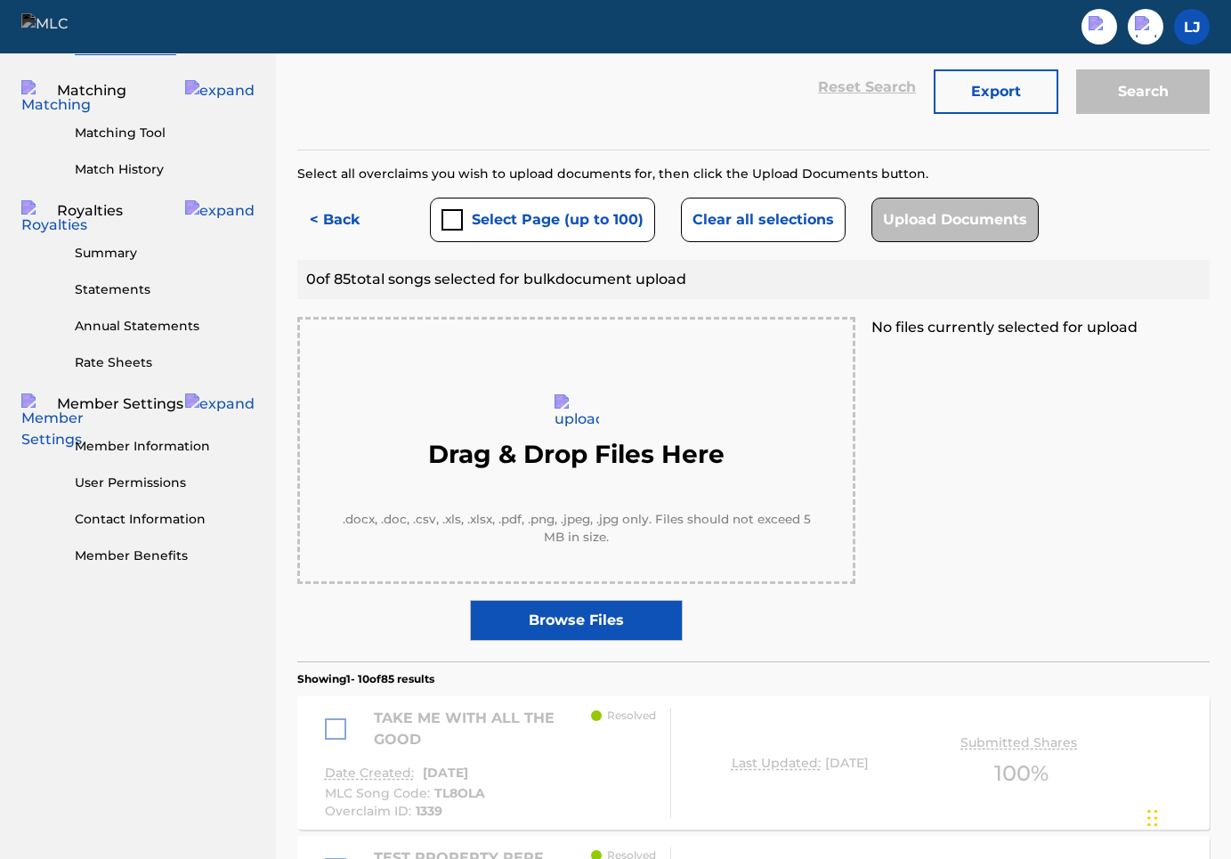
scroll to position [420, 0]
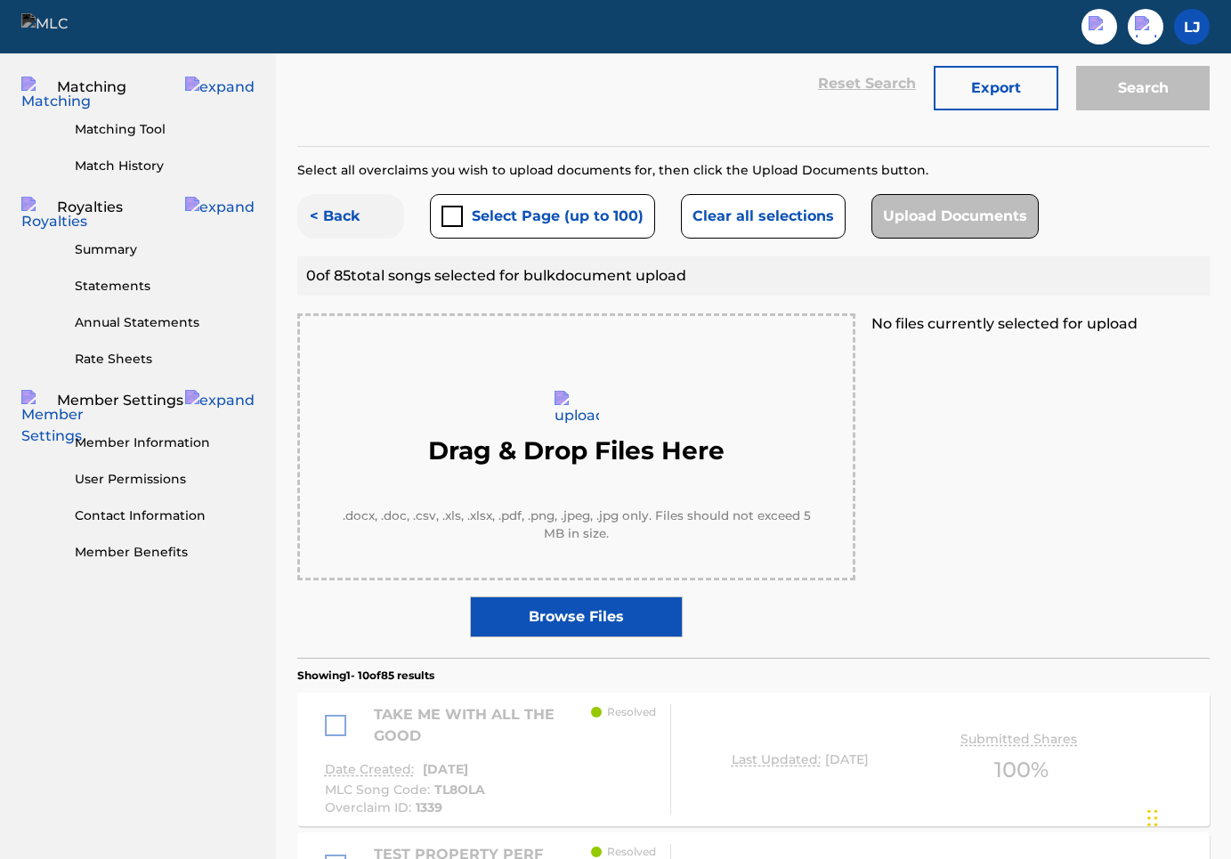
click at [347, 194] on button "< Back" at bounding box center [350, 216] width 107 height 45
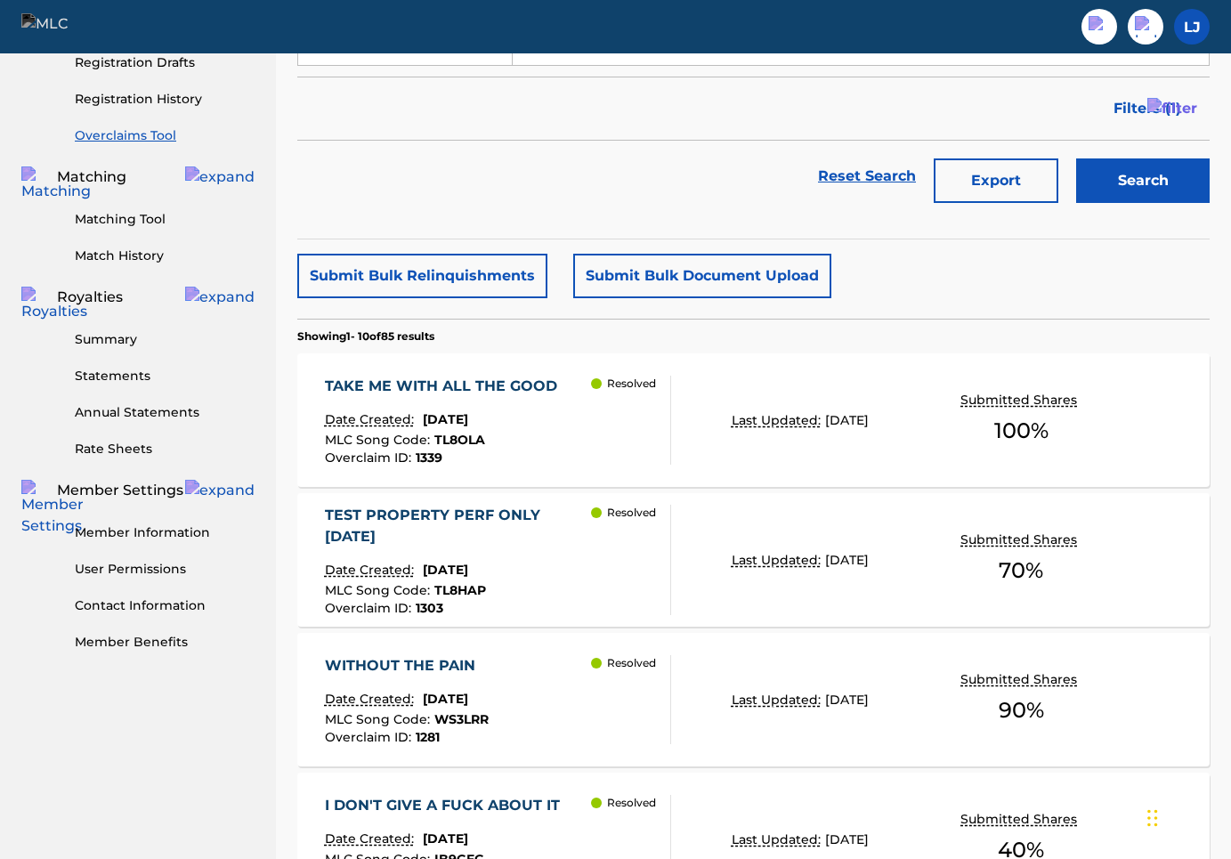
scroll to position [0, 0]
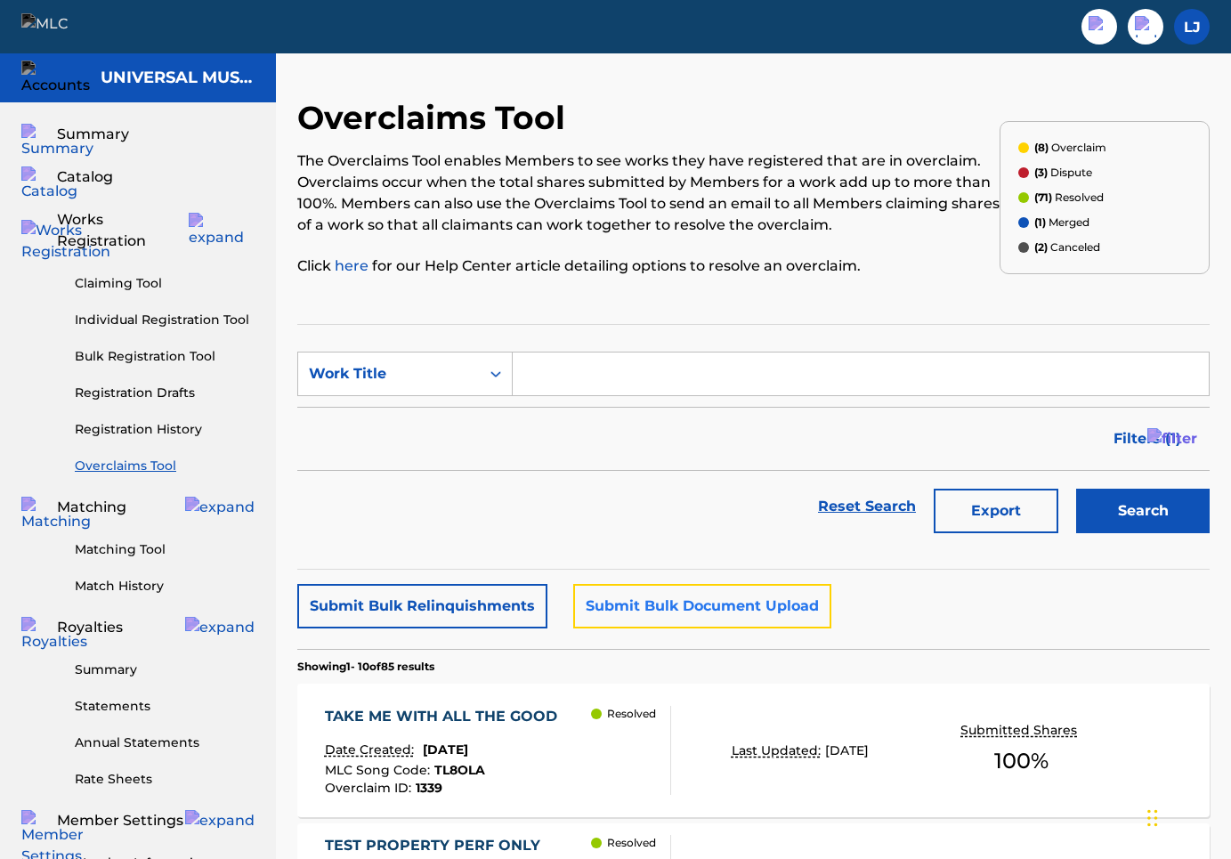
click at [661, 612] on button "Submit Bulk Document Upload" at bounding box center [702, 606] width 258 height 45
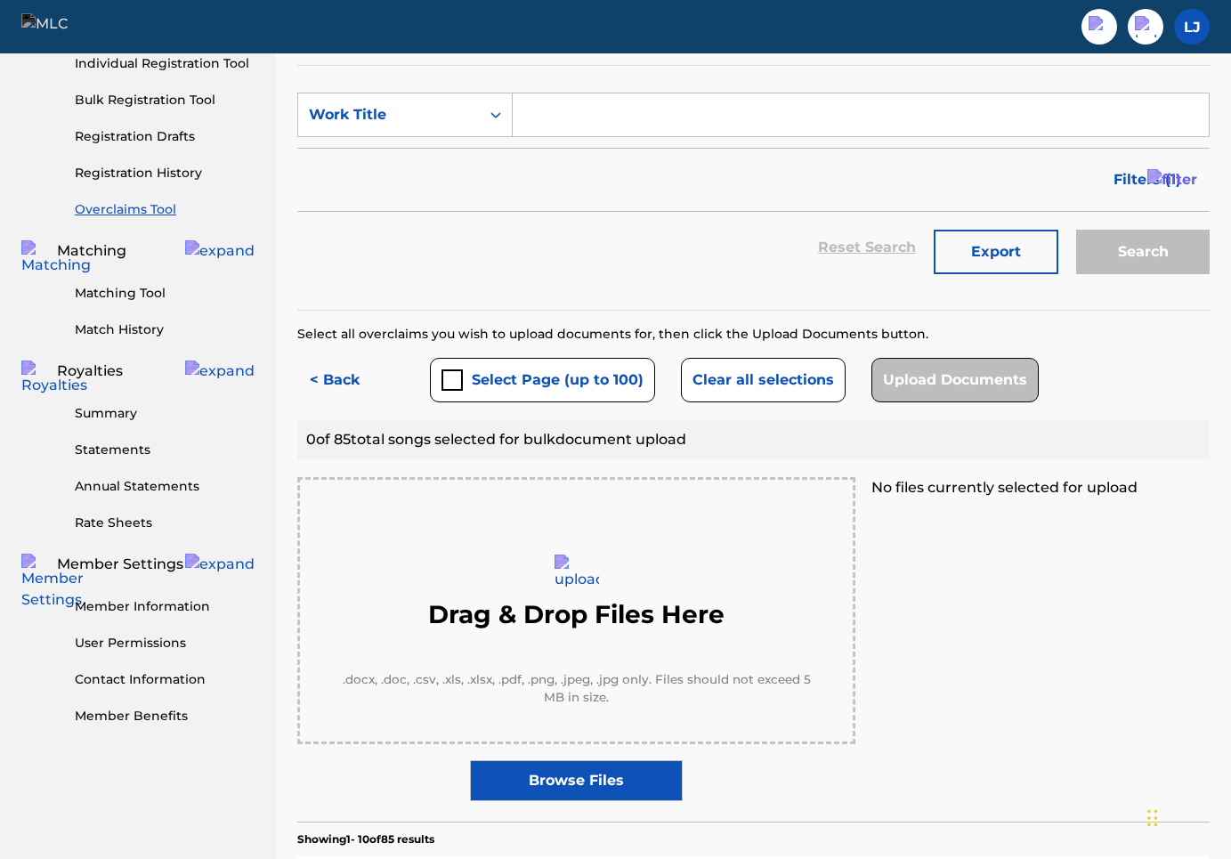
scroll to position [265, 0]
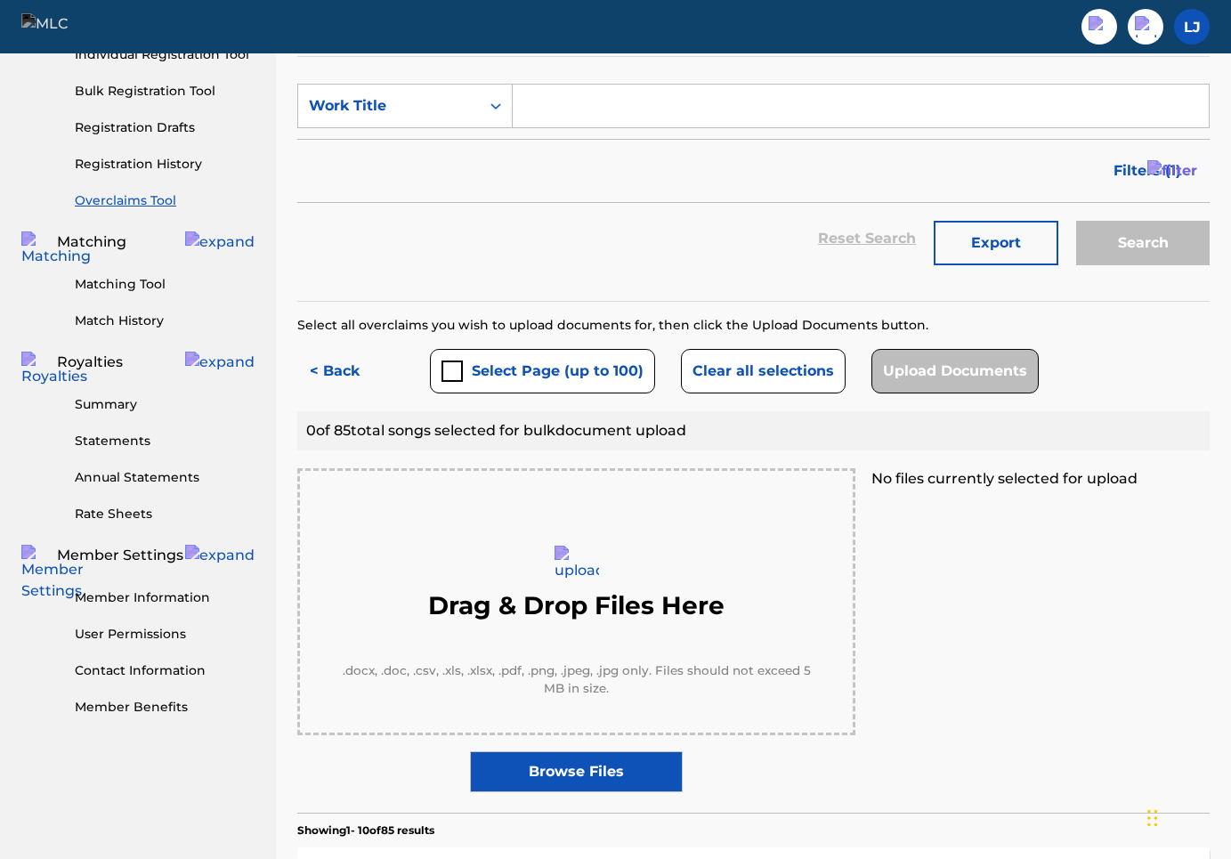
click at [573, 751] on label "Browse Files" at bounding box center [576, 771] width 212 height 41
click at [0, 0] on input "Browse Files" at bounding box center [0, 0] width 0 height 0
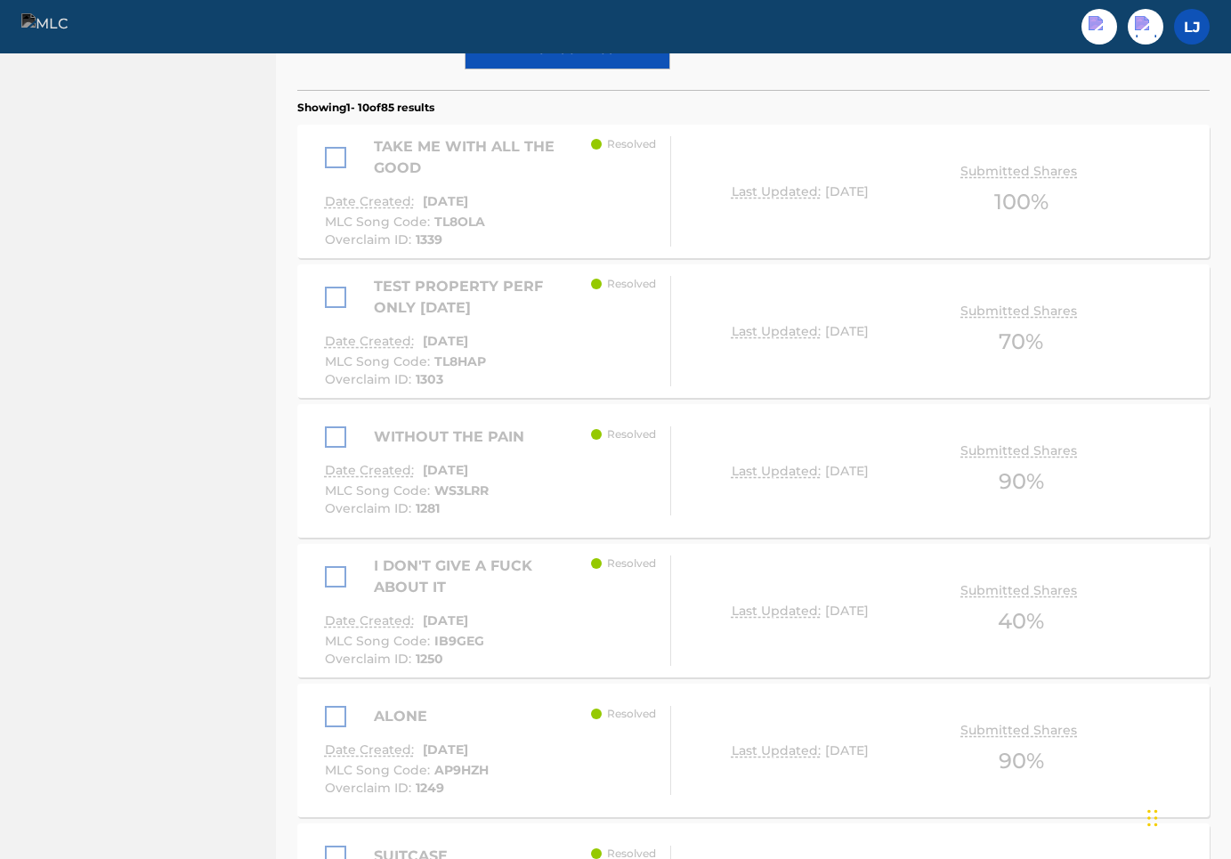
scroll to position [1686, 0]
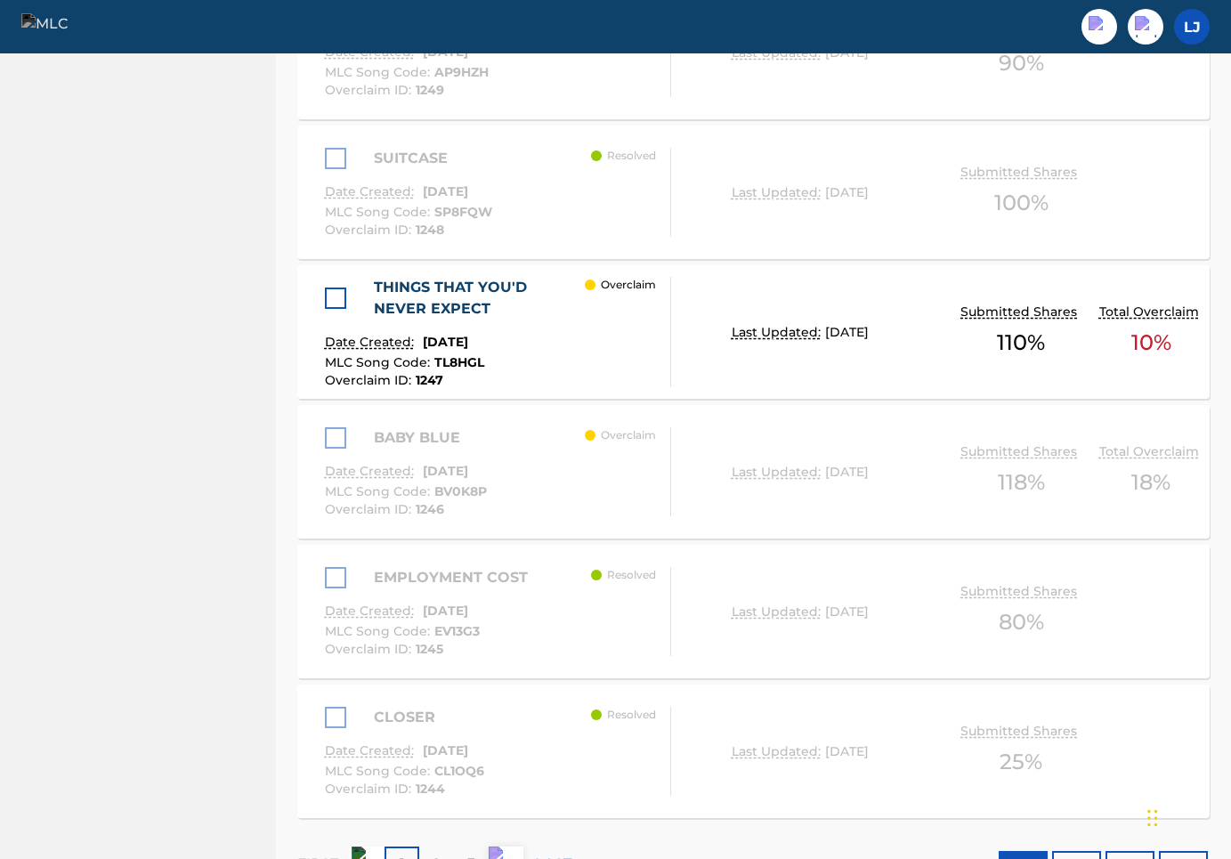
click at [340, 287] on div at bounding box center [335, 297] width 21 height 21
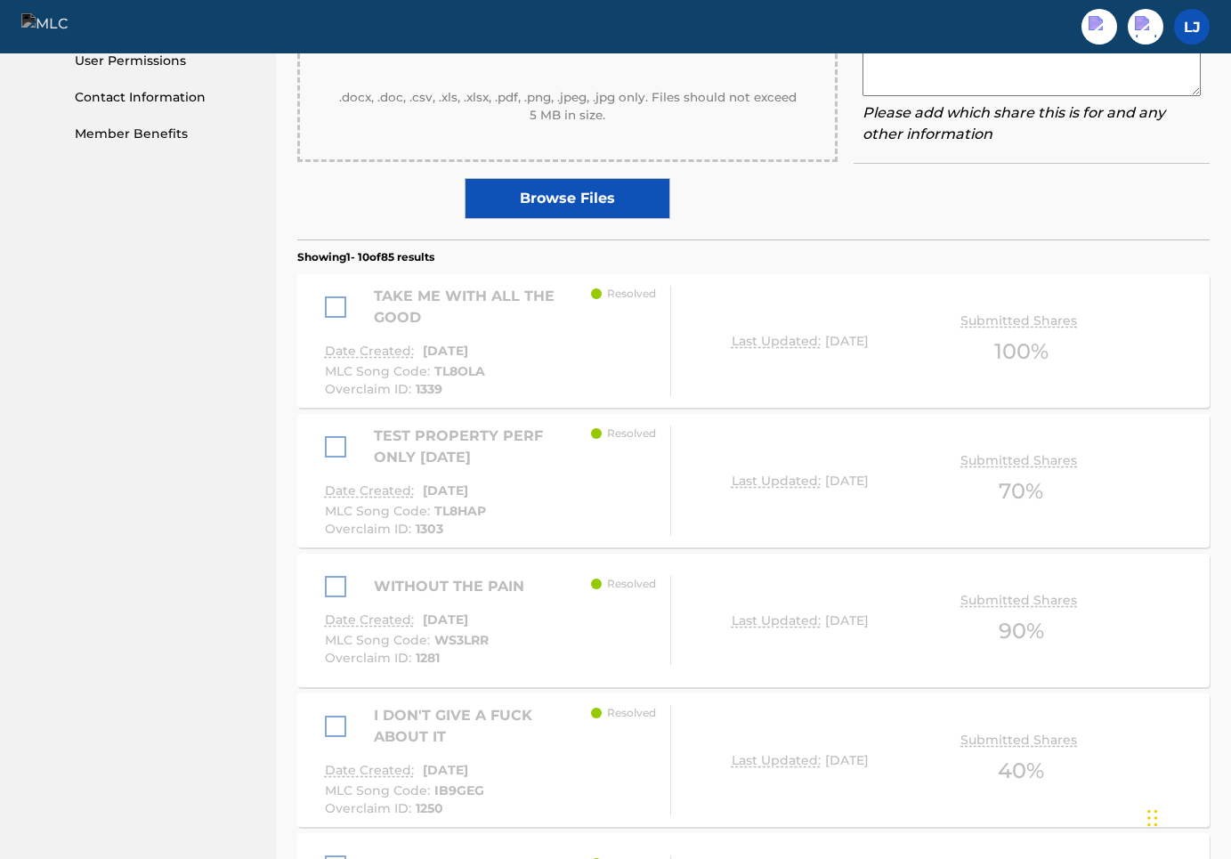
scroll to position [0, 0]
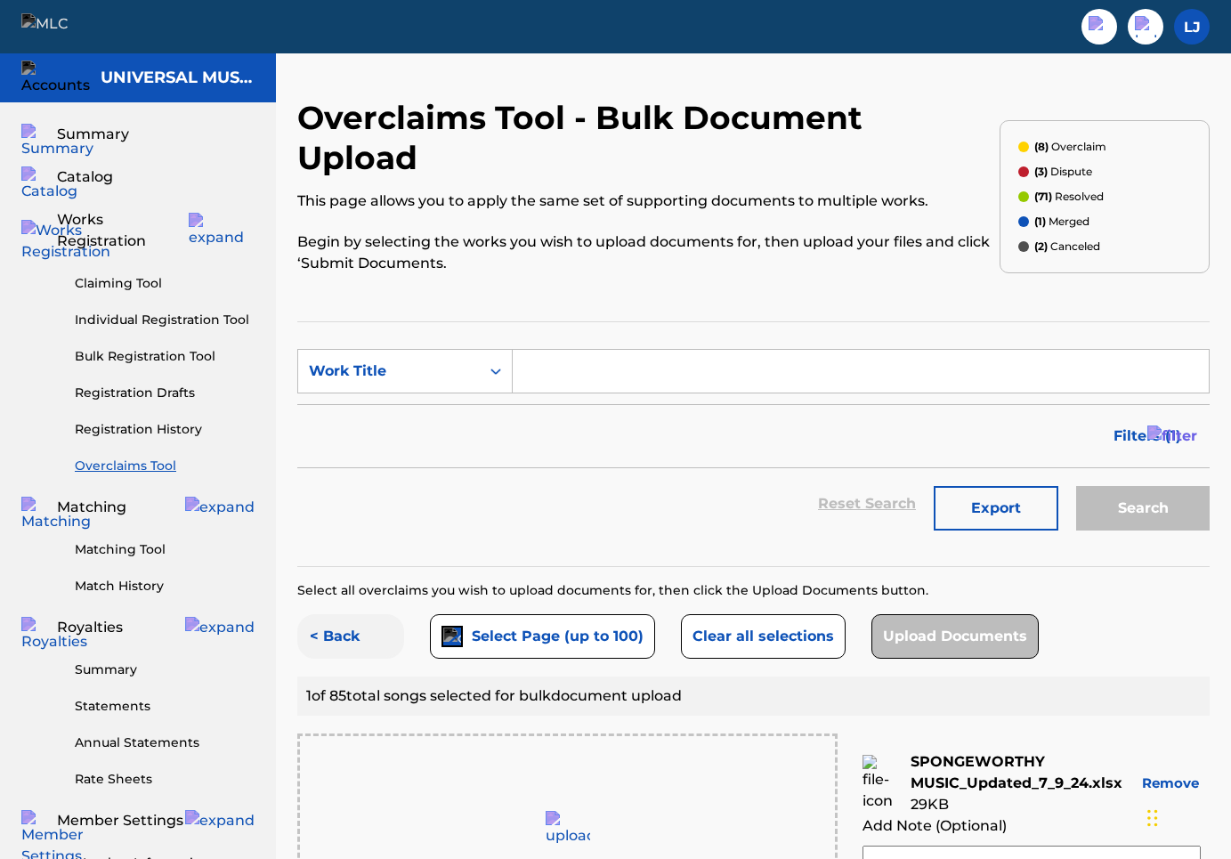
click at [348, 614] on button "< Back" at bounding box center [350, 636] width 107 height 45
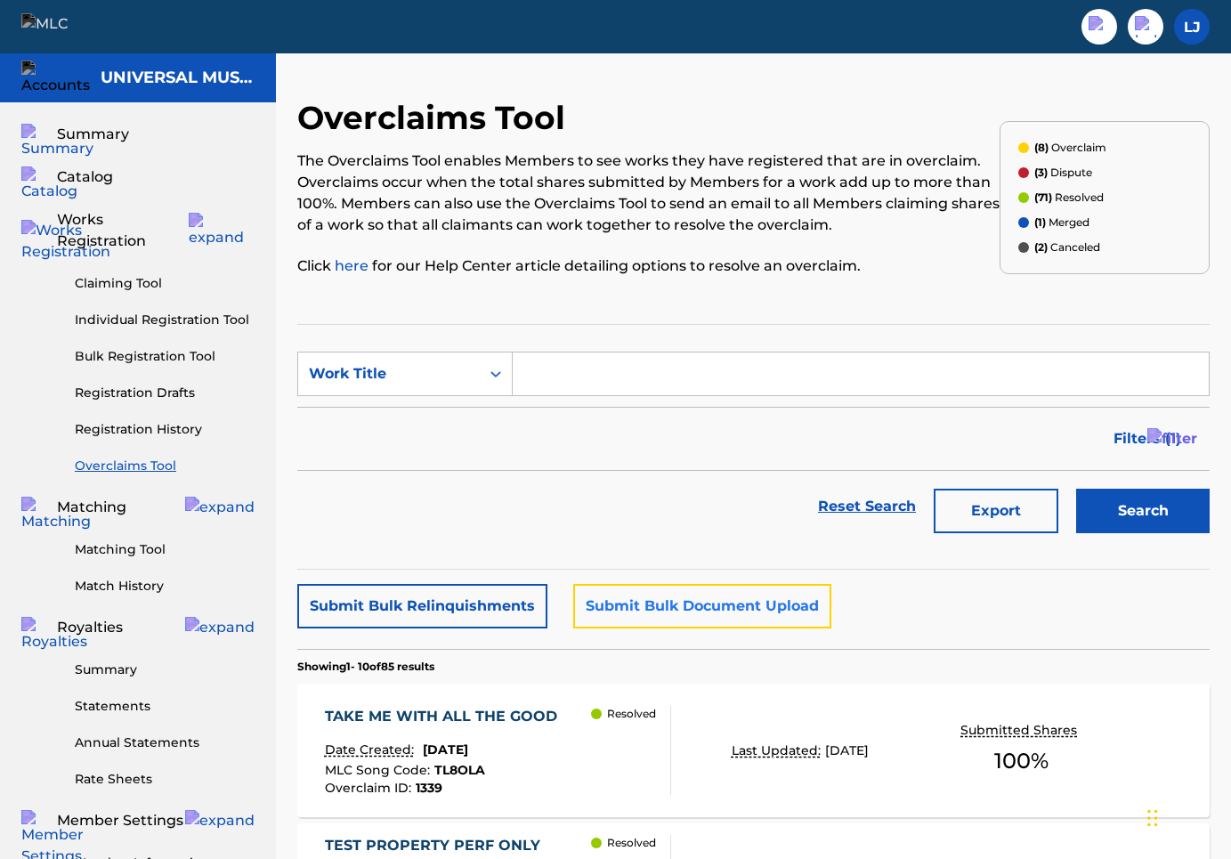
click at [635, 608] on button "Submit Bulk Document Upload" at bounding box center [702, 606] width 258 height 45
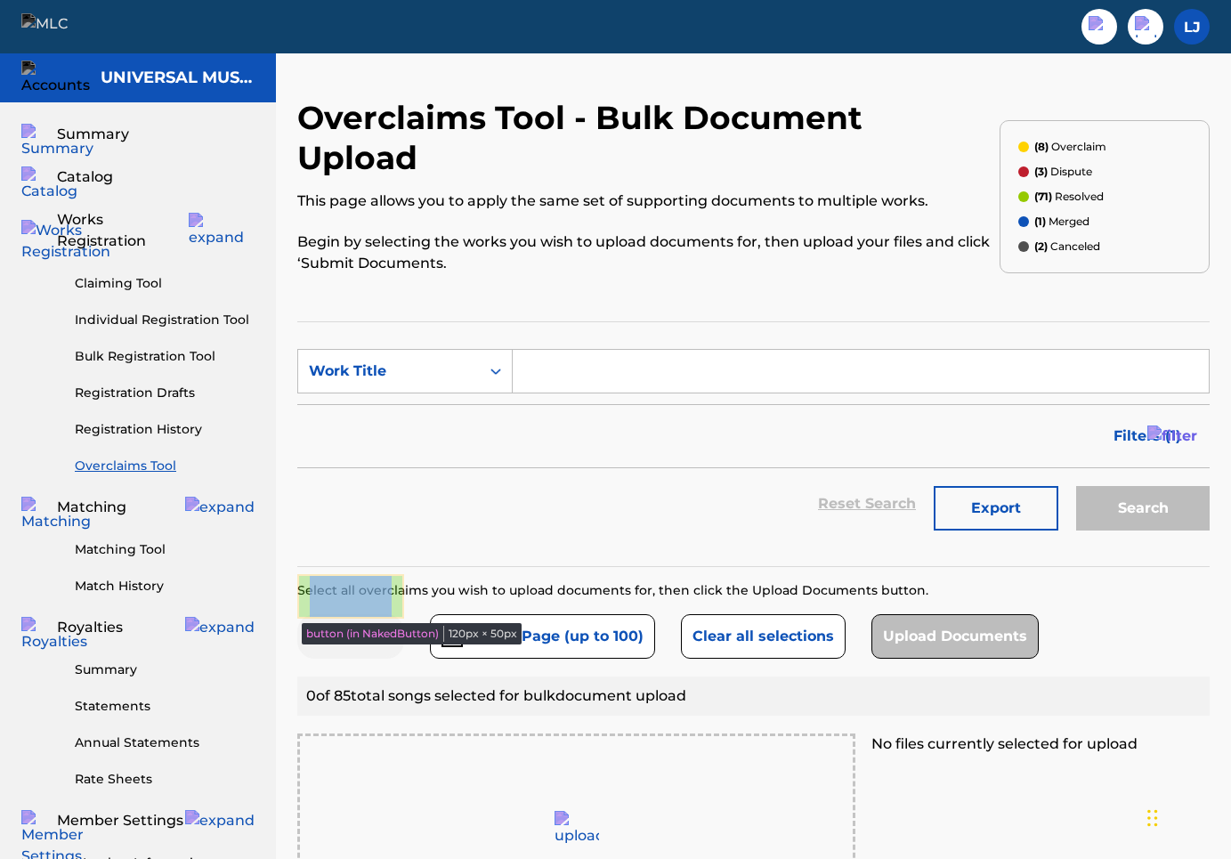
click at [352, 614] on button "< Back" at bounding box center [350, 636] width 107 height 45
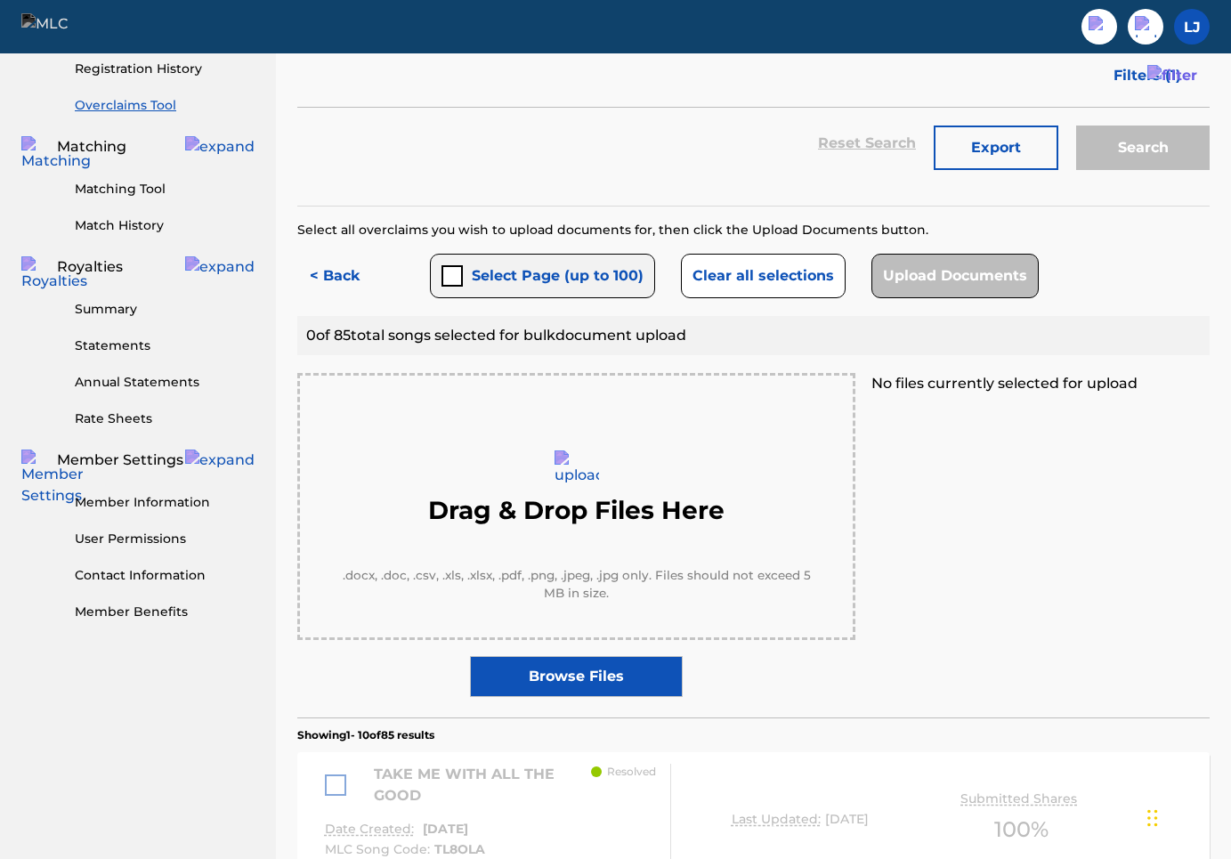
scroll to position [500, 0]
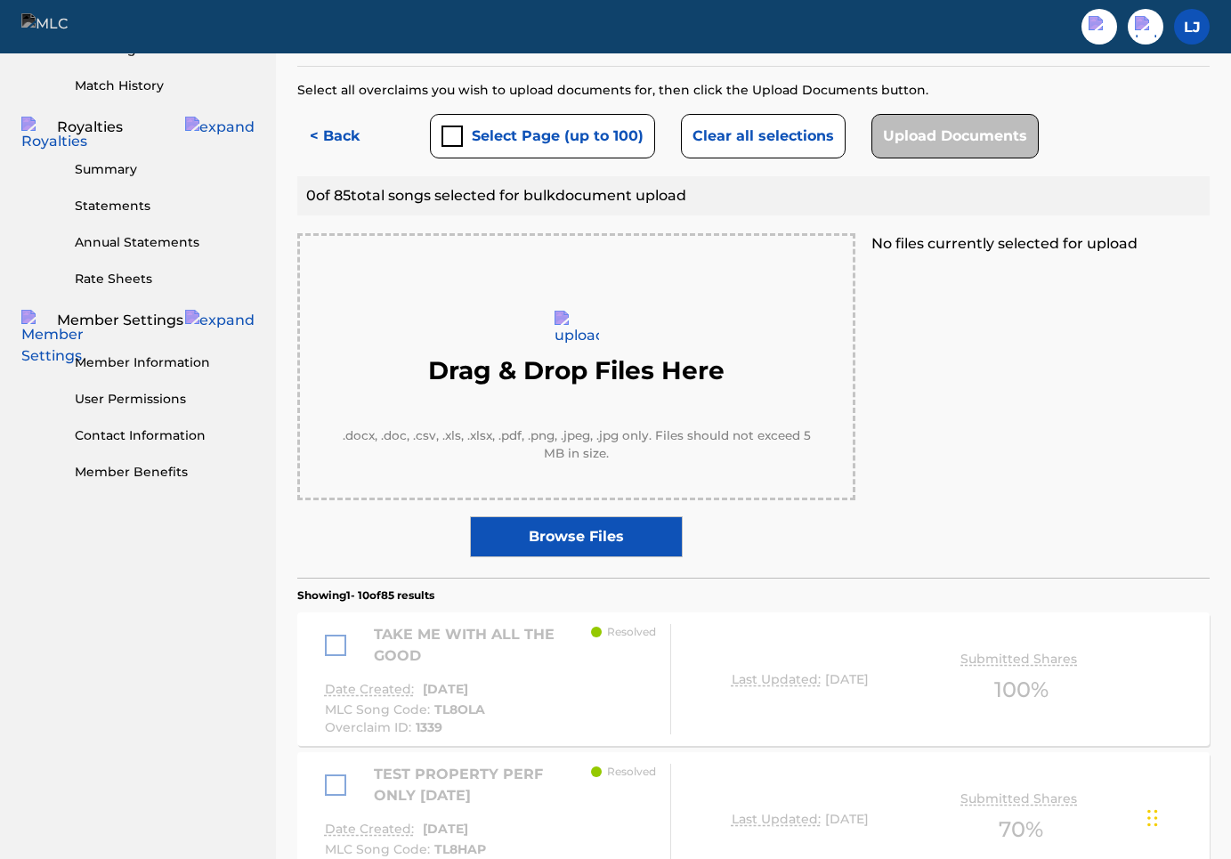
click at [554, 516] on label "Browse Files" at bounding box center [576, 536] width 212 height 41
click at [0, 0] on input "Browse Files" at bounding box center [0, 0] width 0 height 0
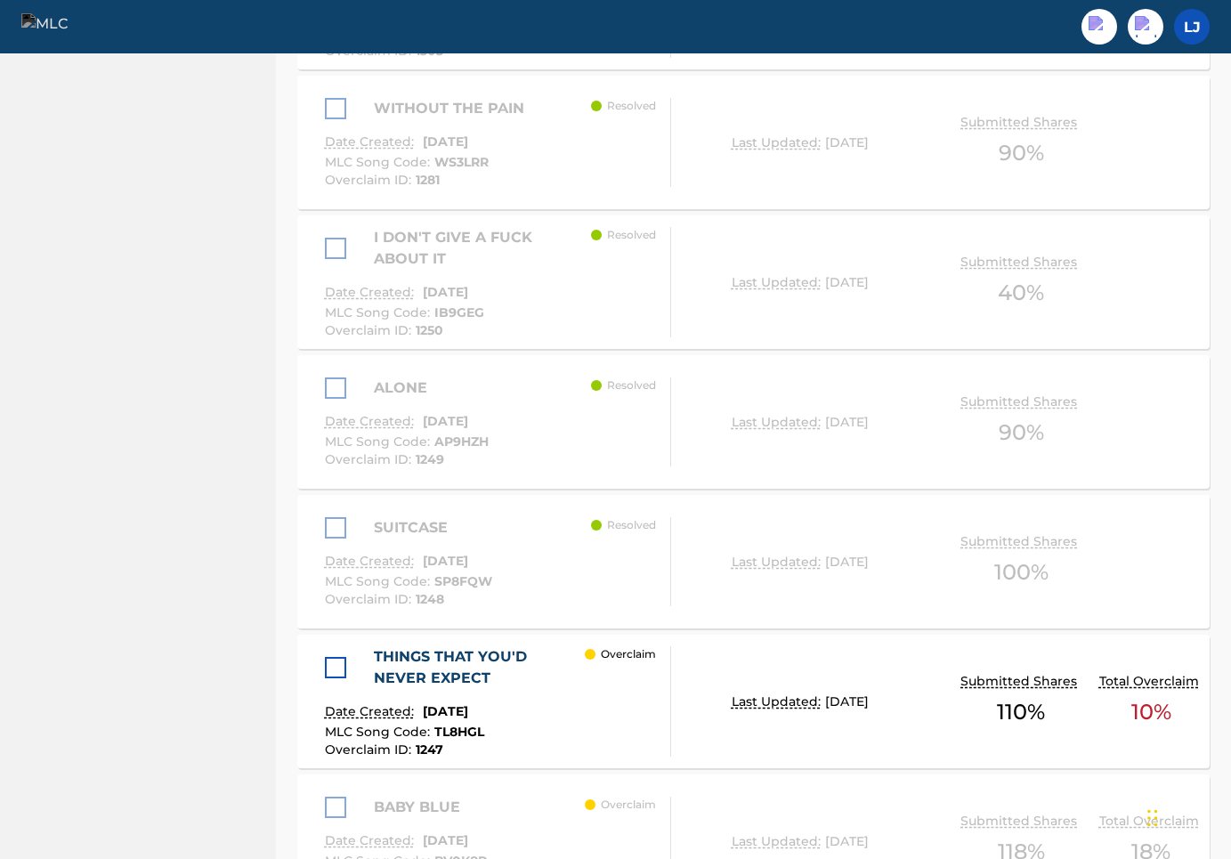
scroll to position [1490, 0]
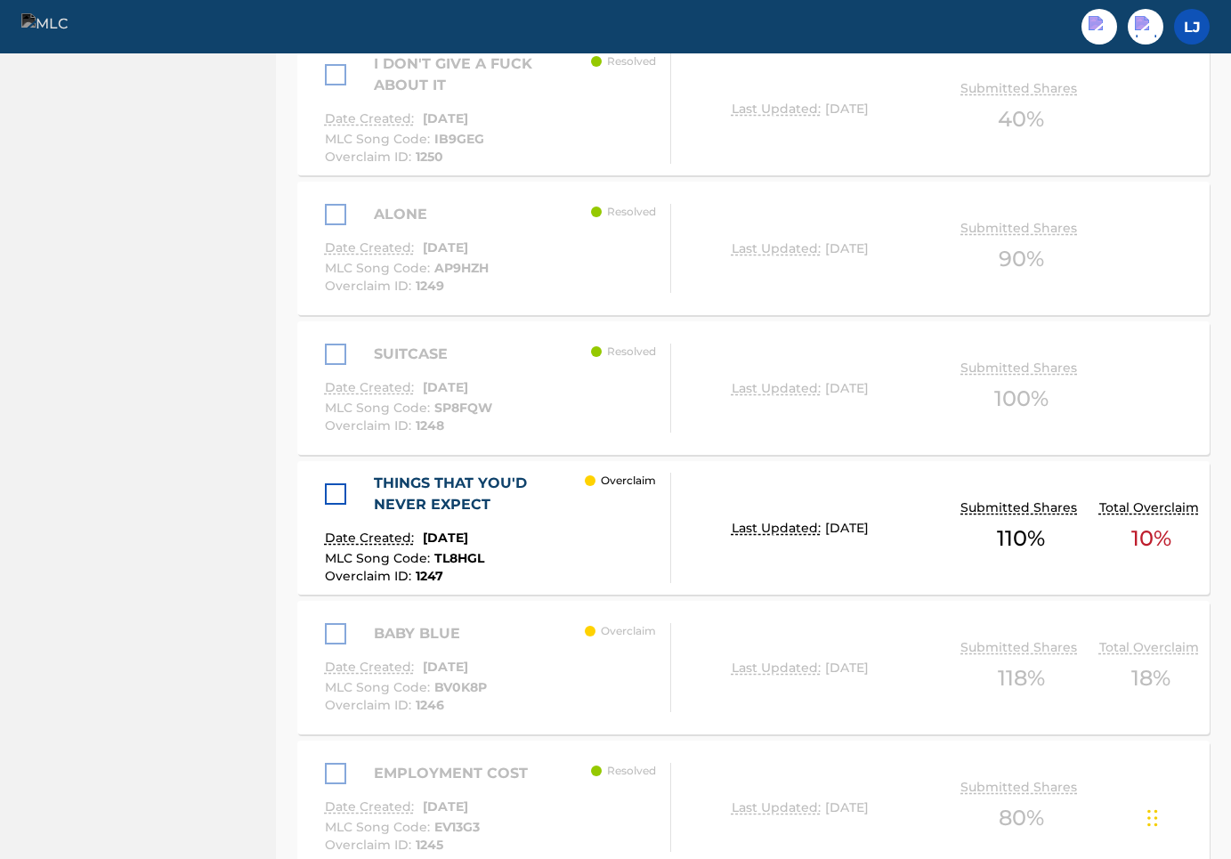
click at [335, 473] on div "THINGS THAT YOU'D NEVER EXPECT" at bounding box center [455, 494] width 261 height 43
click at [339, 483] on div at bounding box center [335, 493] width 21 height 21
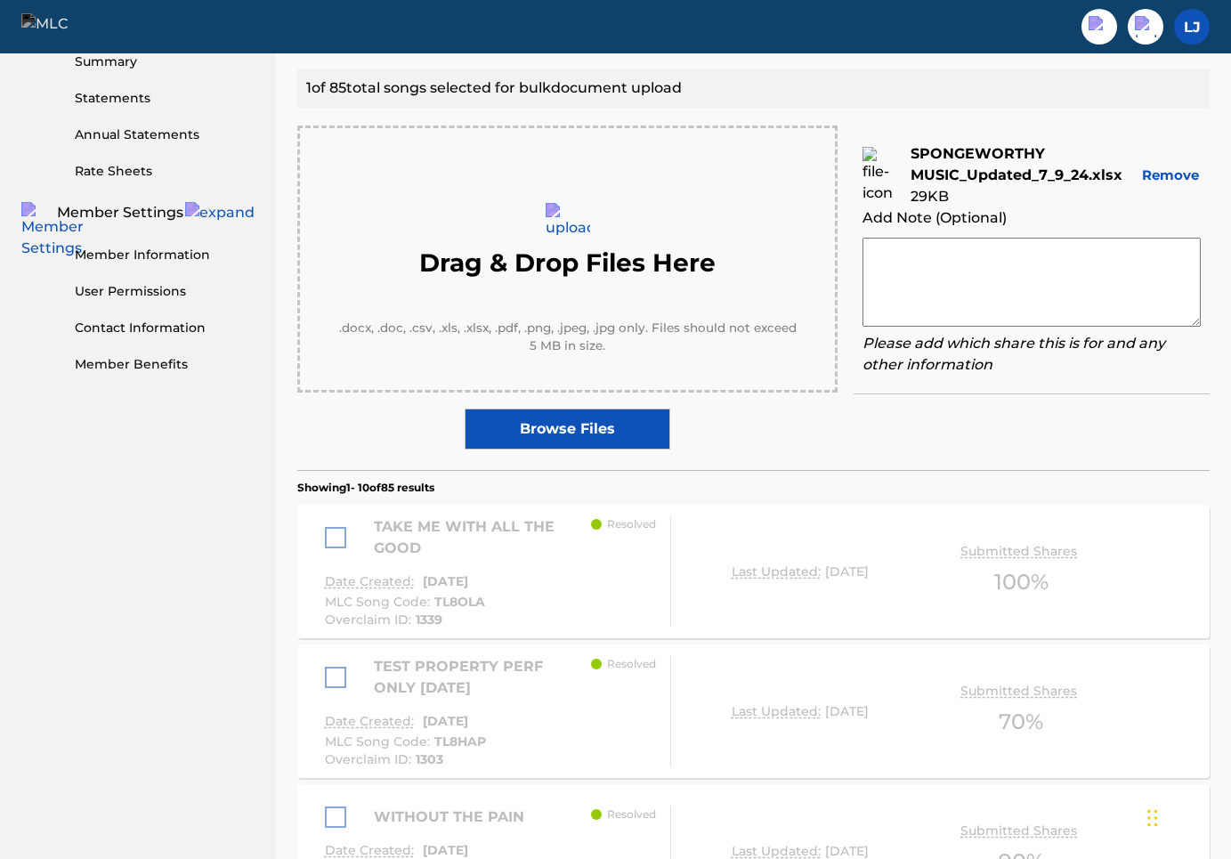
scroll to position [0, 0]
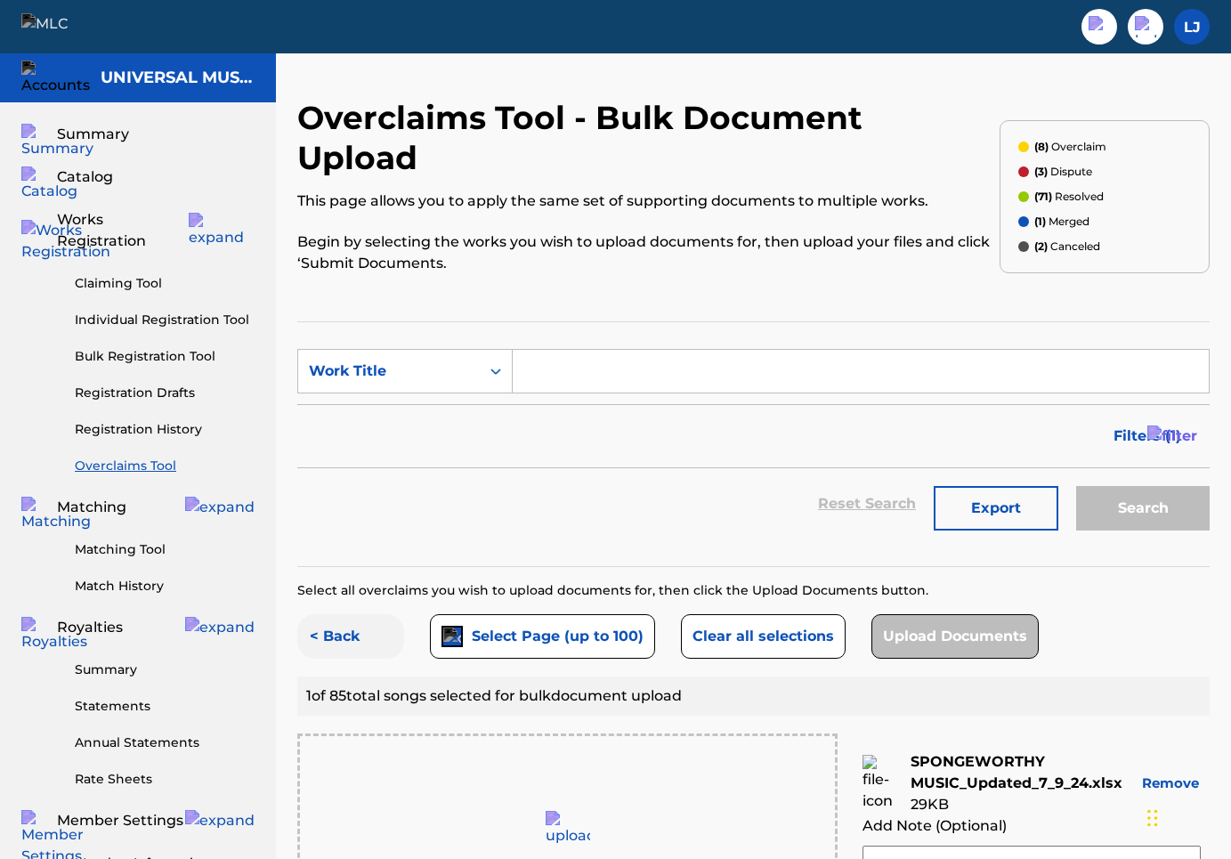
click at [340, 614] on button "< Back" at bounding box center [350, 636] width 107 height 45
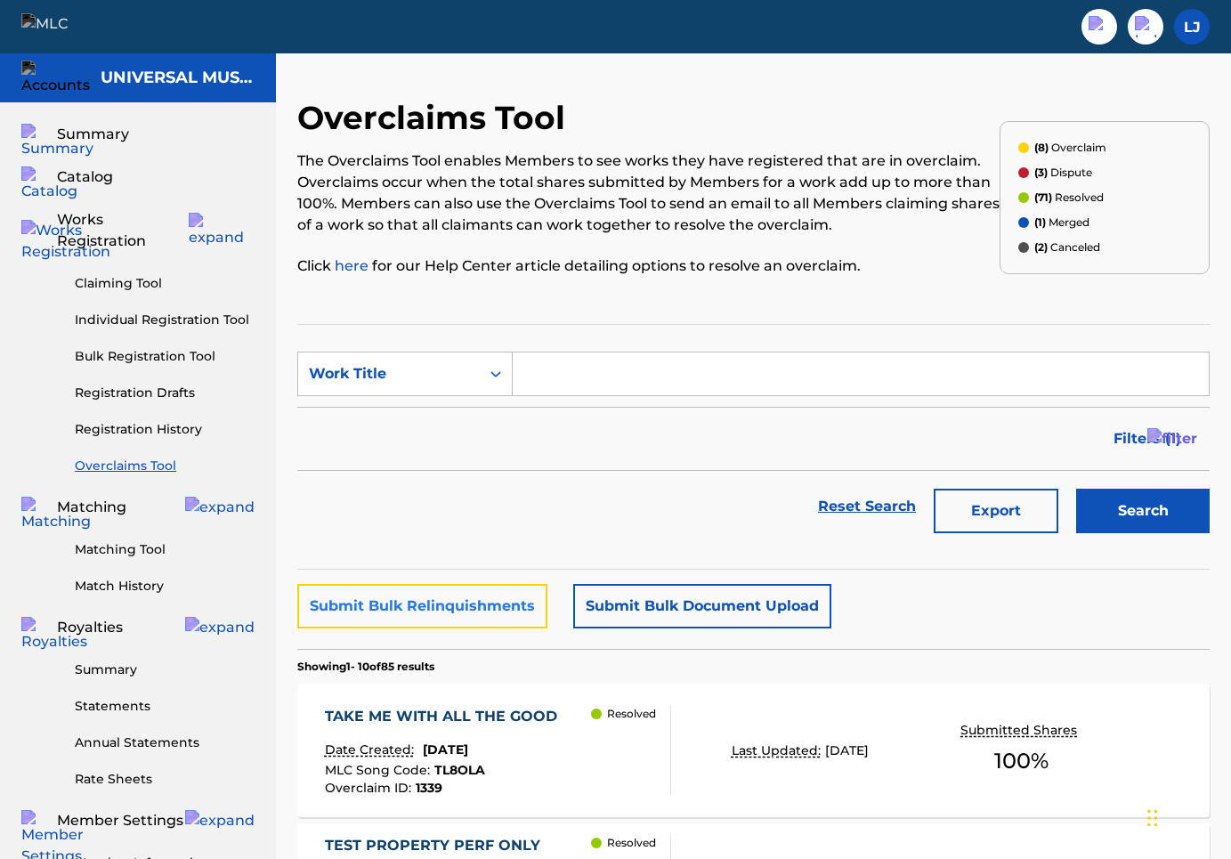
click at [439, 602] on button "Submit Bulk Relinquishments" at bounding box center [422, 606] width 250 height 45
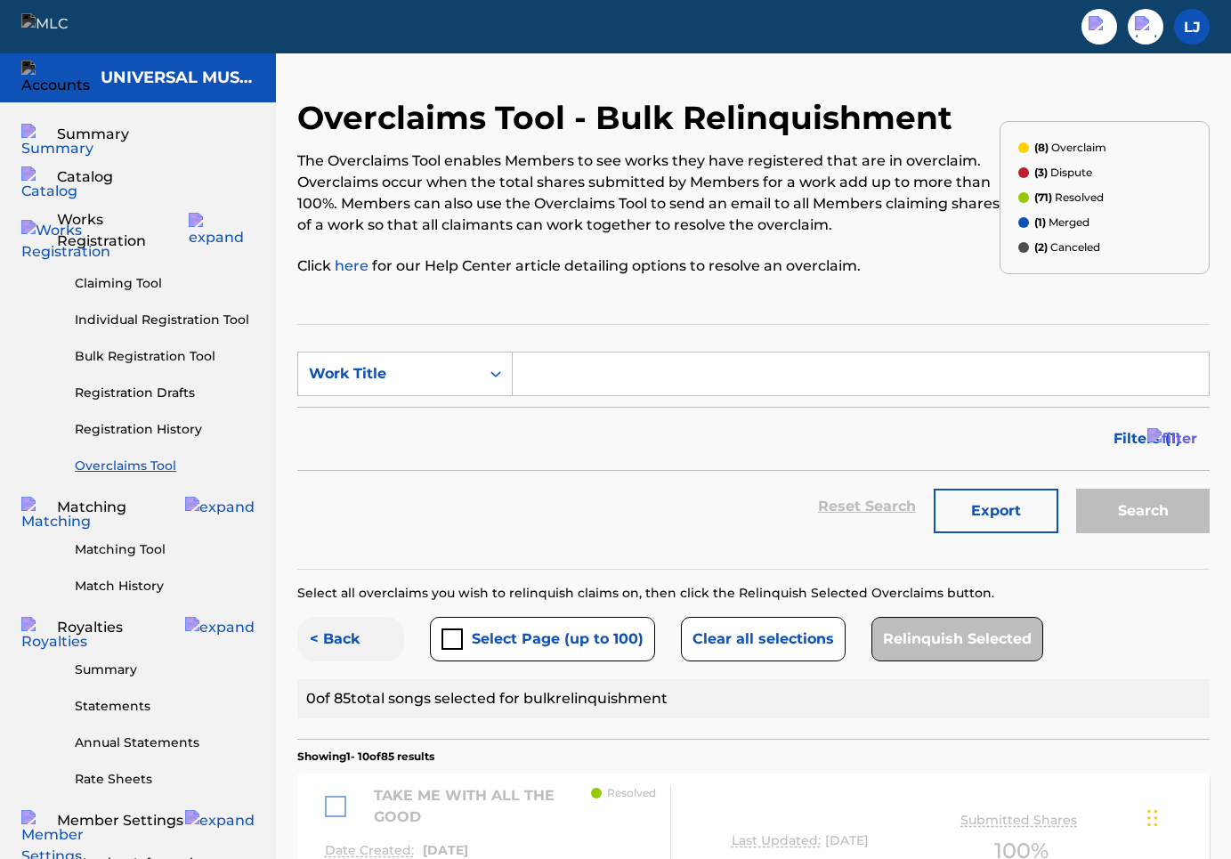
click at [340, 636] on button "< Back" at bounding box center [350, 639] width 107 height 45
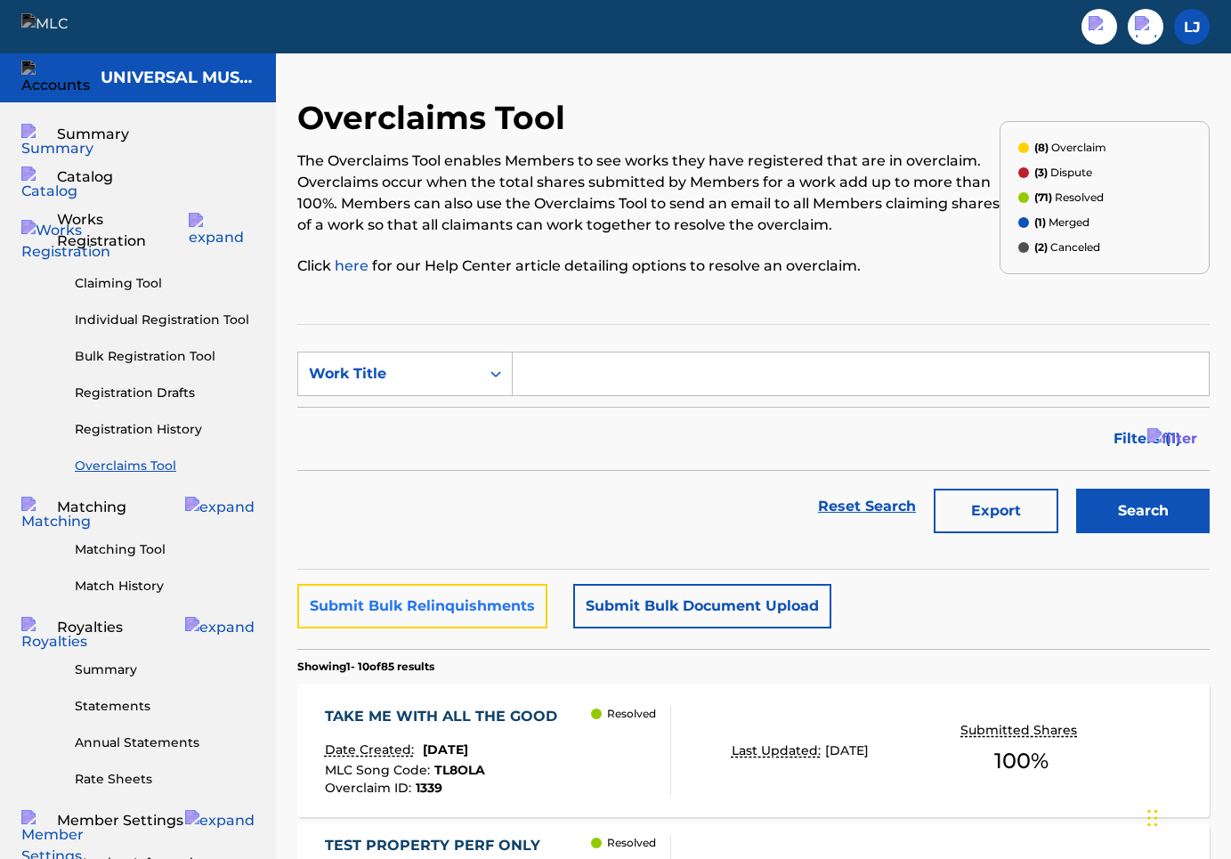
click at [436, 607] on button "Submit Bulk Relinquishments" at bounding box center [422, 606] width 250 height 45
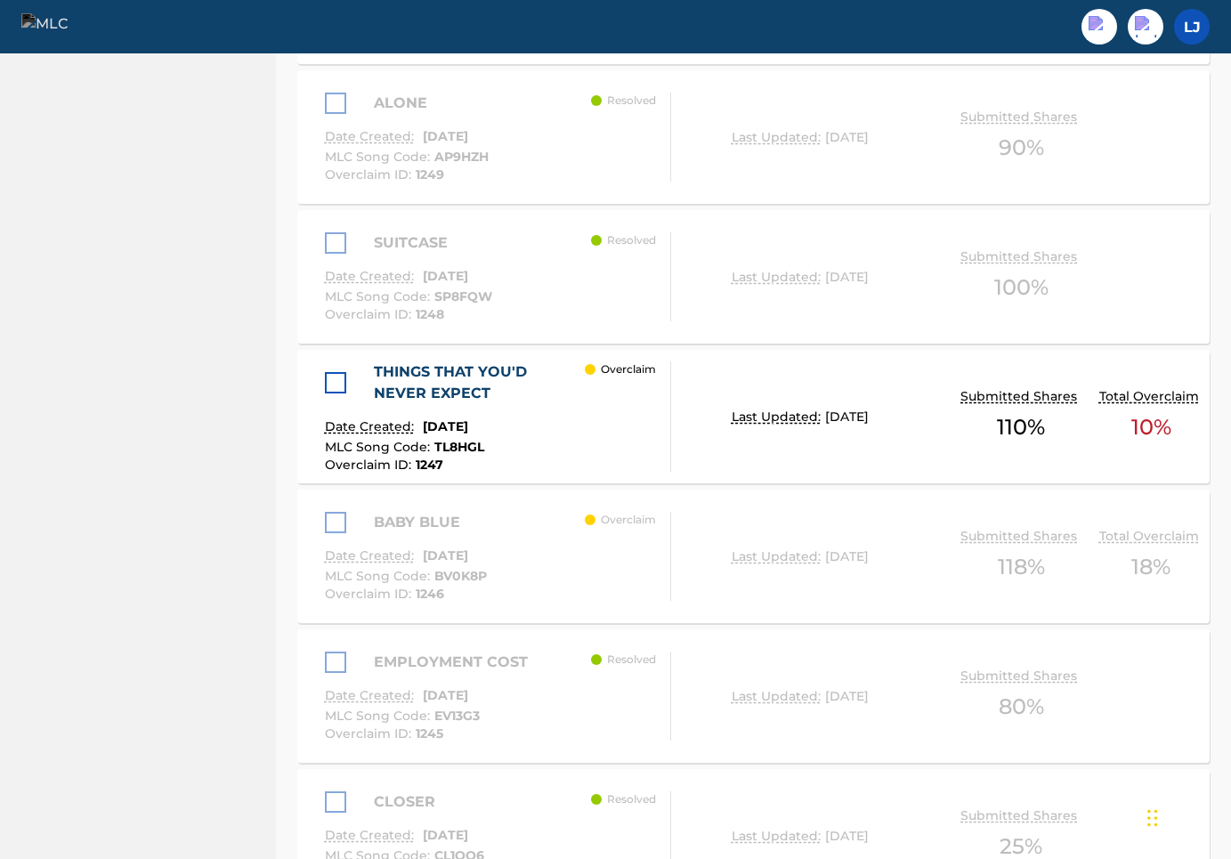
scroll to position [1254, 0]
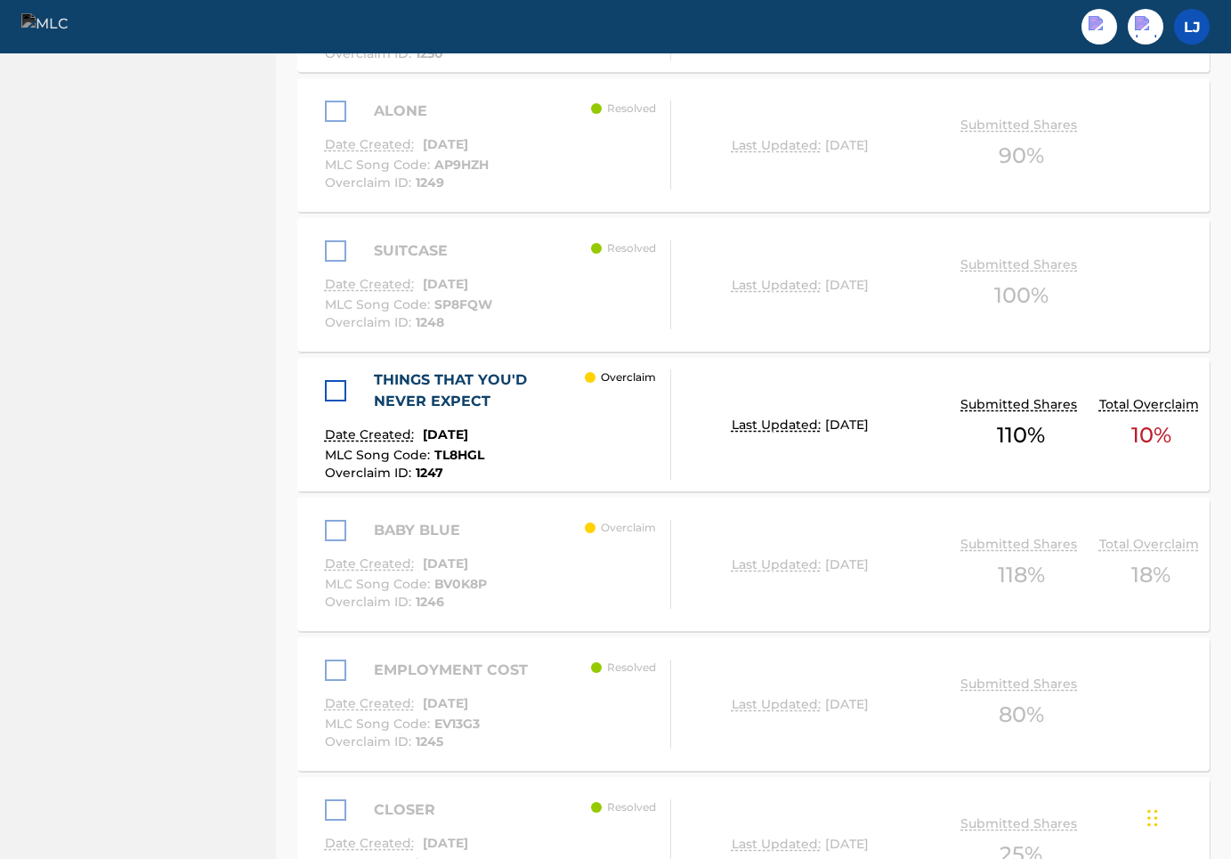
click at [344, 396] on div at bounding box center [335, 390] width 21 height 21
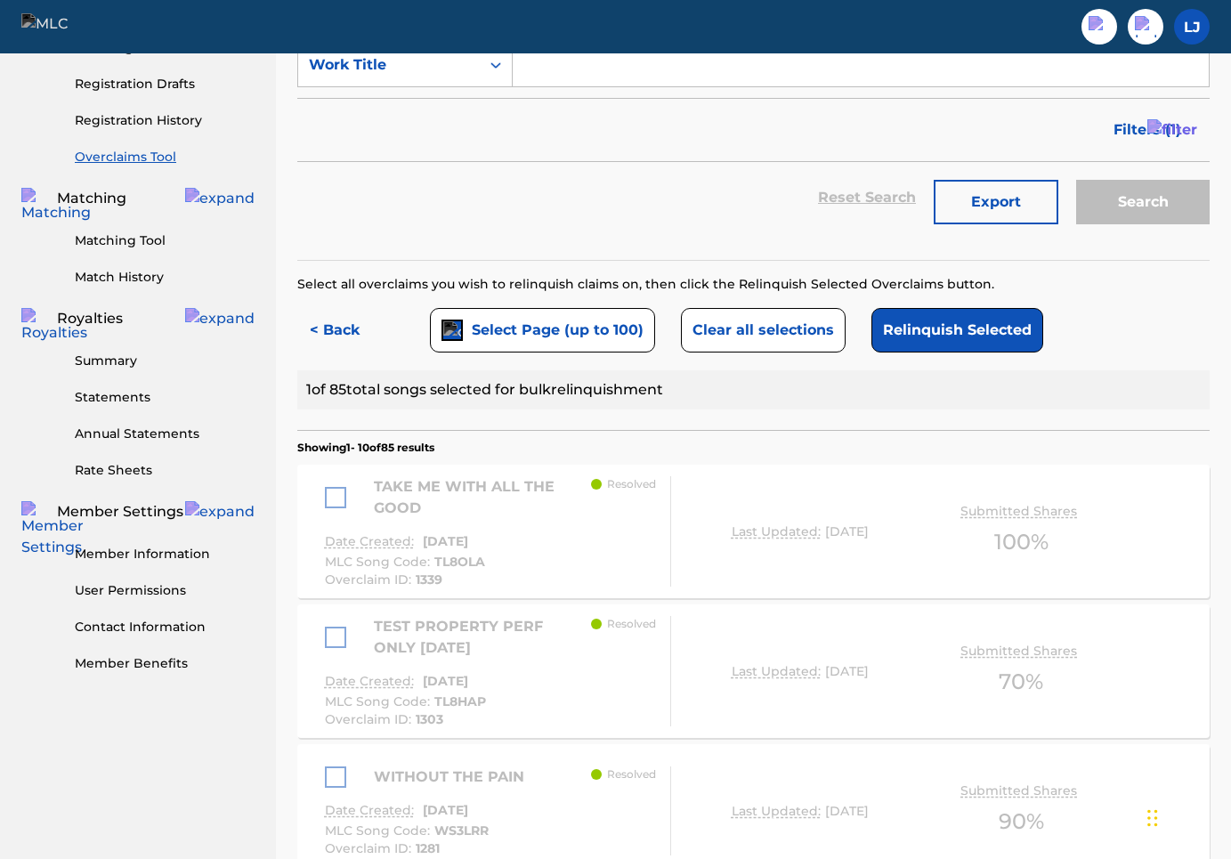
scroll to position [0, 0]
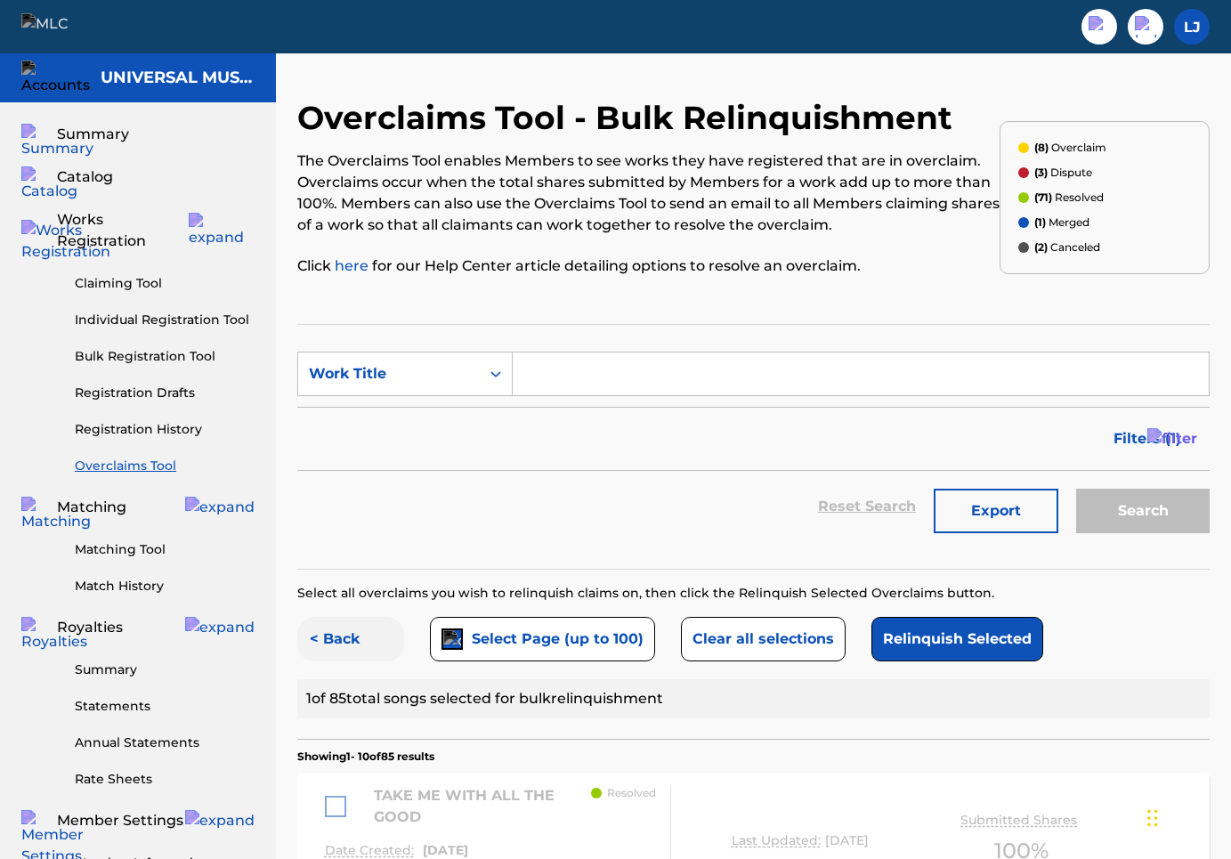
click at [346, 655] on button "< Back" at bounding box center [350, 639] width 107 height 45
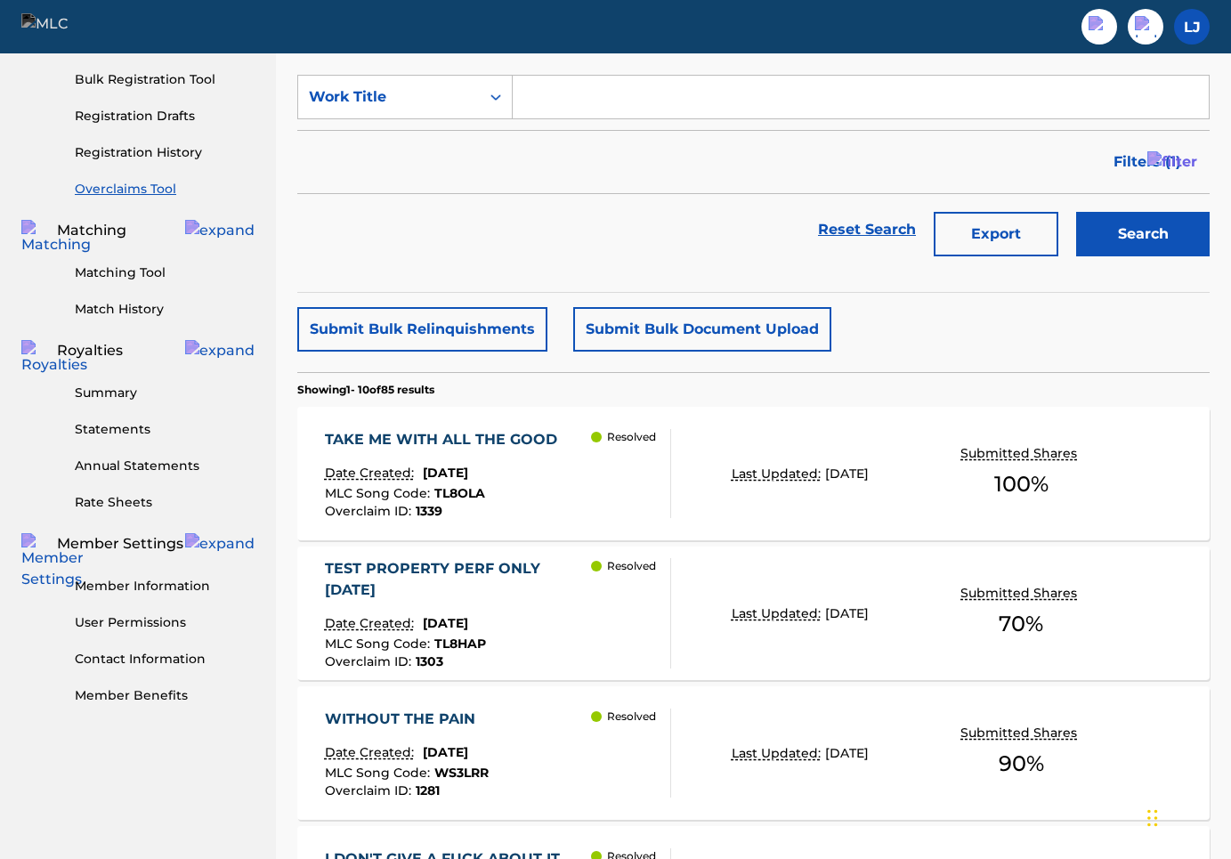
scroll to position [343, 0]
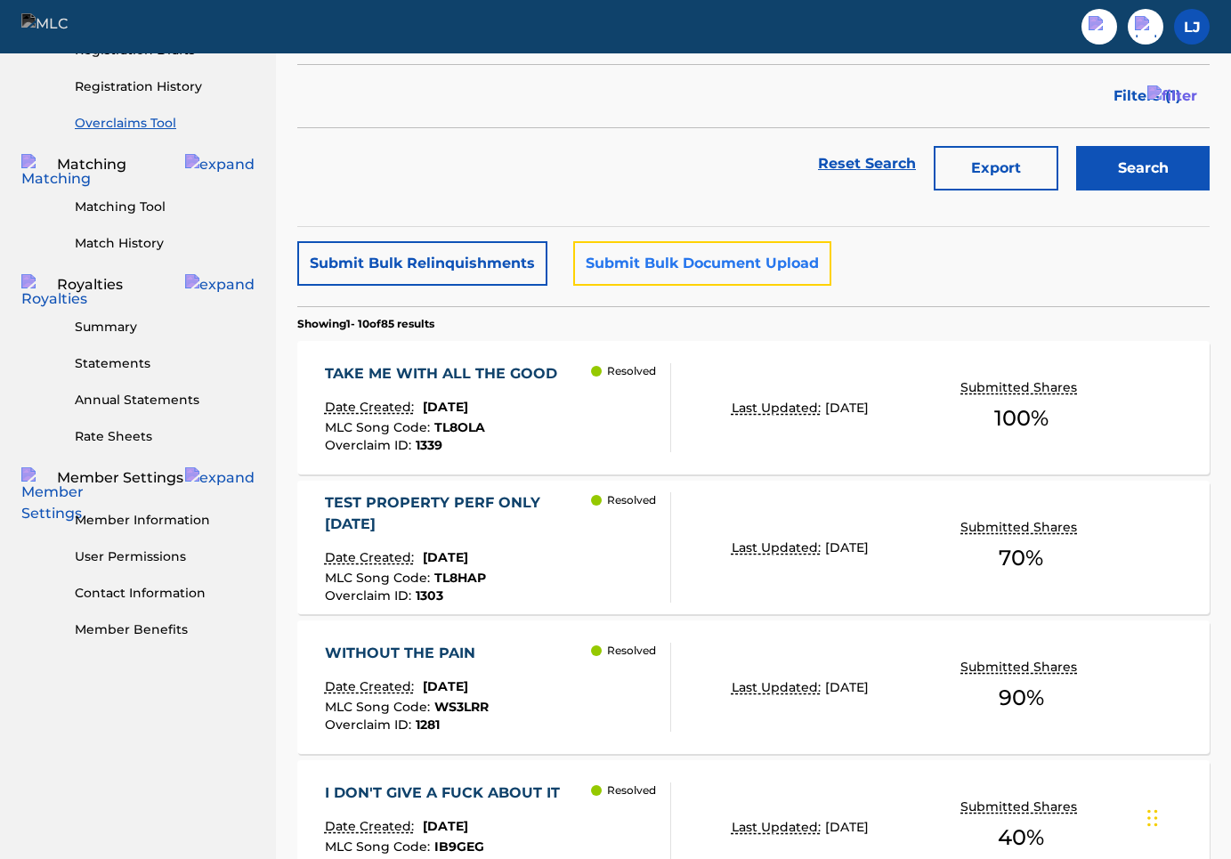
click at [628, 265] on button "Submit Bulk Document Upload" at bounding box center [702, 263] width 258 height 45
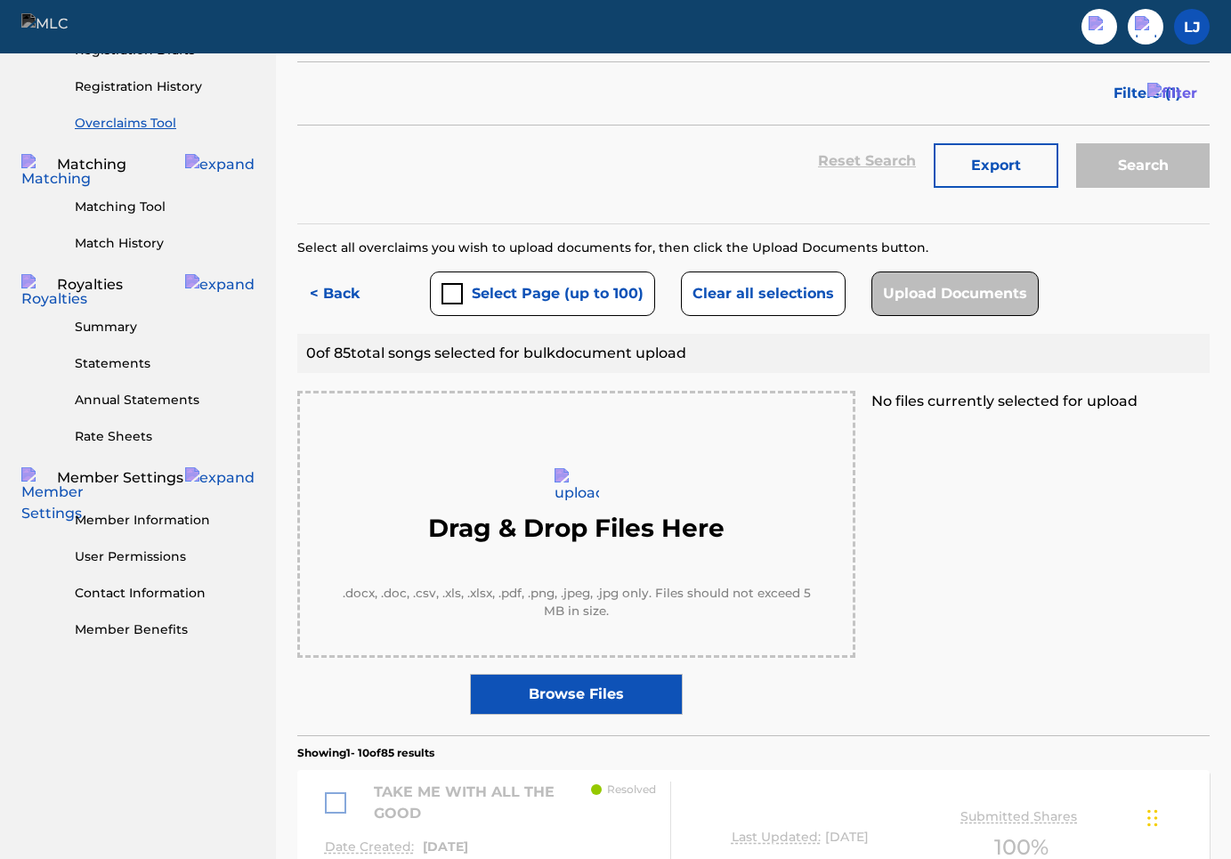
click at [597, 674] on label "Browse Files" at bounding box center [576, 694] width 212 height 41
click at [0, 0] on input "Browse Files" at bounding box center [0, 0] width 0 height 0
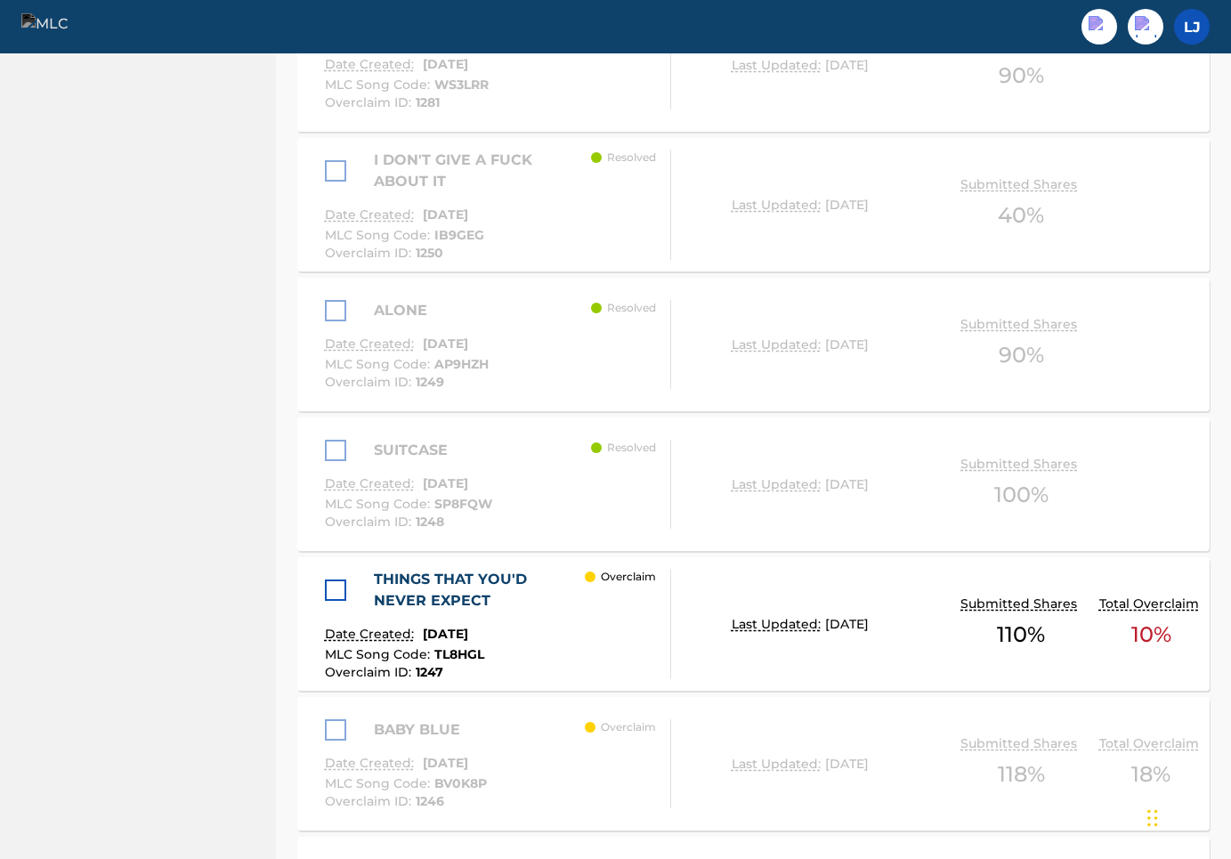
scroll to position [1782, 0]
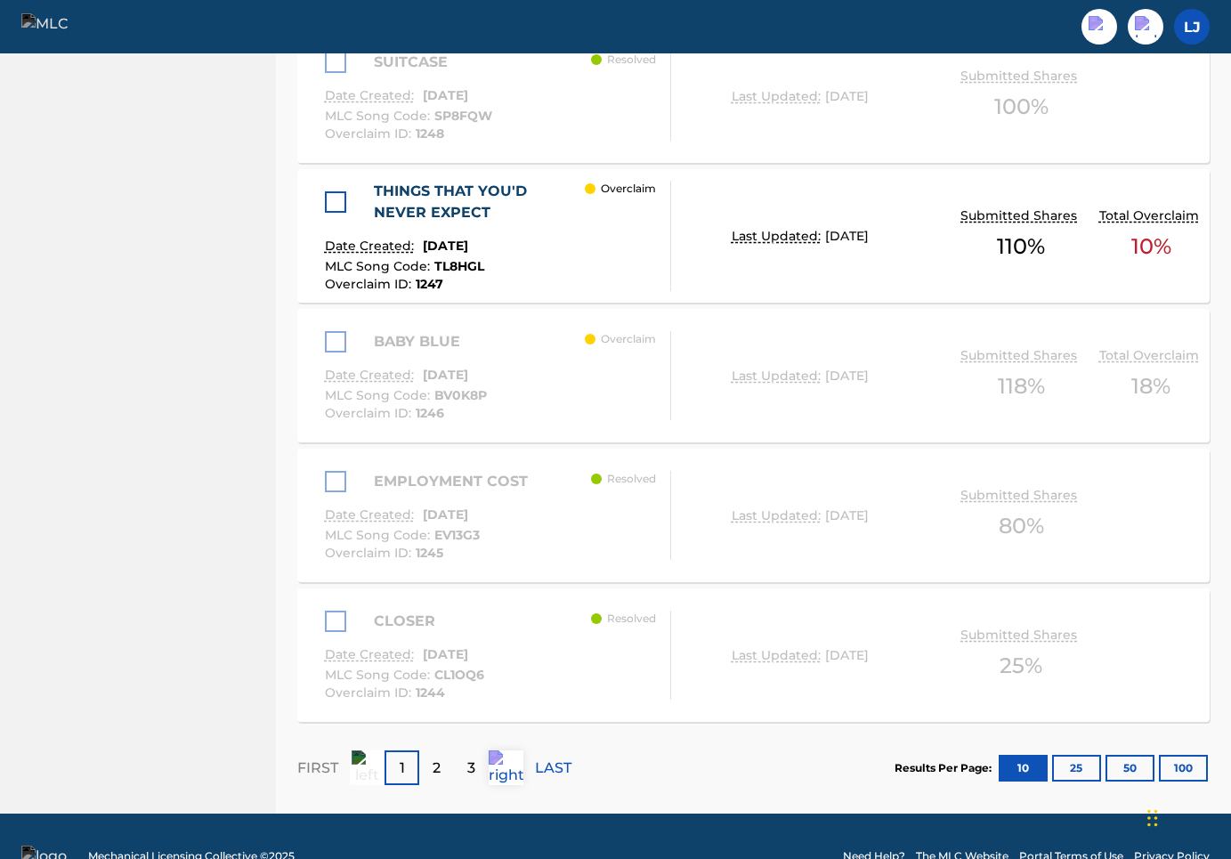
click at [350, 191] on div at bounding box center [340, 201] width 31 height 21
click at [336, 191] on div at bounding box center [335, 201] width 21 height 21
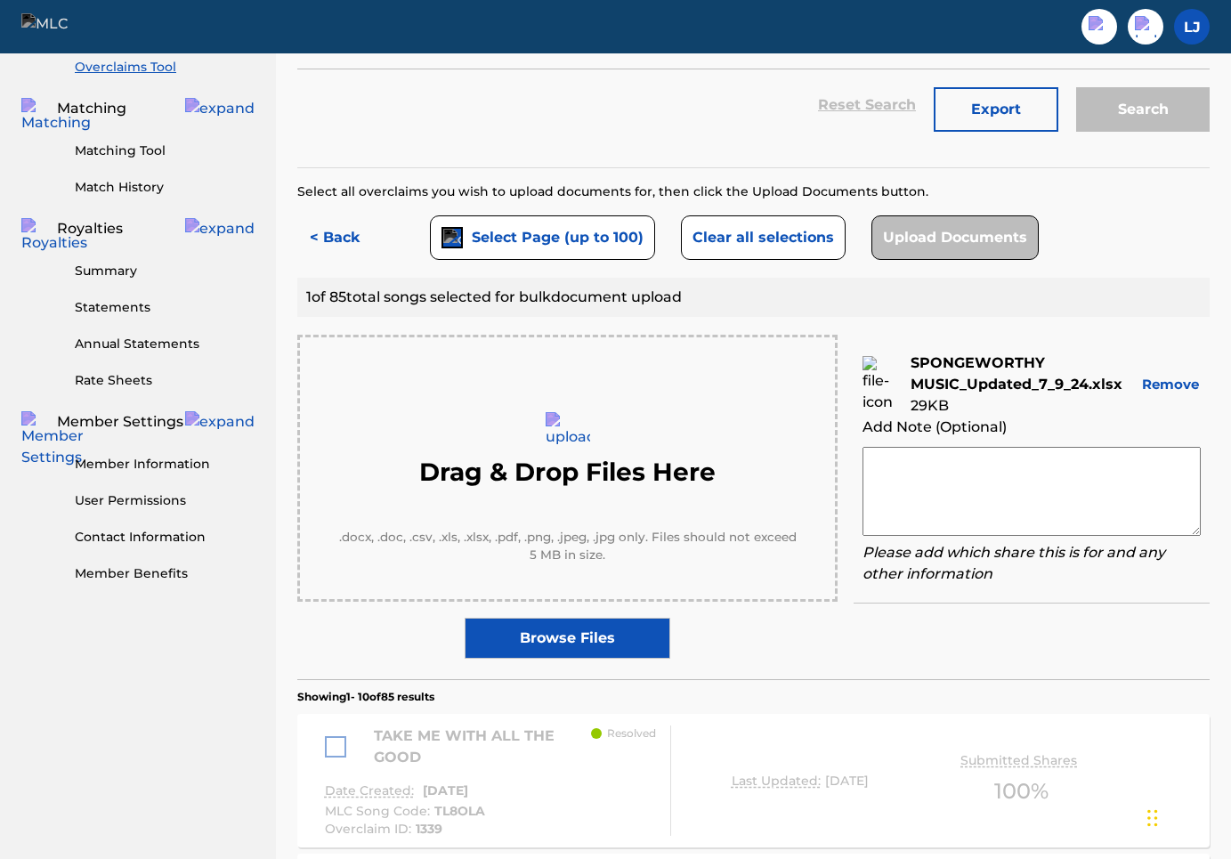
scroll to position [345, 0]
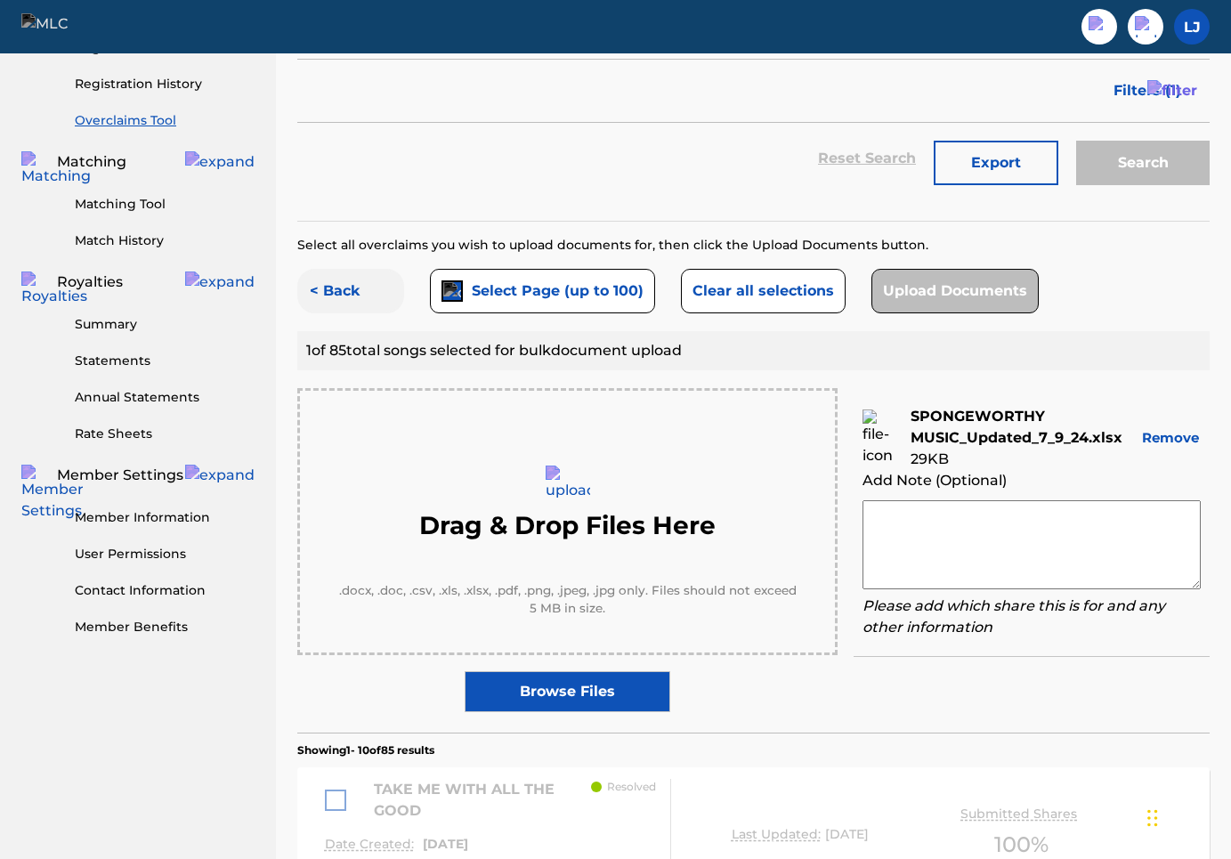
click at [327, 269] on button "< Back" at bounding box center [350, 291] width 107 height 45
